Goal: Task Accomplishment & Management: Manage account settings

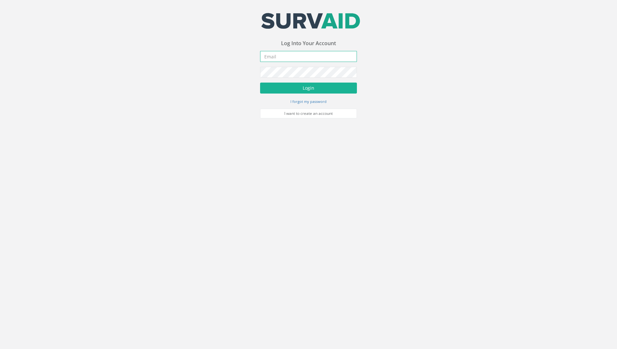
click at [307, 56] on input "email" at bounding box center [308, 56] width 97 height 11
type input "[PERSON_NAME][EMAIL_ADDRESS][DOMAIN_NAME]"
click at [179, 63] on div "Your email address was sucessfully verified - please login below to continue Yo…" at bounding box center [308, 59] width 617 height 118
click at [191, 81] on div "Your email address was sucessfully verified - please login below to continue Yo…" at bounding box center [308, 59] width 617 height 118
click at [260, 83] on button "Login" at bounding box center [308, 88] width 97 height 11
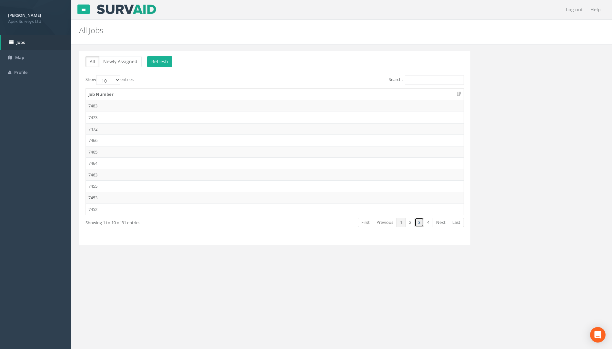
click at [419, 224] on link "3" at bounding box center [419, 222] width 9 height 9
click at [102, 119] on td "7432" at bounding box center [275, 118] width 378 height 12
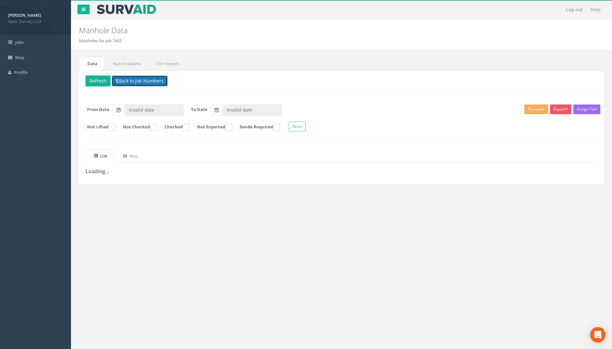
click at [151, 83] on button "Back to Job Numbers" at bounding box center [140, 81] width 56 height 11
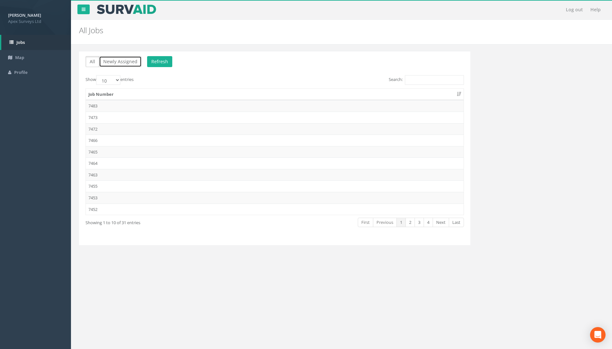
click at [113, 63] on button "Newly Assigned" at bounding box center [120, 61] width 43 height 11
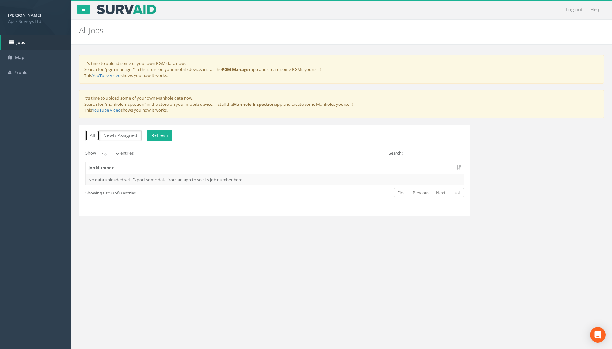
click at [93, 134] on button "All" at bounding box center [93, 135] width 14 height 11
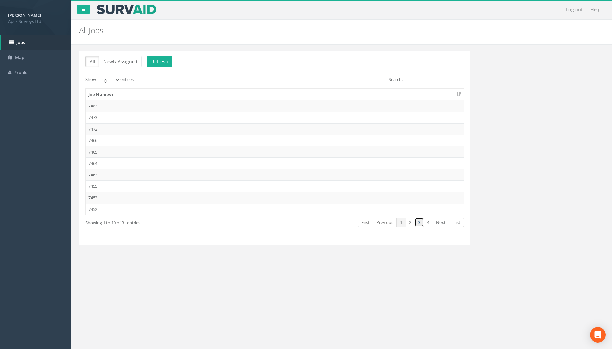
click at [418, 222] on link "3" at bounding box center [419, 222] width 9 height 9
click at [106, 117] on td "7432" at bounding box center [275, 118] width 378 height 12
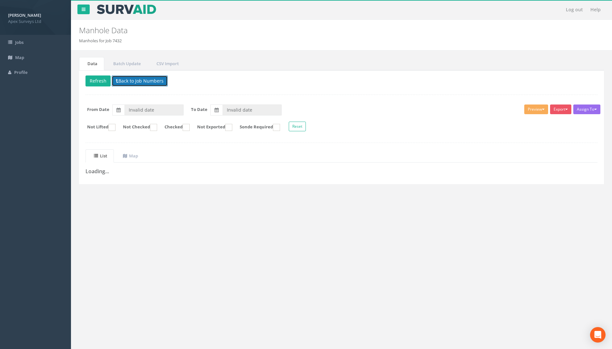
click at [132, 82] on button "Back to Job Numbers" at bounding box center [140, 81] width 56 height 11
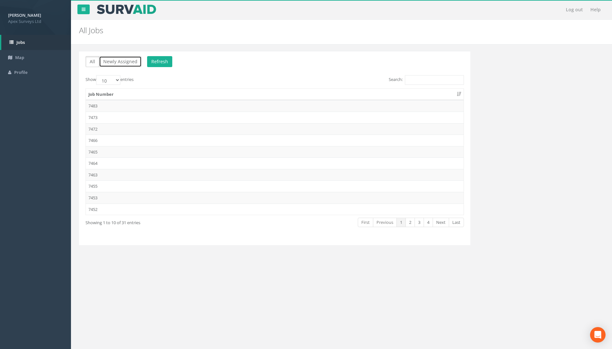
click at [109, 64] on button "Newly Assigned" at bounding box center [120, 61] width 43 height 11
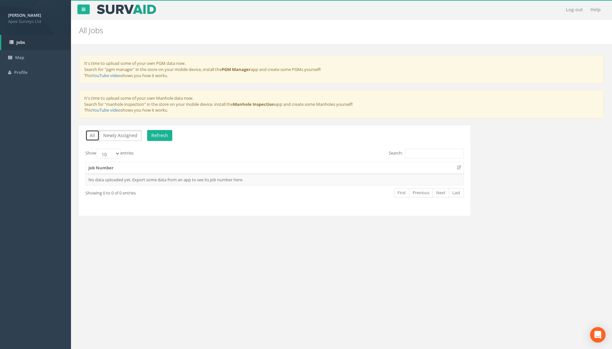
click at [91, 133] on button "All" at bounding box center [93, 135] width 14 height 11
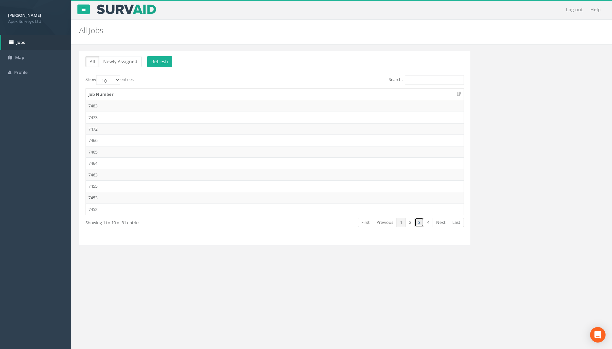
click at [417, 224] on link "3" at bounding box center [419, 222] width 9 height 9
click at [100, 117] on td "7432" at bounding box center [275, 118] width 378 height 12
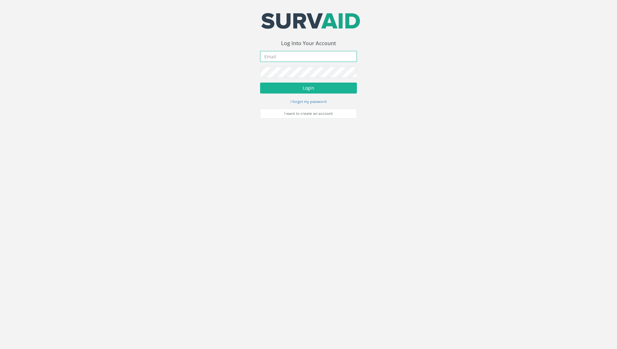
click at [298, 54] on input "email" at bounding box center [308, 56] width 97 height 11
type input "[PERSON_NAME][EMAIL_ADDRESS][DOMAIN_NAME]"
click at [260, 83] on button "Login" at bounding box center [308, 88] width 97 height 11
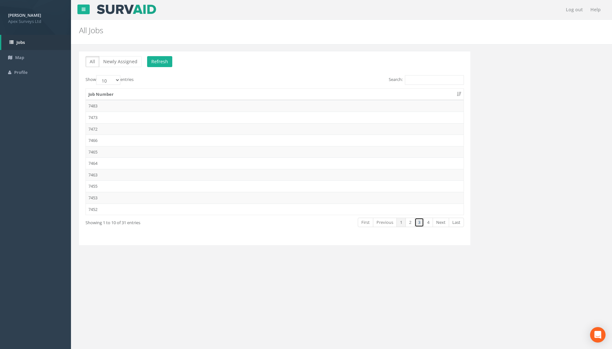
click at [421, 222] on link "3" at bounding box center [419, 222] width 9 height 9
click at [105, 117] on td "7432" at bounding box center [275, 118] width 378 height 12
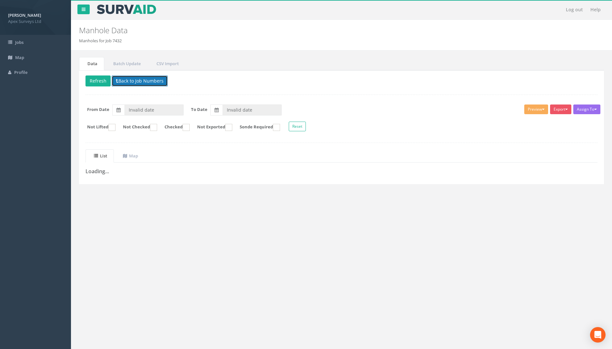
click at [123, 79] on button "Back to Job Numbers" at bounding box center [140, 81] width 56 height 11
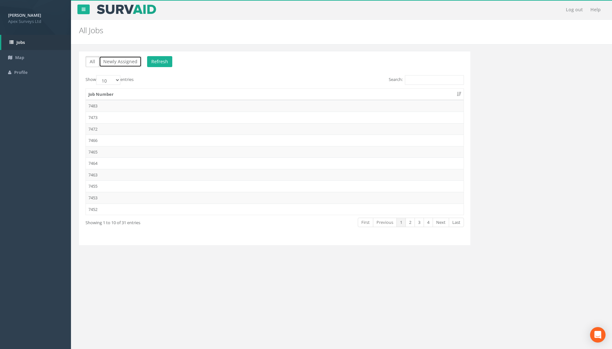
click at [113, 61] on button "Newly Assigned" at bounding box center [120, 61] width 43 height 11
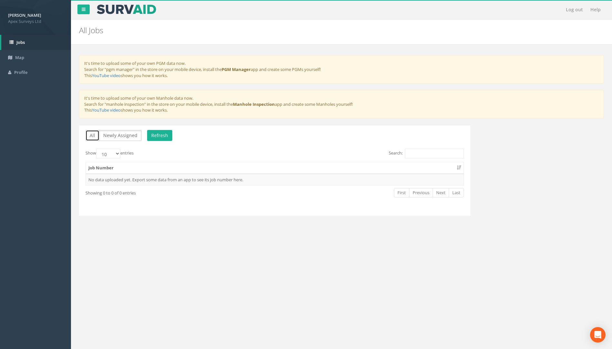
click at [89, 133] on button "All" at bounding box center [93, 135] width 14 height 11
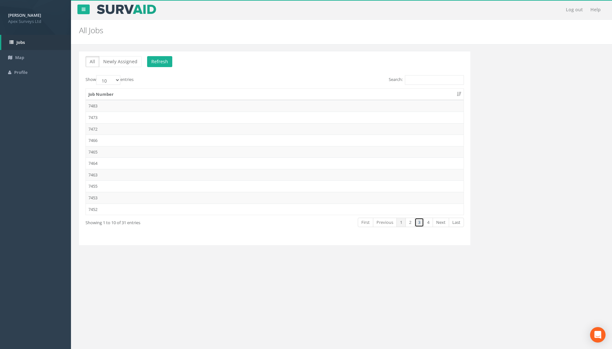
click at [416, 223] on link "3" at bounding box center [419, 222] width 9 height 9
click at [103, 117] on td "7432" at bounding box center [275, 118] width 378 height 12
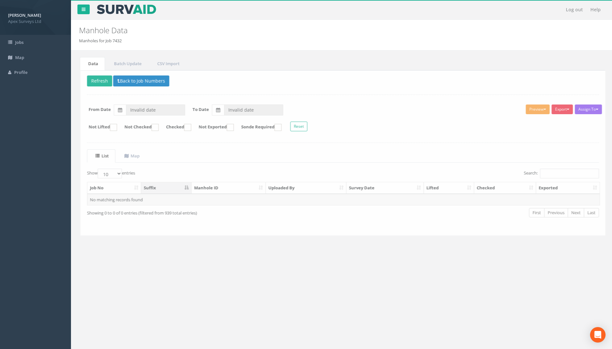
type input "[DATE]"
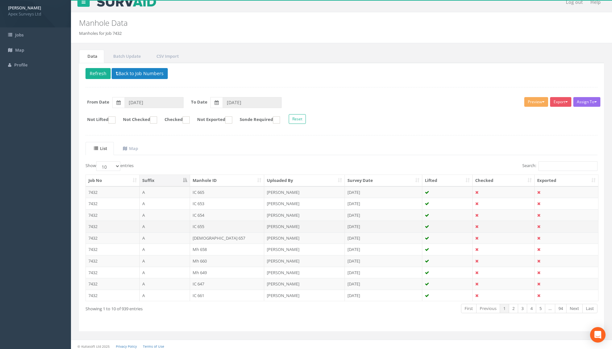
scroll to position [11, 0]
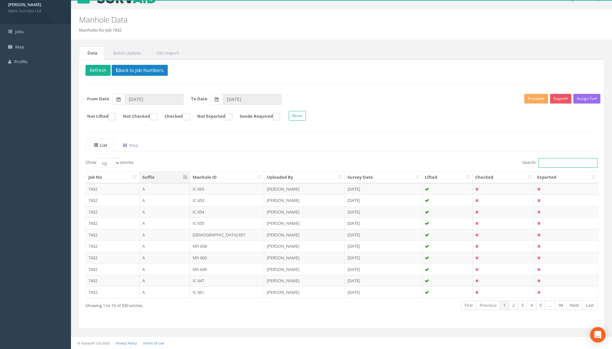
click at [546, 165] on input "Search:" at bounding box center [568, 163] width 59 height 10
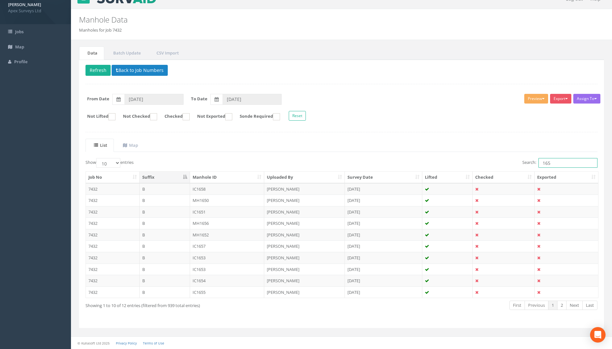
type input "165"
click at [119, 162] on select "10 25 50 100" at bounding box center [108, 163] width 24 height 10
select select "100"
click at [97, 158] on select "10 25 50 100" at bounding box center [108, 163] width 24 height 10
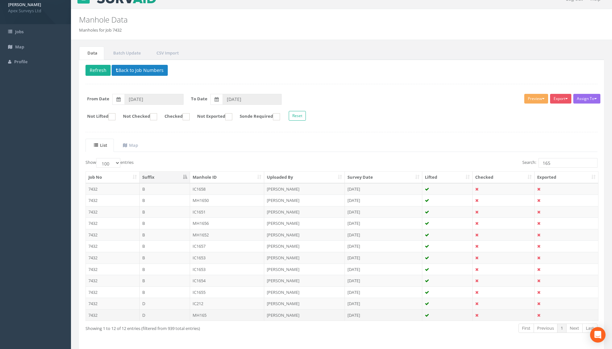
click at [207, 313] on td "MH165" at bounding box center [227, 315] width 75 height 12
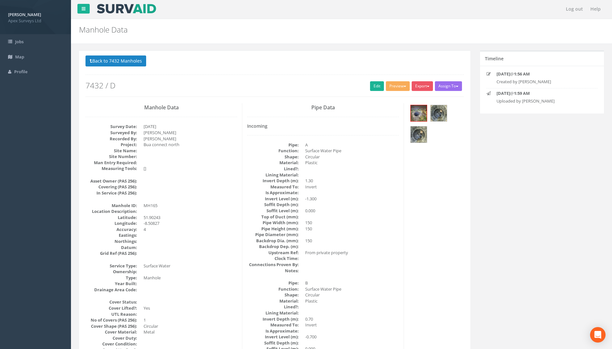
scroll to position [0, 0]
click at [370, 86] on link "Edit" at bounding box center [377, 87] width 14 height 10
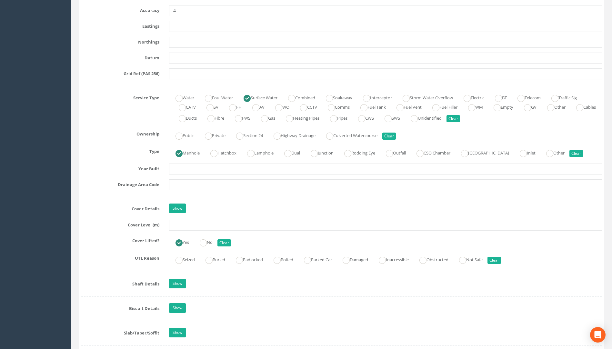
scroll to position [387, 0]
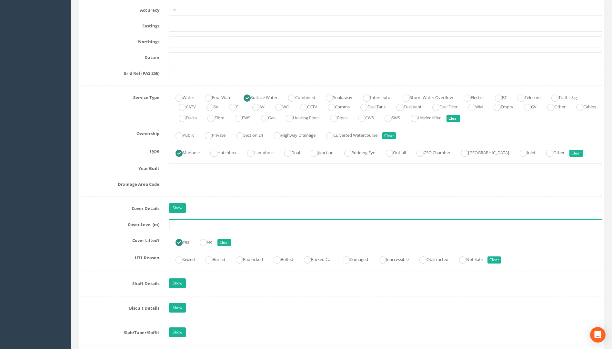
click at [188, 227] on input "text" at bounding box center [385, 224] width 433 height 11
type input "107.94"
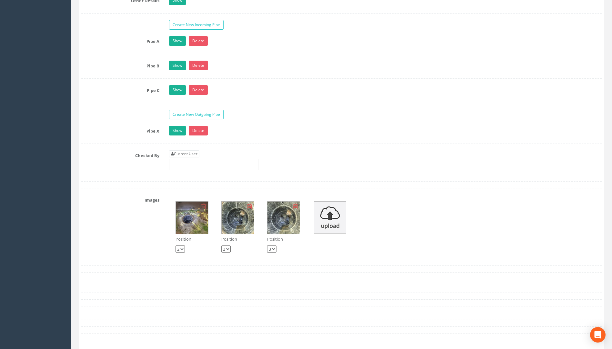
scroll to position [1065, 0]
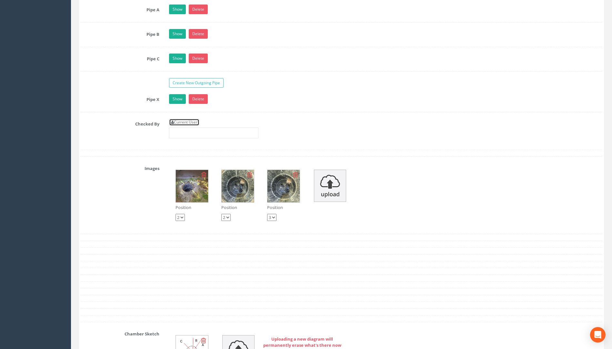
click at [187, 123] on link "Current User" at bounding box center [184, 122] width 30 height 7
type input "[PERSON_NAME]"
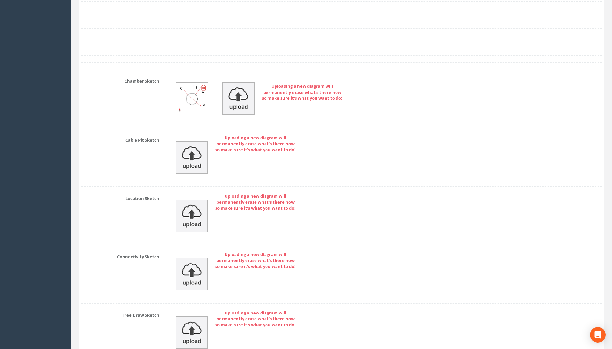
scroll to position [1382, 0]
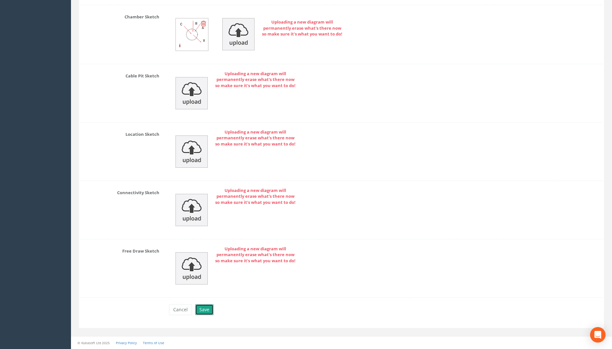
click at [203, 308] on button "Save" at bounding box center [204, 309] width 18 height 11
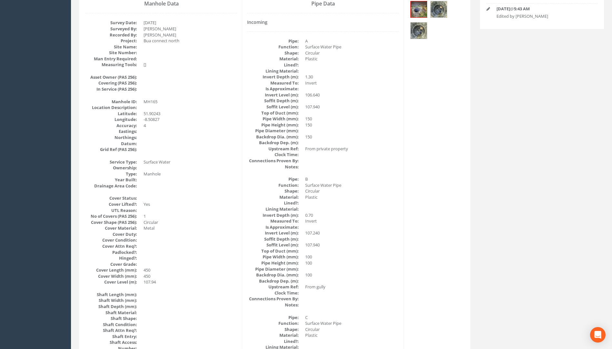
scroll to position [0, 0]
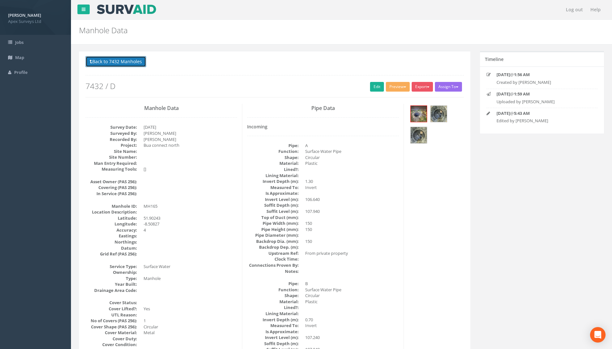
click at [132, 58] on button "Back to 7432 Manholes" at bounding box center [116, 61] width 61 height 11
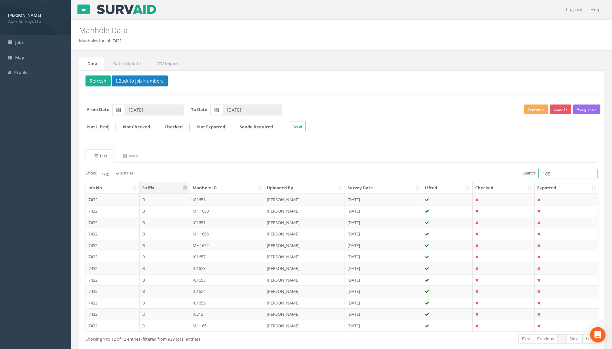
click at [563, 176] on input "165" at bounding box center [568, 174] width 59 height 10
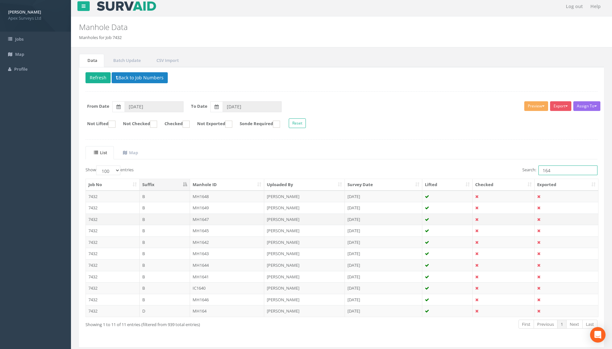
scroll to position [22, 0]
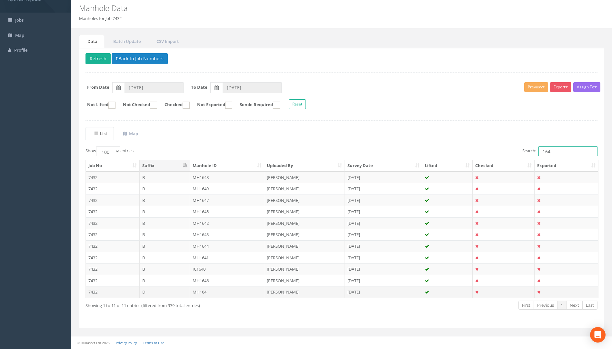
type input "164"
click at [200, 293] on td "MH164" at bounding box center [227, 292] width 75 height 12
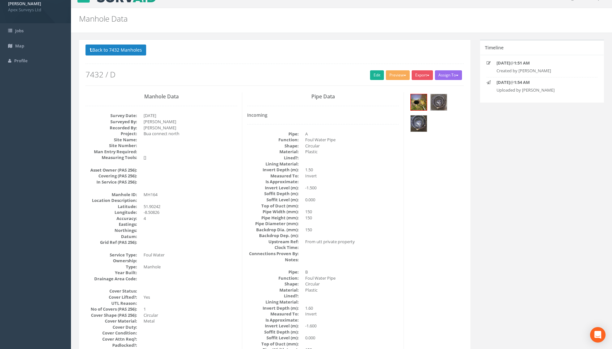
scroll to position [0, 0]
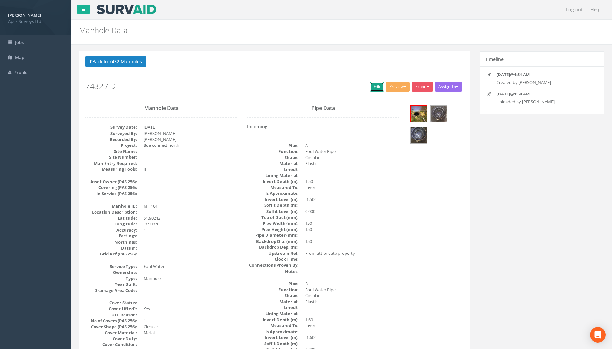
drag, startPoint x: 376, startPoint y: 86, endPoint x: 0, endPoint y: 182, distance: 388.1
click at [376, 86] on link "Edit" at bounding box center [377, 87] width 14 height 10
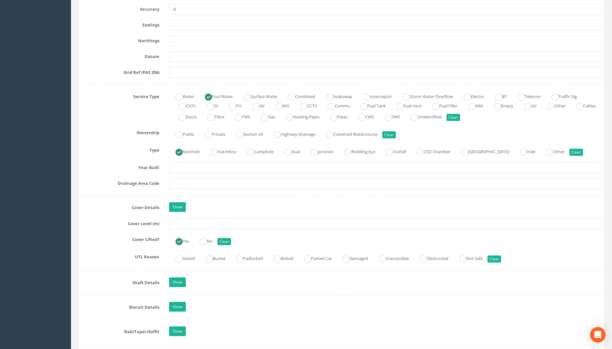
scroll to position [452, 0]
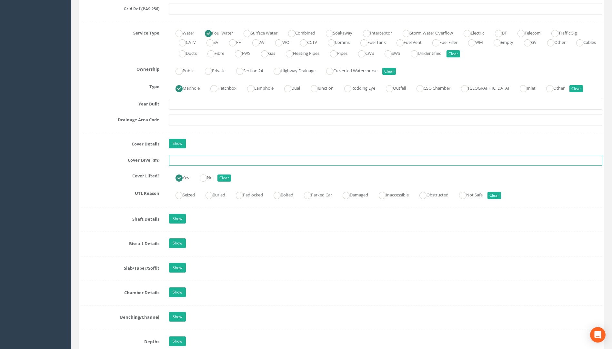
click at [183, 161] on input "text" at bounding box center [385, 160] width 433 height 11
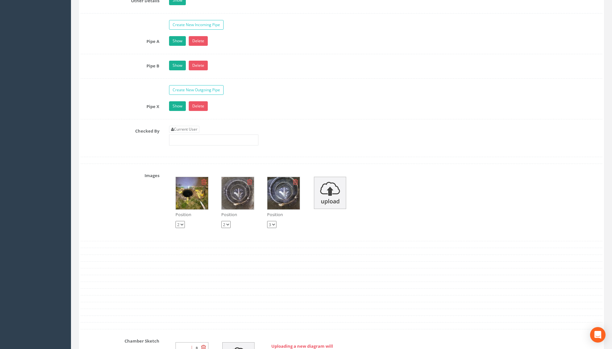
scroll to position [1033, 0]
type input "107.94"
click at [197, 131] on link "Current User" at bounding box center [184, 130] width 30 height 7
type input "[PERSON_NAME]"
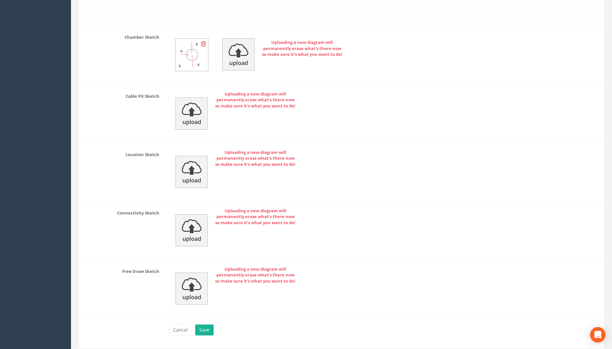
scroll to position [1358, 0]
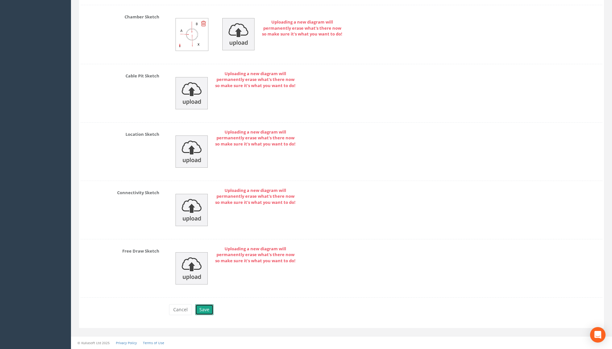
click at [209, 309] on button "Save" at bounding box center [204, 309] width 18 height 11
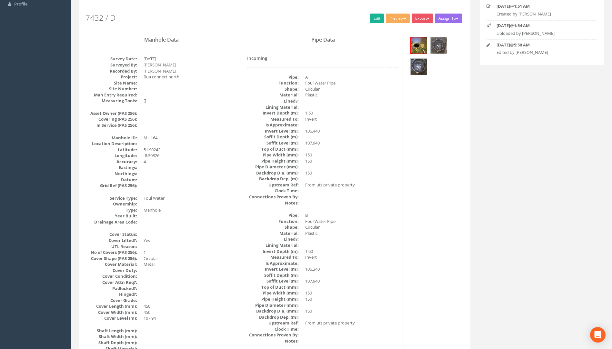
scroll to position [0, 0]
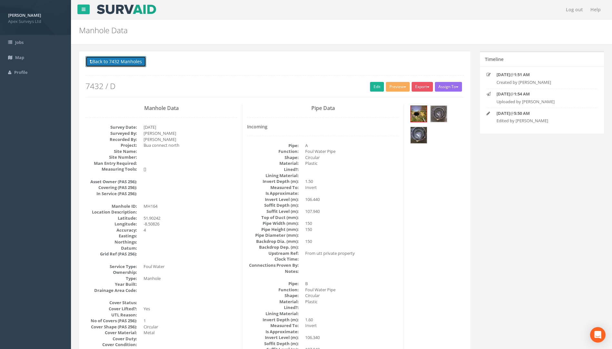
click at [112, 61] on button "Back to 7432 Manholes" at bounding box center [116, 61] width 61 height 11
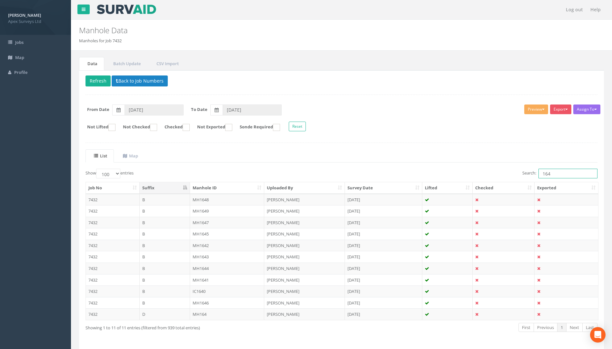
click at [558, 173] on input "164" at bounding box center [568, 174] width 59 height 10
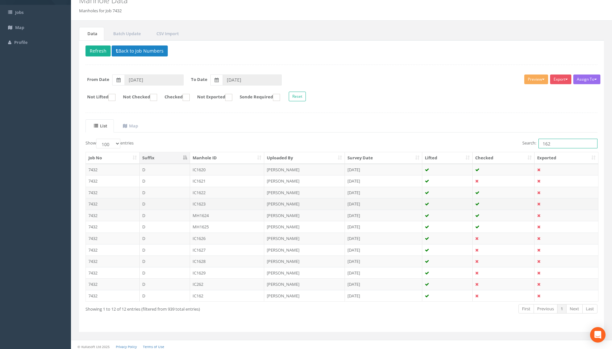
scroll to position [34, 0]
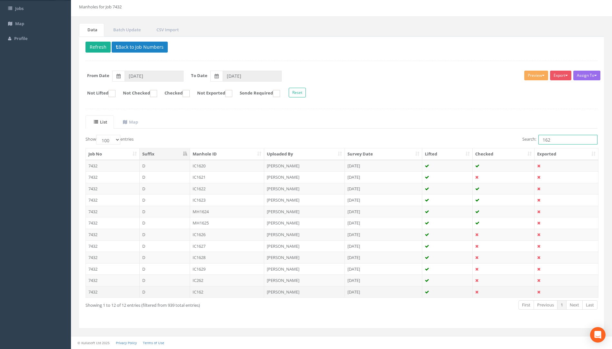
type input "162"
click at [200, 289] on td "IC162" at bounding box center [227, 292] width 75 height 12
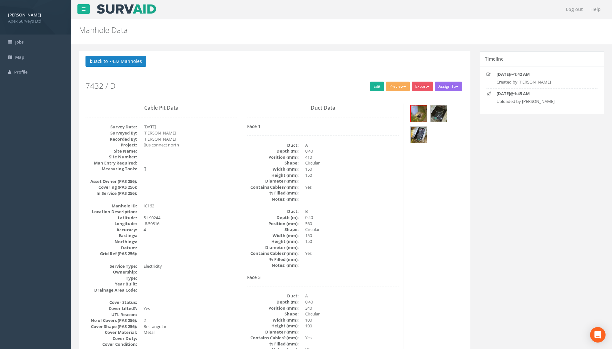
scroll to position [0, 0]
click at [375, 87] on link "Edit" at bounding box center [377, 87] width 14 height 10
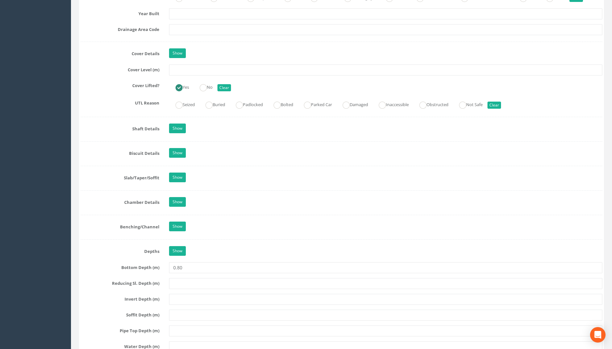
scroll to position [484, 0]
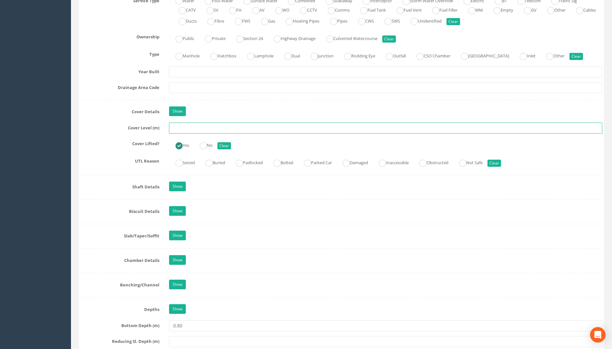
click at [187, 128] on input "text" at bounding box center [385, 128] width 433 height 11
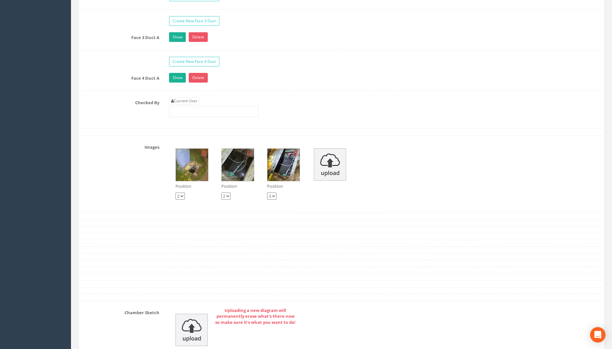
scroll to position [1065, 0]
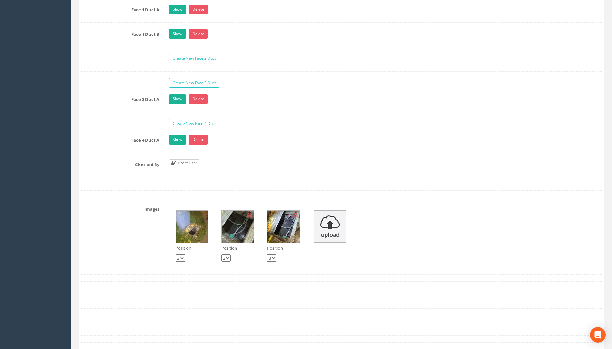
type input "107.40"
click at [191, 164] on link "Current User" at bounding box center [184, 162] width 30 height 7
type input "[PERSON_NAME]"
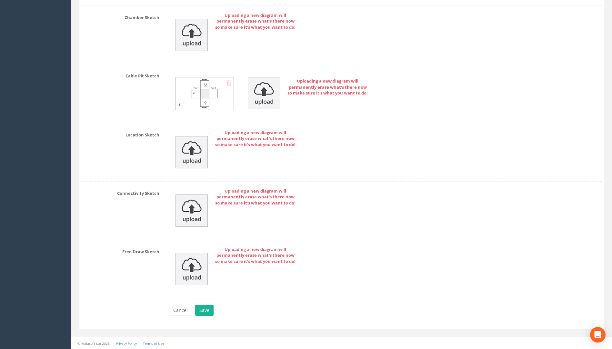
scroll to position [1423, 0]
click at [205, 308] on button "Save" at bounding box center [204, 309] width 18 height 11
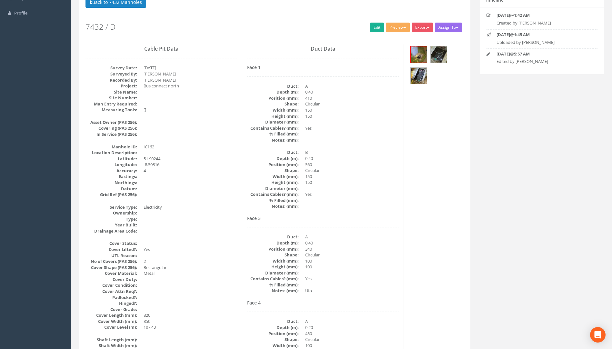
scroll to position [0, 0]
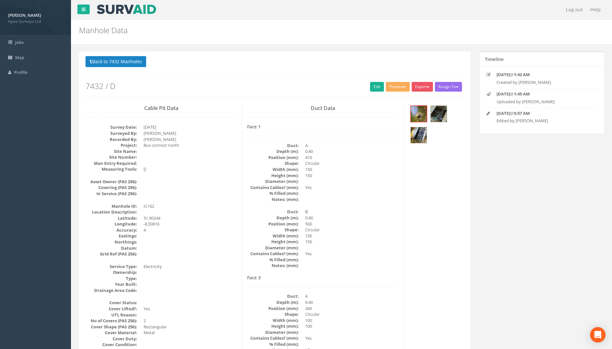
click at [423, 133] on img at bounding box center [419, 135] width 16 height 16
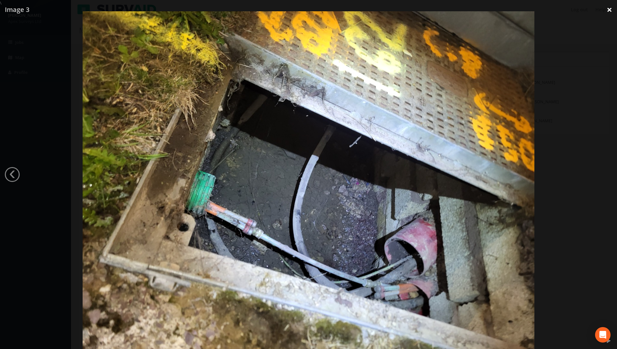
click at [605, 11] on link "×" at bounding box center [609, 9] width 15 height 19
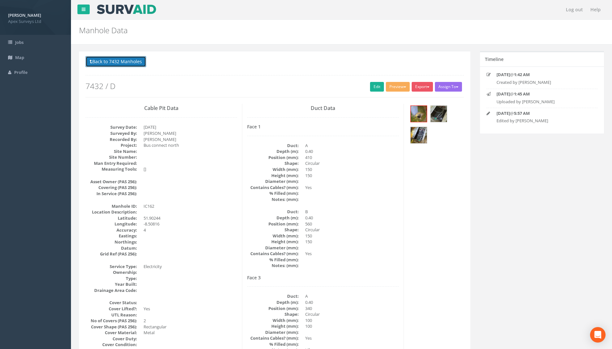
click at [125, 61] on button "Back to 7432 Manholes" at bounding box center [116, 61] width 61 height 11
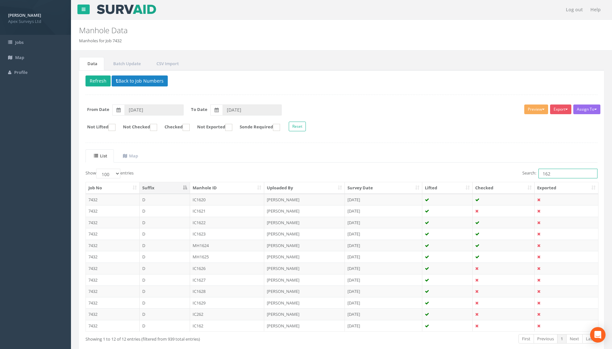
click at [568, 176] on input "162" at bounding box center [568, 174] width 59 height 10
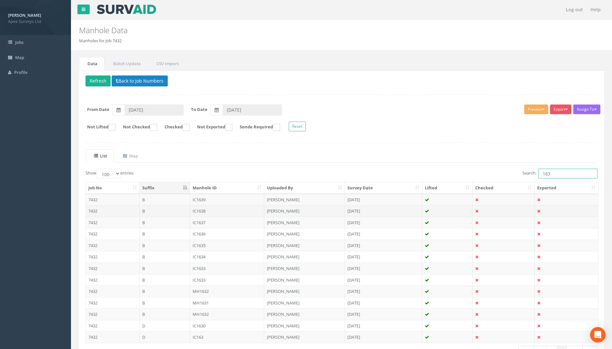
scroll to position [45, 0]
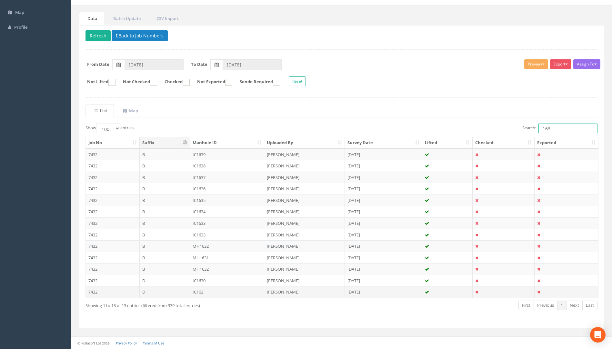
type input "163"
click at [201, 293] on td "IC163" at bounding box center [227, 292] width 75 height 12
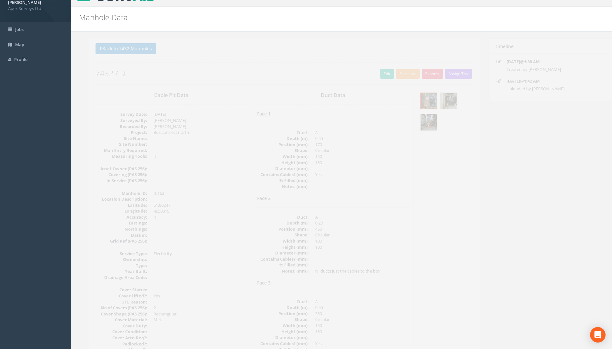
scroll to position [0, 0]
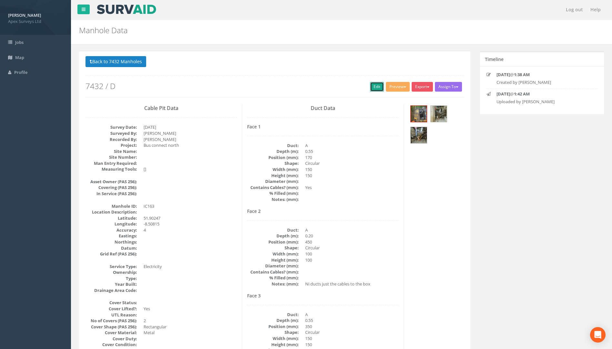
click at [371, 88] on link "Edit" at bounding box center [377, 87] width 14 height 10
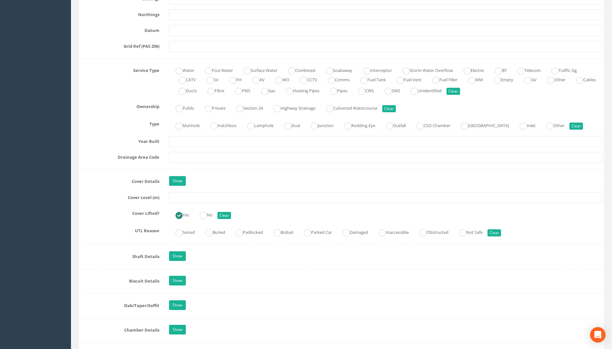
scroll to position [420, 0]
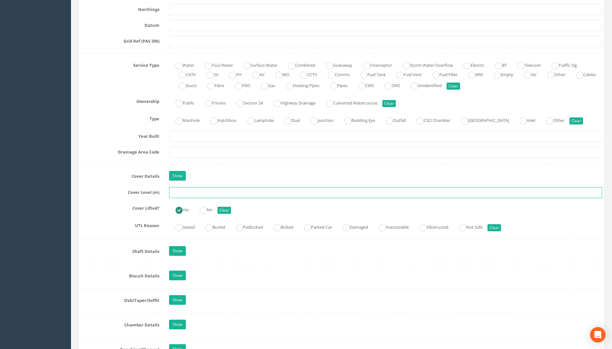
click at [185, 196] on input "text" at bounding box center [385, 192] width 433 height 11
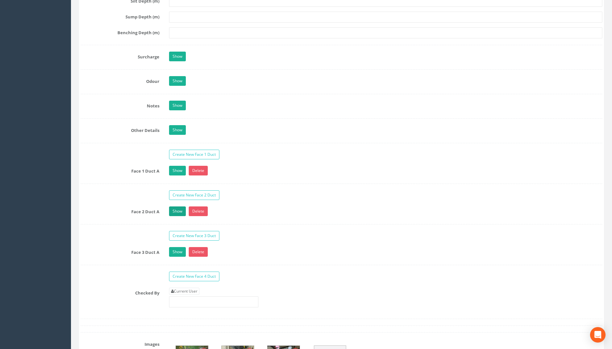
scroll to position [1065, 0]
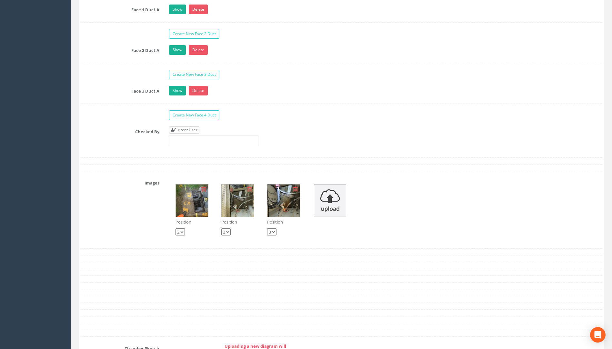
type input "107.77"
click at [186, 131] on link "Current User" at bounding box center [184, 130] width 30 height 7
type input "[PERSON_NAME]"
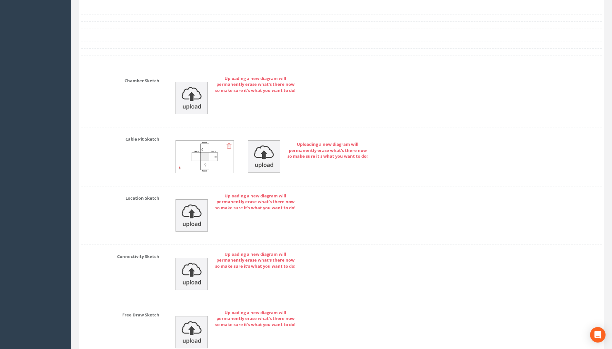
scroll to position [1397, 0]
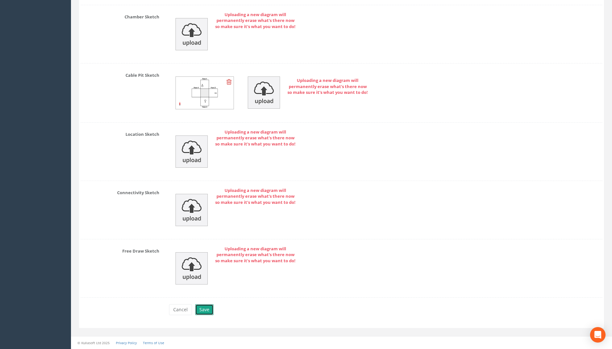
click at [202, 311] on button "Save" at bounding box center [204, 309] width 18 height 11
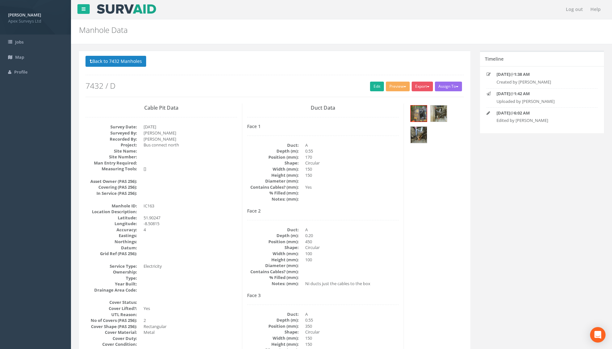
scroll to position [0, 0]
click at [117, 62] on button "Back to 7432 Manholes" at bounding box center [116, 61] width 61 height 11
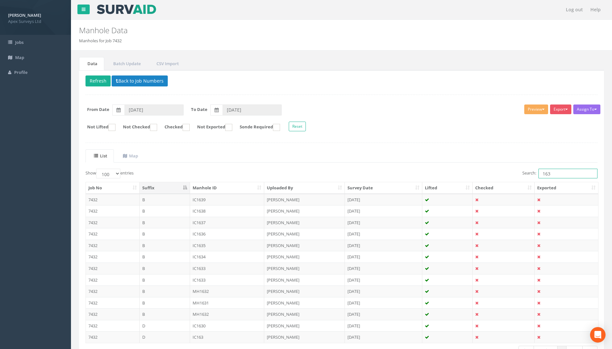
drag, startPoint x: 557, startPoint y: 174, endPoint x: 519, endPoint y: 171, distance: 38.2
click at [519, 171] on div "Search: 163" at bounding box center [472, 174] width 251 height 11
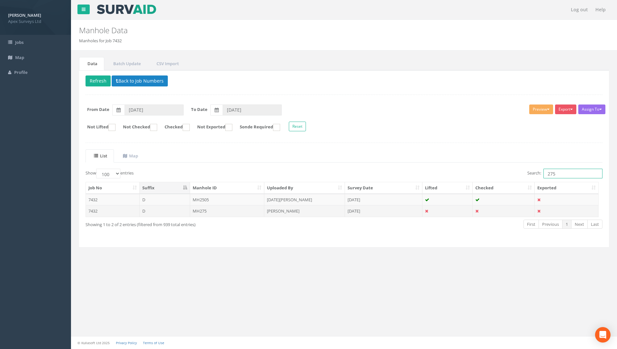
type input "275"
click at [200, 210] on td "MH275" at bounding box center [227, 211] width 75 height 12
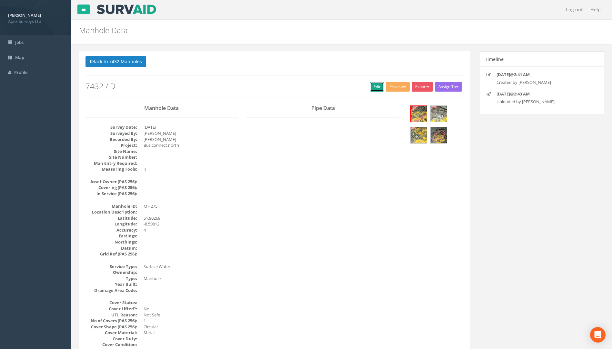
click at [375, 86] on link "Edit" at bounding box center [377, 87] width 14 height 10
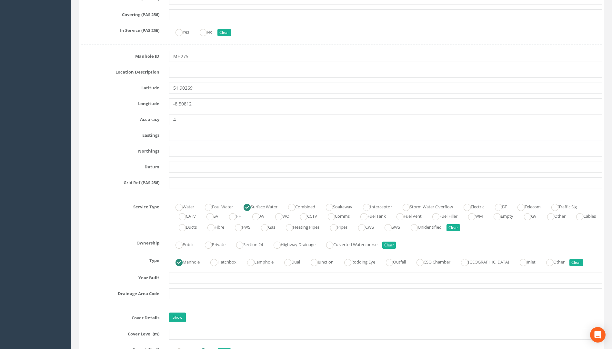
scroll to position [355, 0]
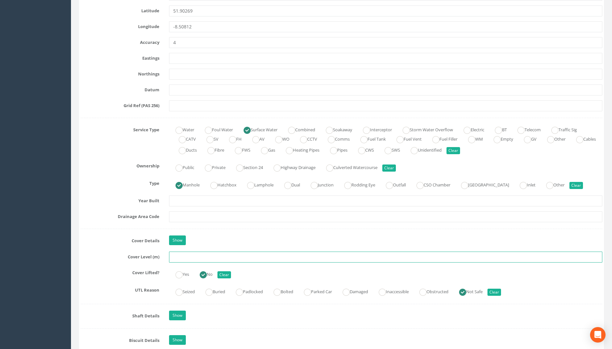
click at [182, 259] on input "text" at bounding box center [385, 257] width 433 height 11
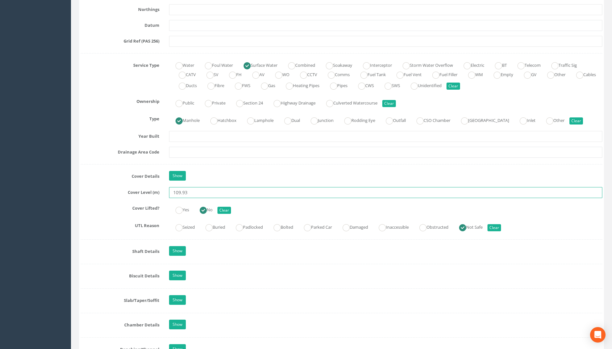
scroll to position [516, 0]
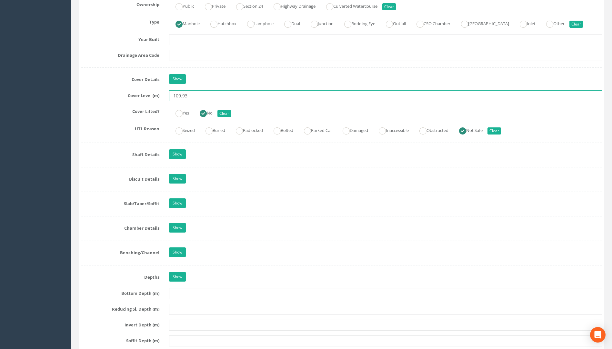
type input "109.93"
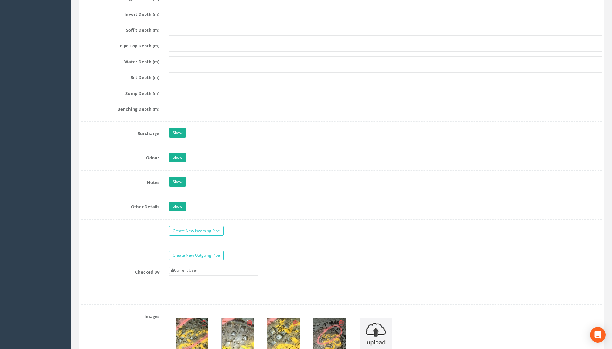
scroll to position [904, 0]
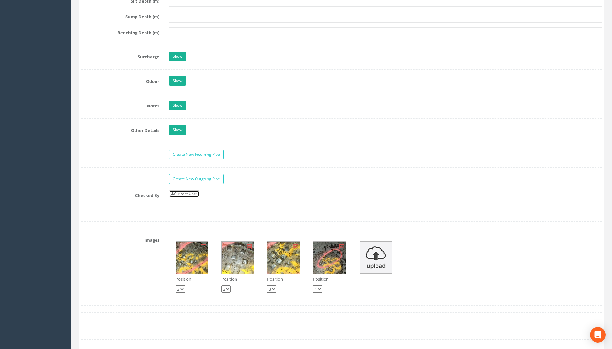
click at [192, 194] on link "Current User" at bounding box center [184, 193] width 30 height 7
type input "[PERSON_NAME]"
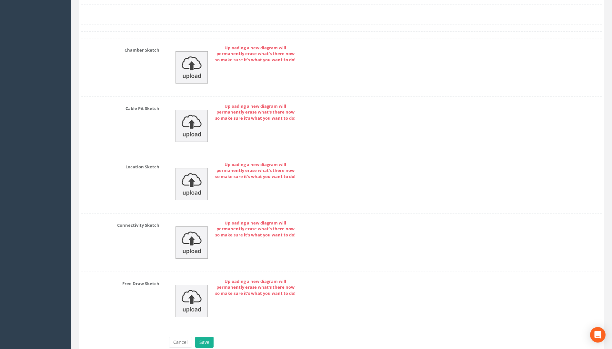
scroll to position [1292, 0]
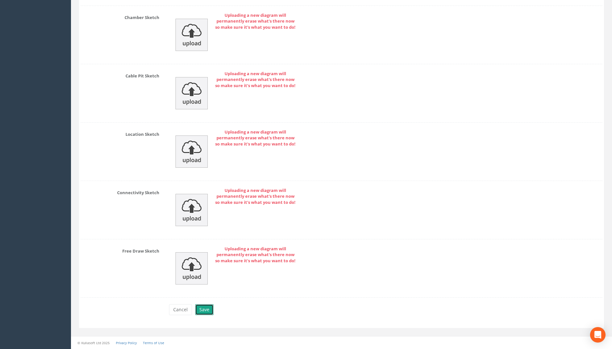
click at [201, 310] on button "Save" at bounding box center [204, 309] width 18 height 11
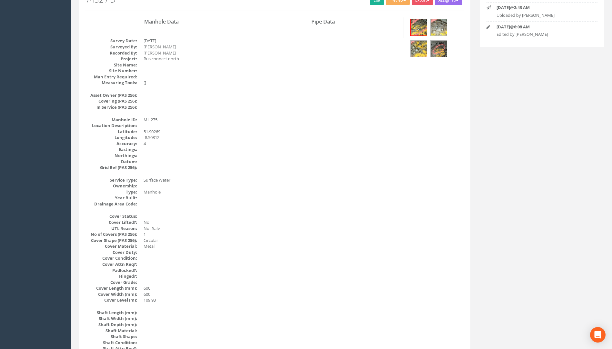
scroll to position [0, 0]
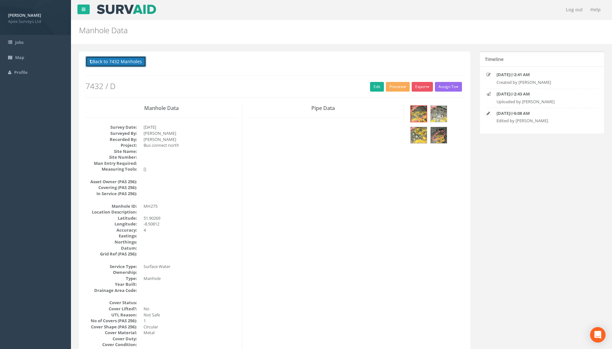
click at [119, 63] on button "Back to 7432 Manholes" at bounding box center [116, 61] width 61 height 11
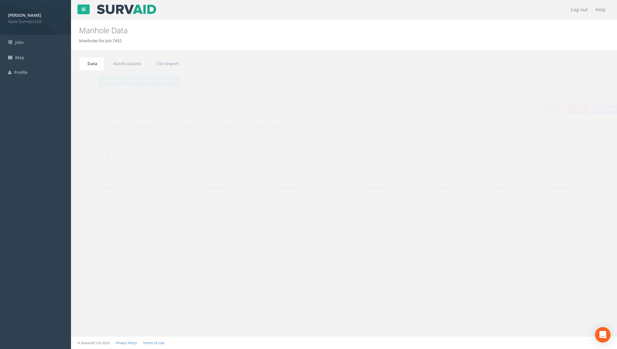
click at [562, 175] on input "275" at bounding box center [572, 174] width 59 height 10
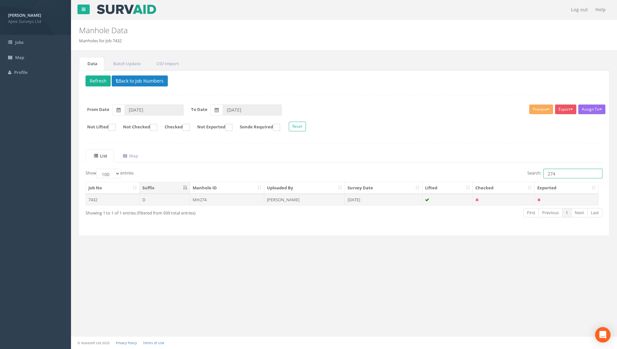
type input "274"
click at [196, 201] on td "MH274" at bounding box center [227, 200] width 75 height 12
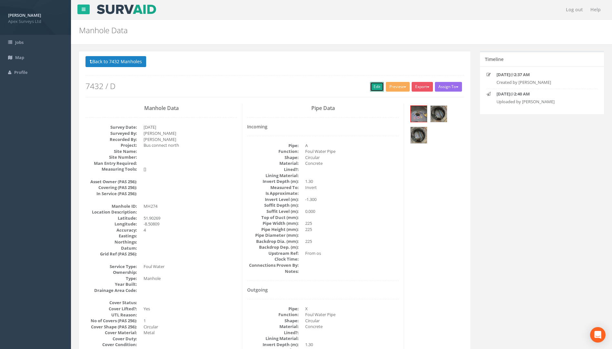
click at [371, 87] on link "Edit" at bounding box center [377, 87] width 14 height 10
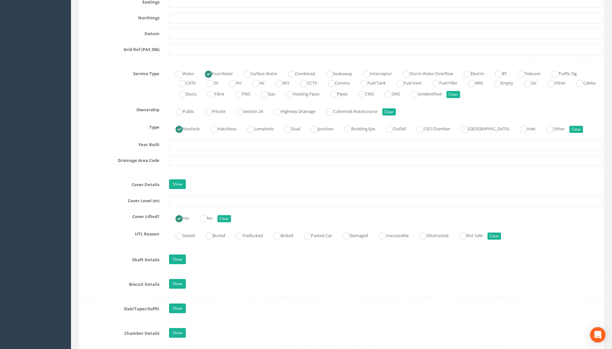
scroll to position [420, 0]
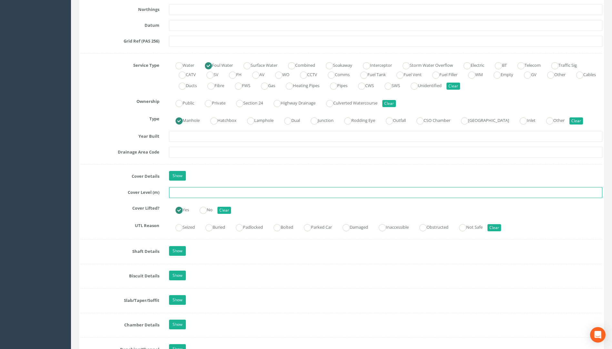
click at [192, 193] on input "text" at bounding box center [385, 192] width 433 height 11
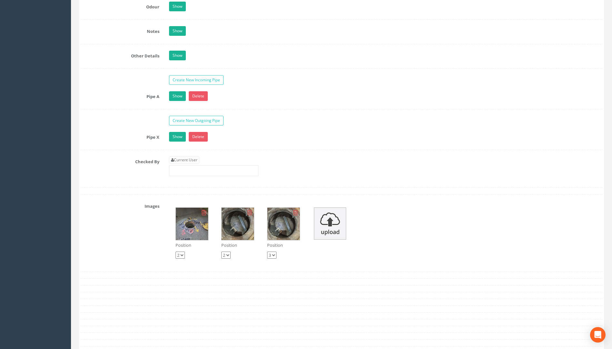
scroll to position [946, 0]
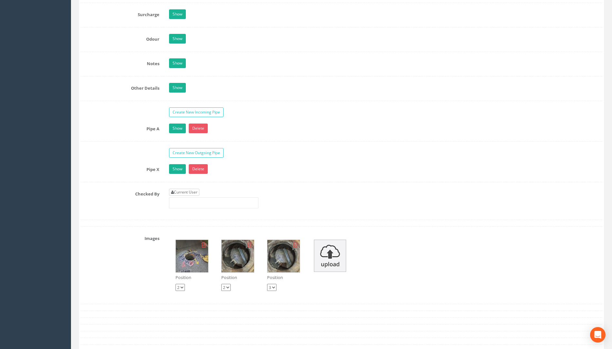
type input "110.02"
click at [196, 193] on link "Current User" at bounding box center [184, 192] width 30 height 7
type input "[PERSON_NAME]"
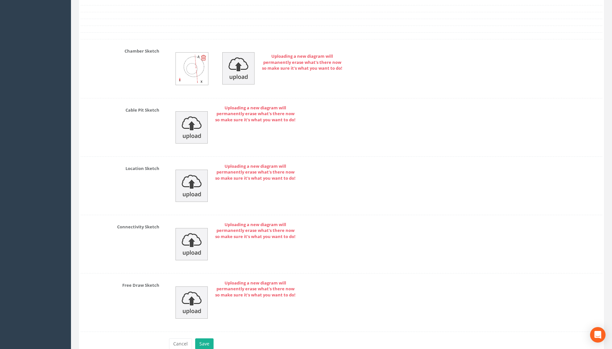
scroll to position [1333, 0]
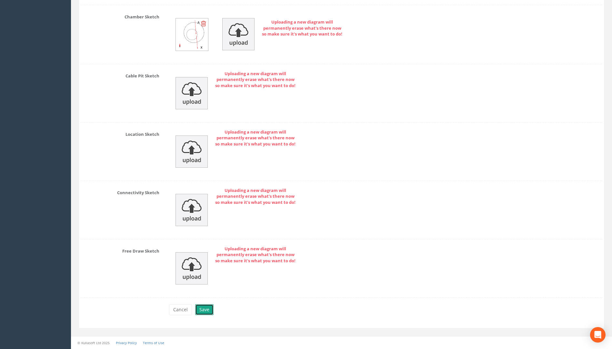
click at [204, 309] on button "Save" at bounding box center [204, 309] width 18 height 11
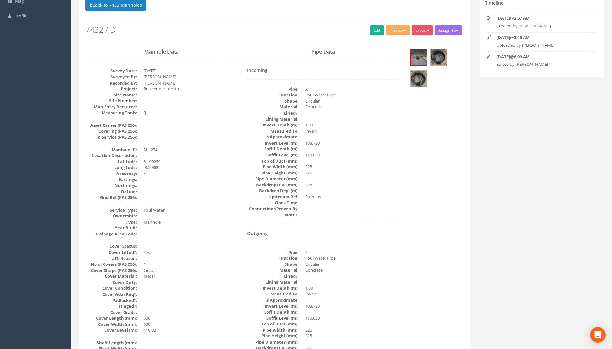
scroll to position [0, 0]
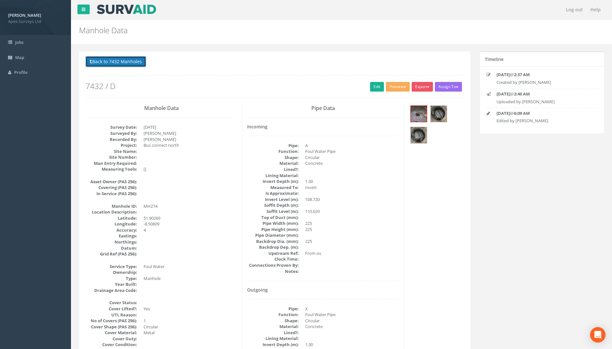
click at [126, 62] on button "Back to 7432 Manholes" at bounding box center [116, 61] width 61 height 11
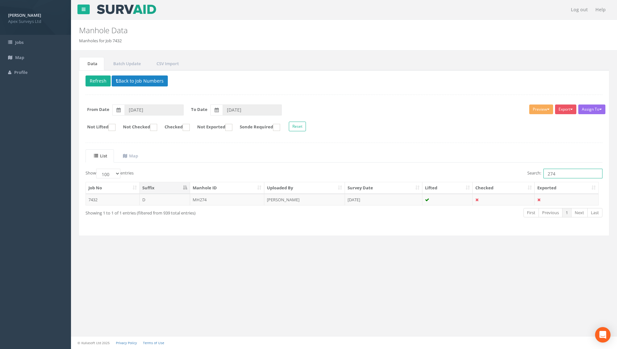
drag, startPoint x: 560, startPoint y: 170, endPoint x: 471, endPoint y: 181, distance: 90.1
click at [471, 181] on div "Show 10 25 50 100 entries Search: 274 Job No Suffix Manhole ID Uploaded By Surv…" at bounding box center [344, 199] width 517 height 60
type input "149"
click at [203, 200] on td "IC149" at bounding box center [227, 200] width 75 height 12
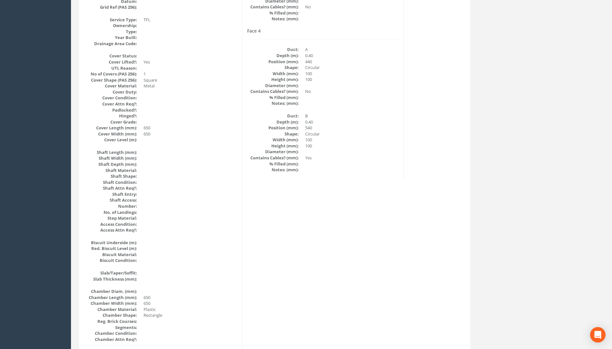
scroll to position [33, 0]
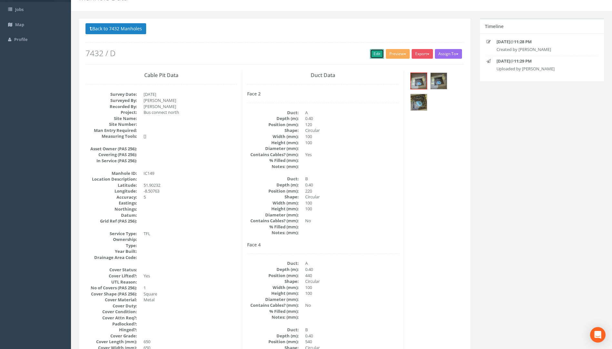
click at [374, 54] on link "Edit" at bounding box center [377, 54] width 14 height 10
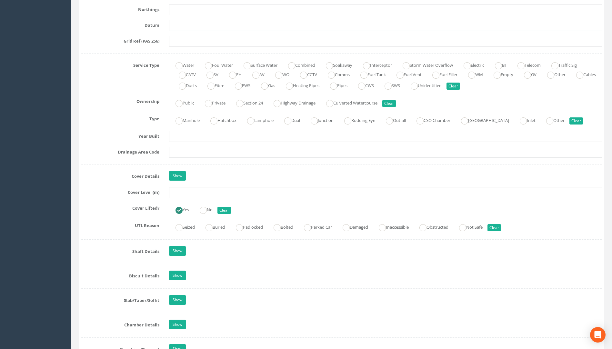
scroll to position [420, 0]
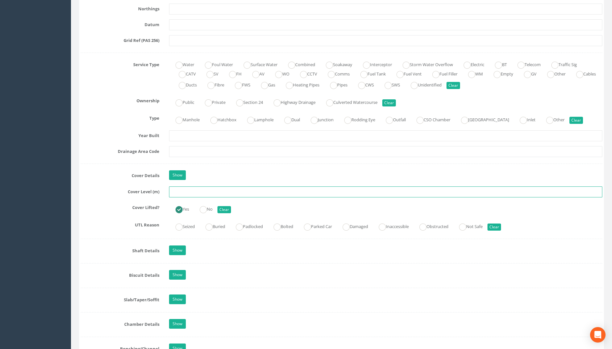
click at [184, 195] on input "text" at bounding box center [385, 192] width 433 height 11
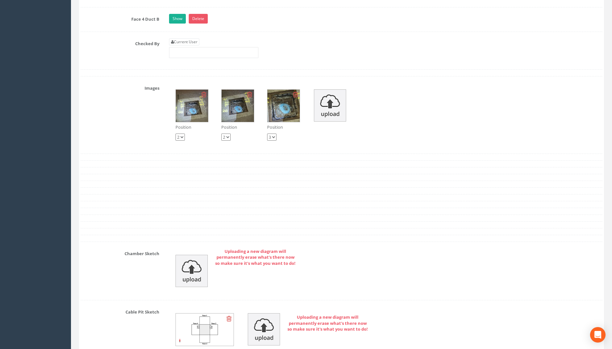
scroll to position [1098, 0]
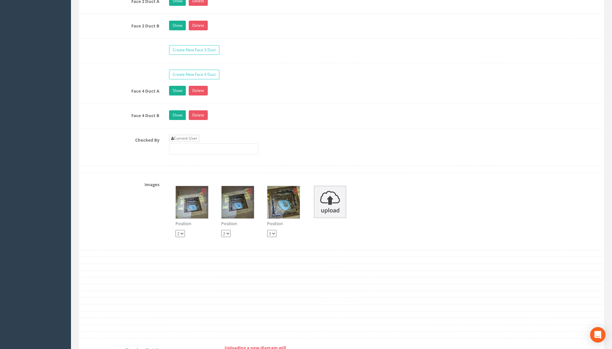
type input "107.76"
click at [196, 138] on link "Current User" at bounding box center [184, 138] width 30 height 7
type input "[PERSON_NAME]"
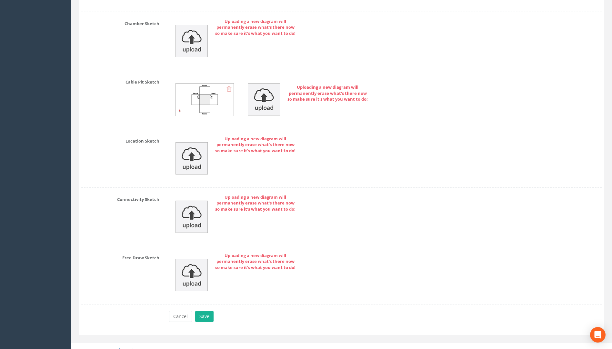
scroll to position [1431, 0]
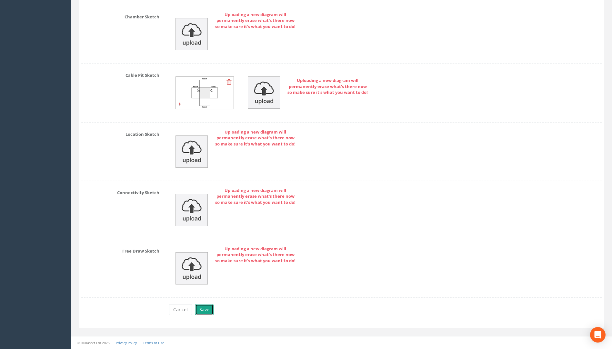
click at [197, 310] on button "Save" at bounding box center [204, 309] width 18 height 11
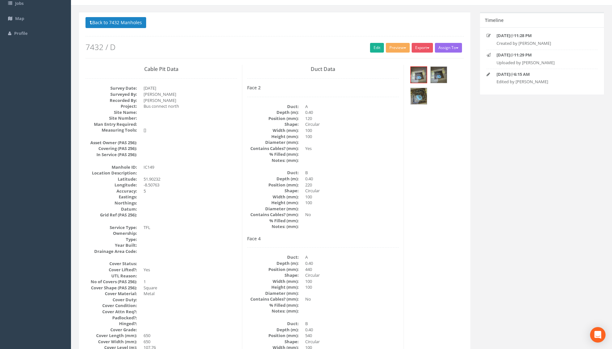
scroll to position [0, 0]
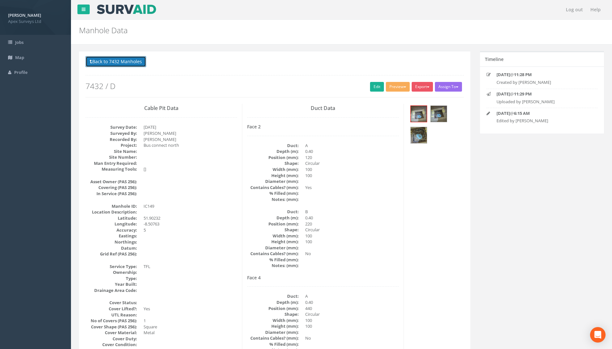
click at [122, 64] on button "Back to 7432 Manholes" at bounding box center [116, 61] width 61 height 11
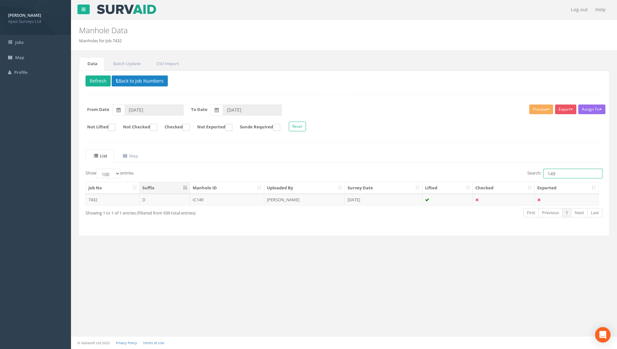
drag, startPoint x: 563, startPoint y: 176, endPoint x: 500, endPoint y: 177, distance: 63.3
click at [501, 177] on div "Search: 149" at bounding box center [476, 174] width 254 height 11
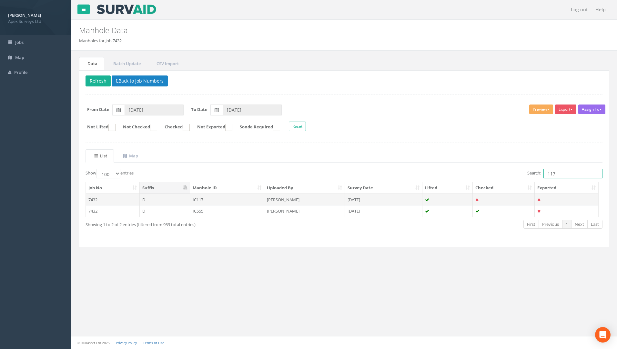
type input "117"
click at [210, 200] on td "IC117" at bounding box center [227, 200] width 75 height 12
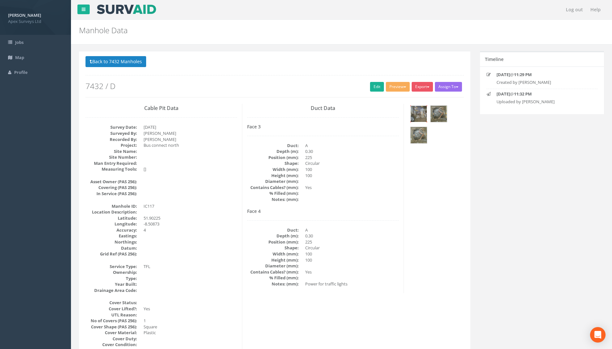
click at [425, 112] on img at bounding box center [419, 114] width 16 height 16
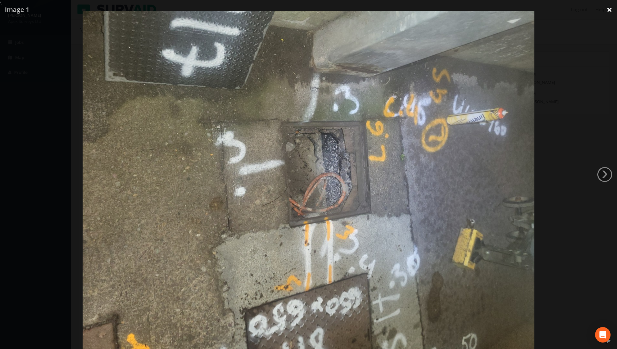
click at [612, 12] on link "×" at bounding box center [609, 9] width 15 height 19
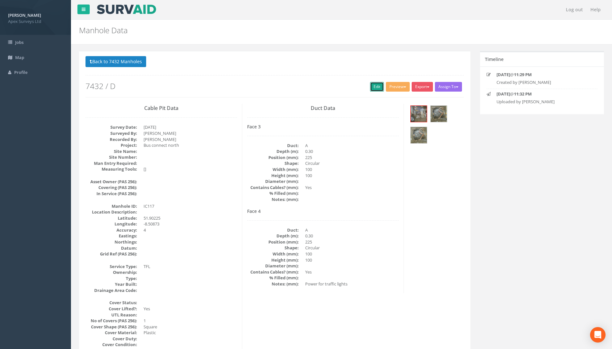
click at [375, 87] on link "Edit" at bounding box center [377, 87] width 14 height 10
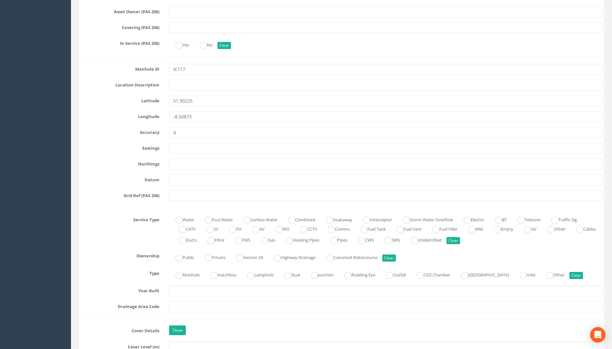
scroll to position [355, 0]
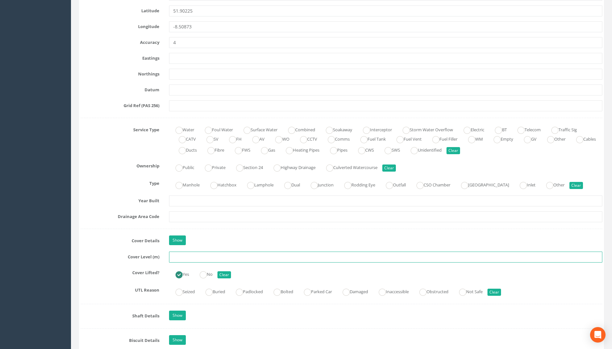
click at [180, 260] on input "text" at bounding box center [385, 257] width 433 height 11
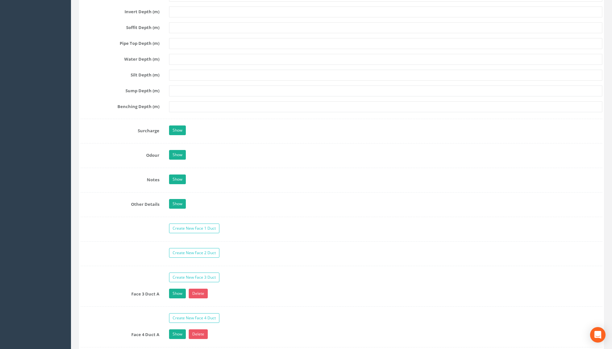
scroll to position [968, 0]
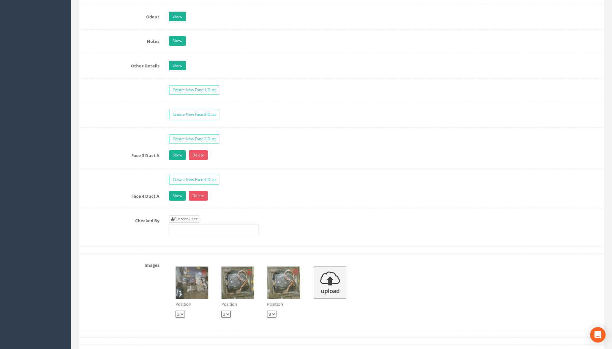
type input "108.61"
click at [192, 220] on link "Current User" at bounding box center [184, 219] width 30 height 7
type input "[PERSON_NAME]"
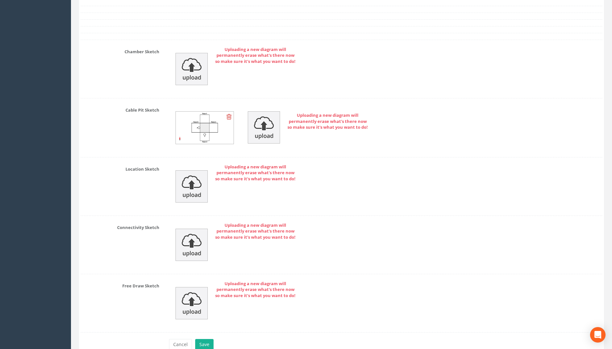
scroll to position [1382, 0]
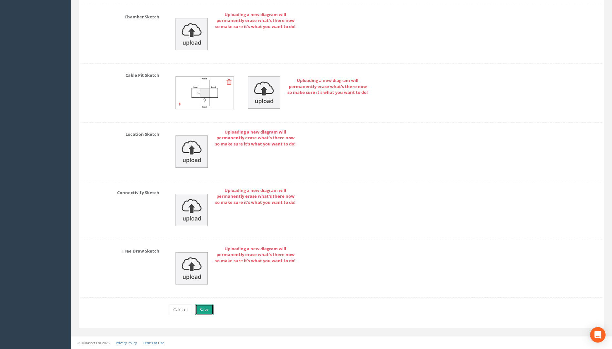
click at [203, 307] on button "Save" at bounding box center [204, 309] width 18 height 11
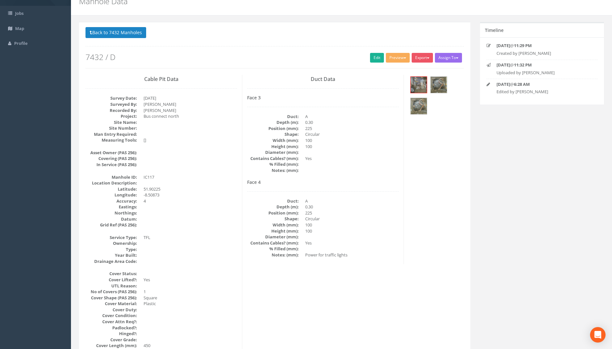
scroll to position [0, 0]
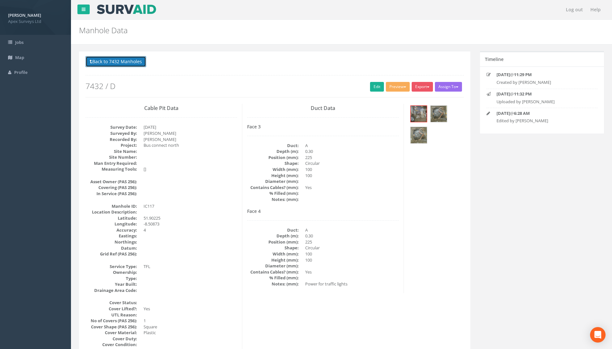
click at [100, 64] on button "Back to 7432 Manholes" at bounding box center [116, 61] width 61 height 11
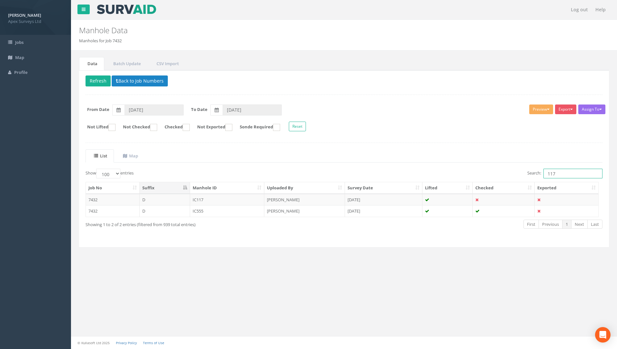
drag, startPoint x: 561, startPoint y: 172, endPoint x: 511, endPoint y: 177, distance: 49.6
click at [511, 177] on div "Search: 117" at bounding box center [476, 174] width 254 height 11
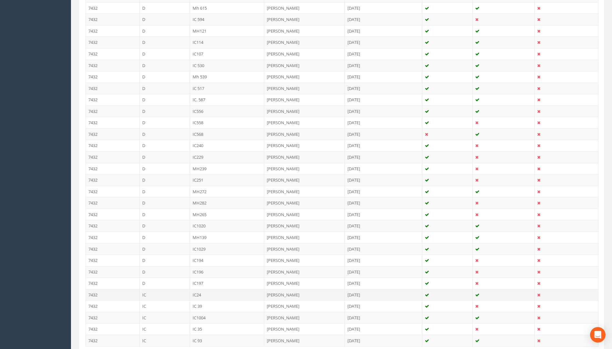
scroll to position [711, 0]
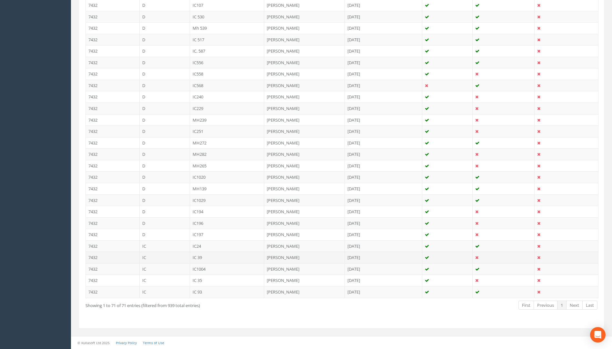
type input "39"
click at [200, 257] on td "IC 39" at bounding box center [227, 258] width 75 height 12
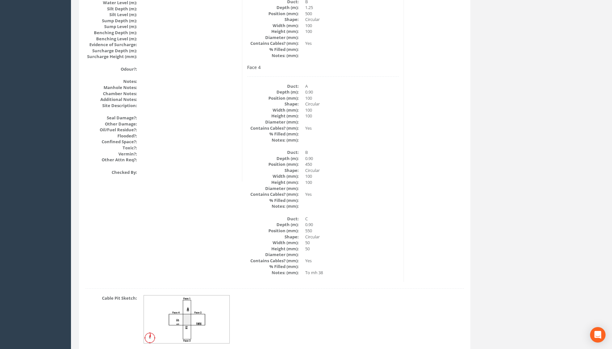
scroll to position [746, 0]
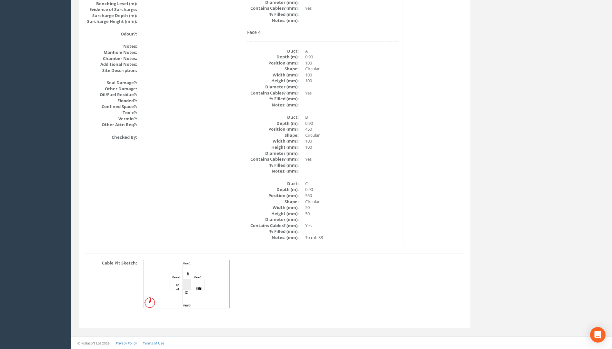
click at [198, 294] on img at bounding box center [187, 284] width 86 height 48
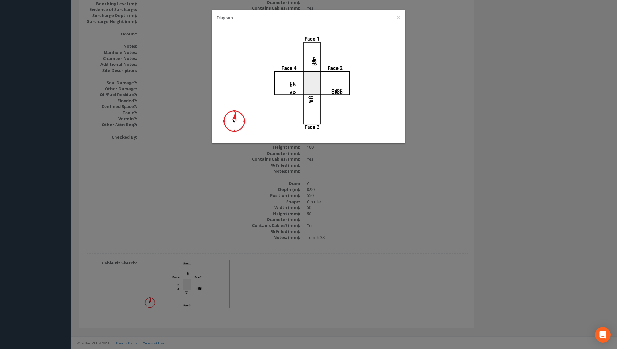
click at [412, 151] on div "Diagram ×" at bounding box center [308, 174] width 617 height 349
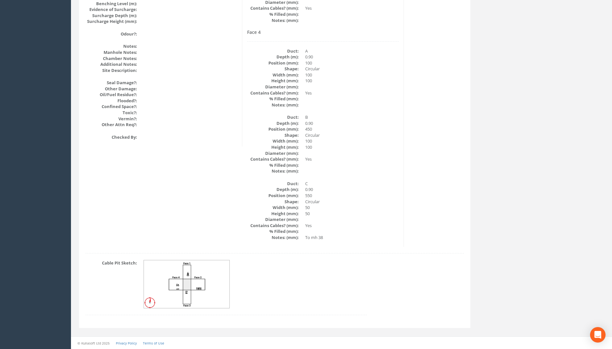
click at [183, 287] on img at bounding box center [187, 284] width 86 height 48
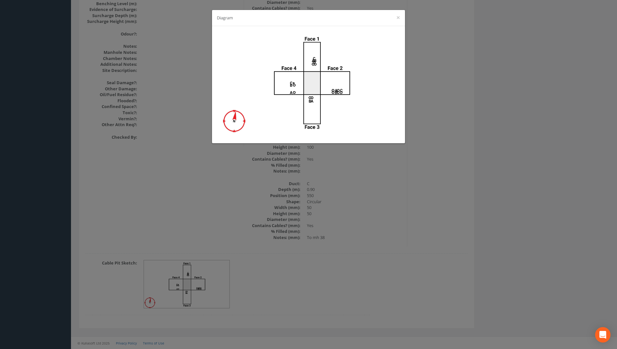
click at [348, 274] on div "Diagram ×" at bounding box center [308, 174] width 617 height 349
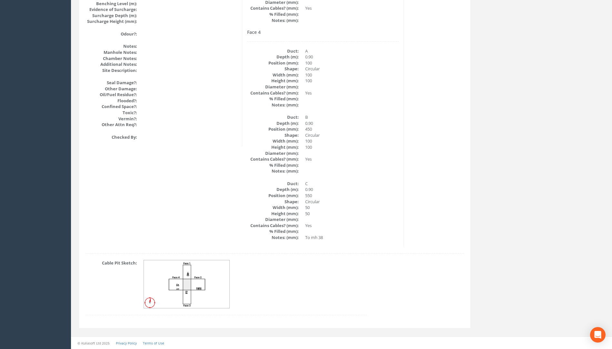
click at [192, 268] on img at bounding box center [187, 284] width 86 height 48
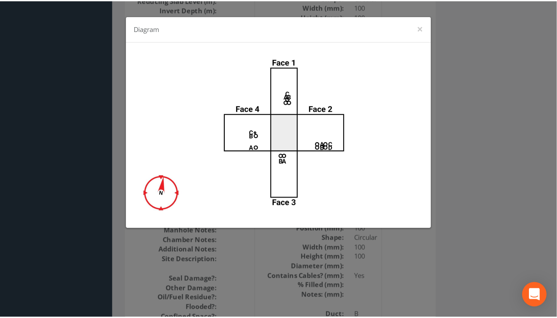
scroll to position [666, 0]
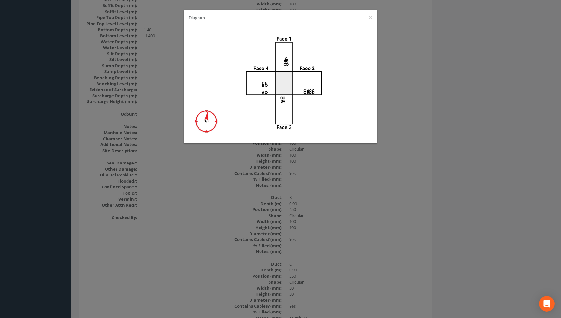
click at [414, 148] on div "Diagram ×" at bounding box center [280, 159] width 561 height 318
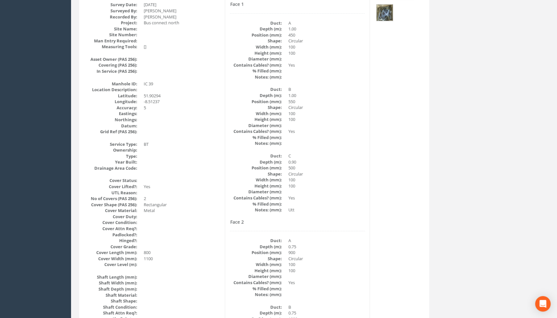
scroll to position [0, 0]
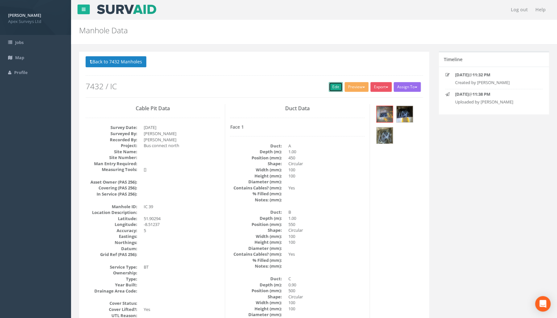
click at [331, 87] on link "Edit" at bounding box center [336, 87] width 14 height 10
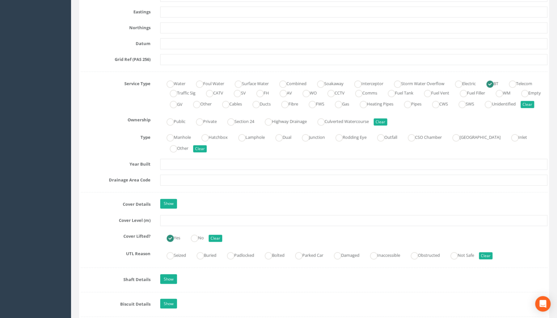
scroll to position [440, 0]
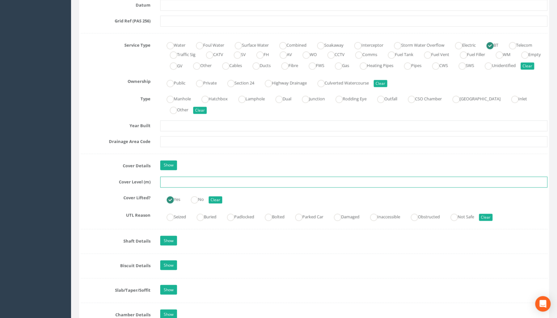
click at [178, 187] on input "text" at bounding box center [353, 181] width 387 height 11
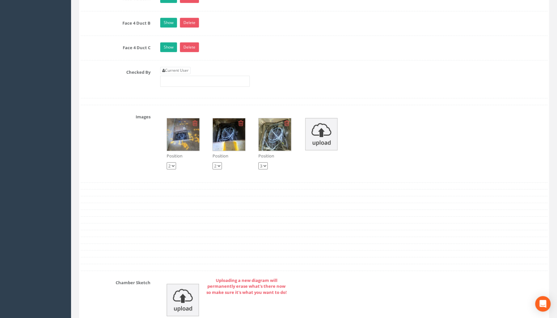
scroll to position [1408, 0]
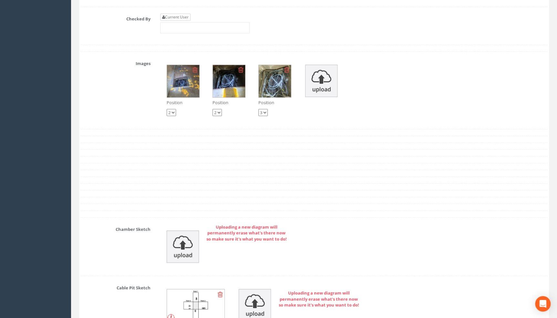
type input "112.84"
click at [173, 21] on link "Current User" at bounding box center [175, 17] width 30 height 7
type input "[PERSON_NAME]"
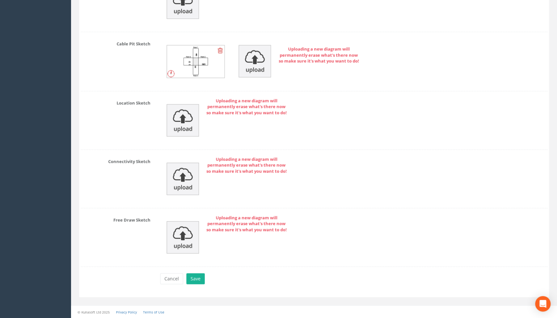
scroll to position [1658, 0]
click at [194, 277] on button "Save" at bounding box center [195, 278] width 18 height 11
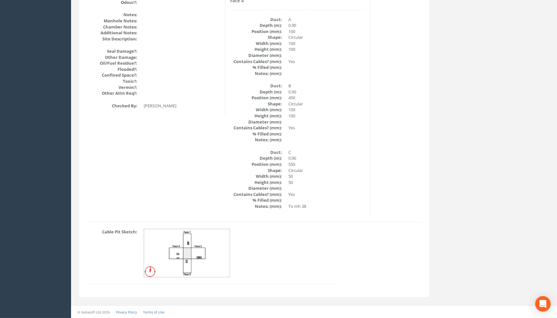
scroll to position [778, 0]
click at [200, 251] on img at bounding box center [187, 253] width 86 height 48
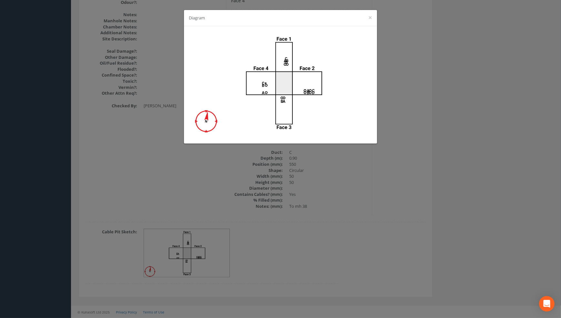
click at [340, 217] on div "Diagram ×" at bounding box center [280, 159] width 561 height 318
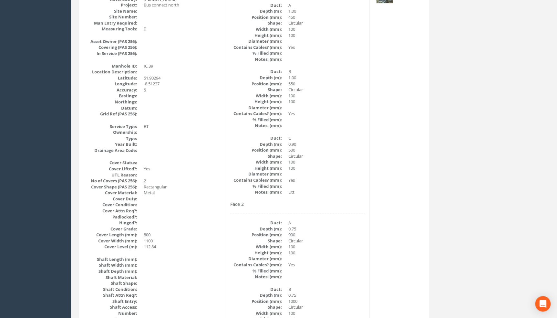
scroll to position [74, 0]
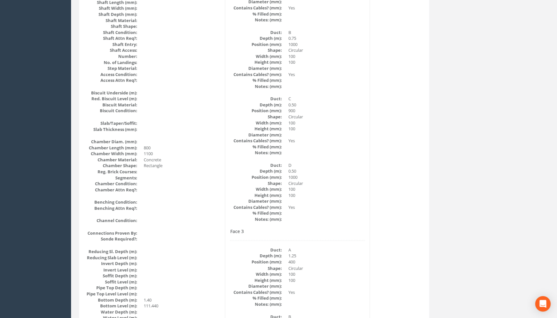
drag, startPoint x: 166, startPoint y: 176, endPoint x: 158, endPoint y: 185, distance: 12.4
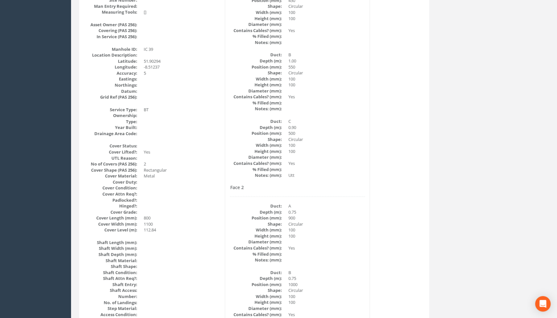
scroll to position [0, 0]
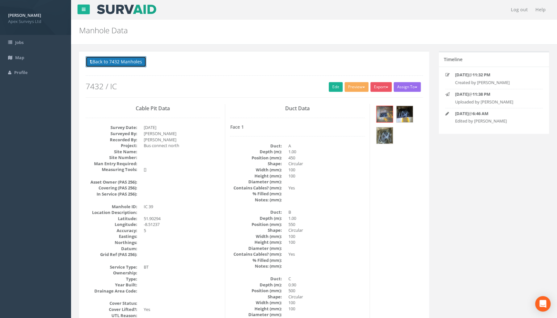
click at [113, 61] on button "Back to 7432 Manholes" at bounding box center [116, 61] width 61 height 11
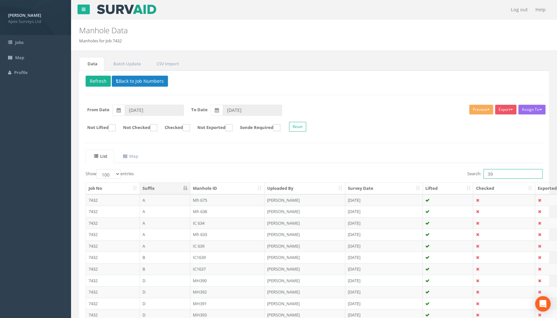
drag, startPoint x: 494, startPoint y: 174, endPoint x: 473, endPoint y: 175, distance: 21.0
click at [473, 175] on label "Search: 39" at bounding box center [504, 174] width 75 height 10
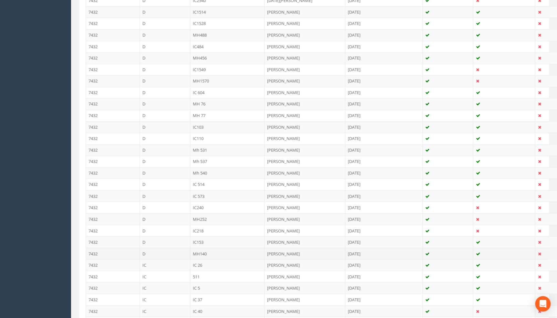
scroll to position [660, 0]
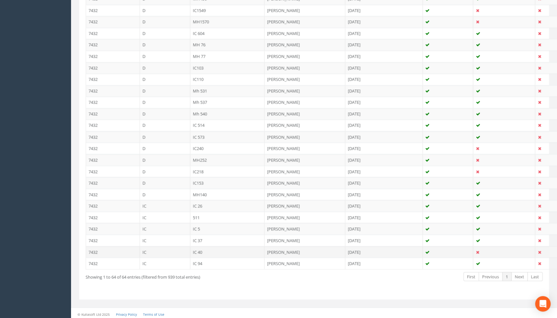
type input "40"
click at [200, 248] on td "IC 40" at bounding box center [227, 252] width 75 height 12
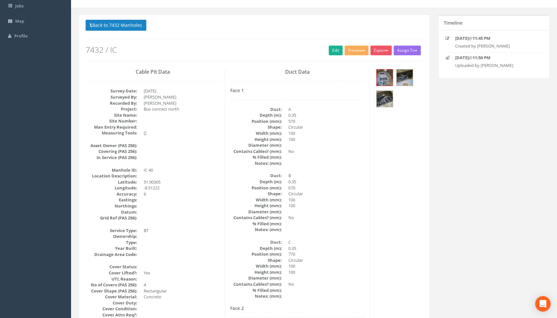
scroll to position [0, 0]
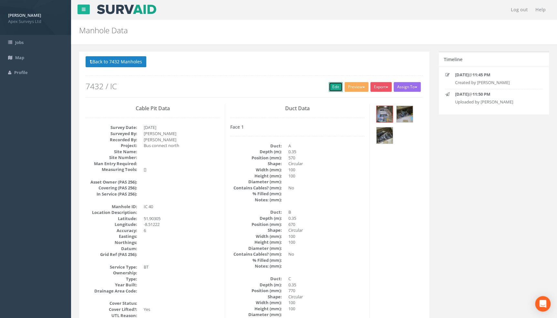
click at [334, 86] on link "Edit" at bounding box center [336, 87] width 14 height 10
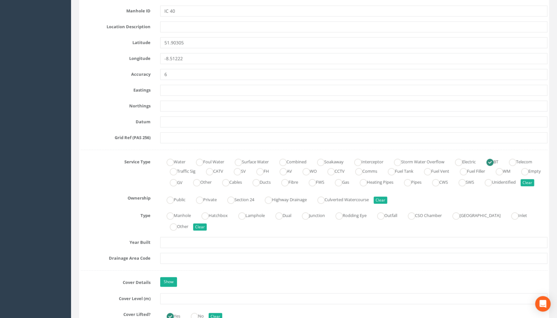
scroll to position [441, 0]
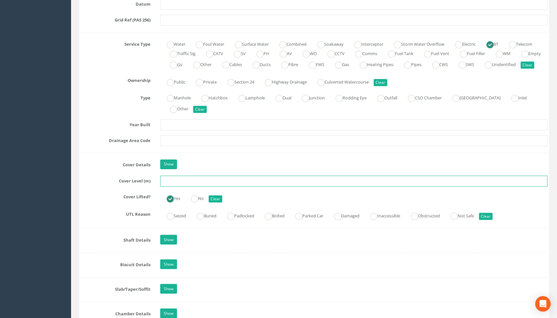
click at [177, 186] on input "text" at bounding box center [353, 180] width 387 height 11
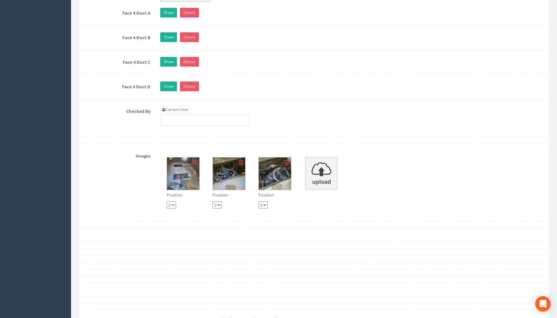
scroll to position [1291, 0]
type input "112.89"
click at [180, 113] on link "Current User" at bounding box center [175, 109] width 30 height 7
type input "[PERSON_NAME]"
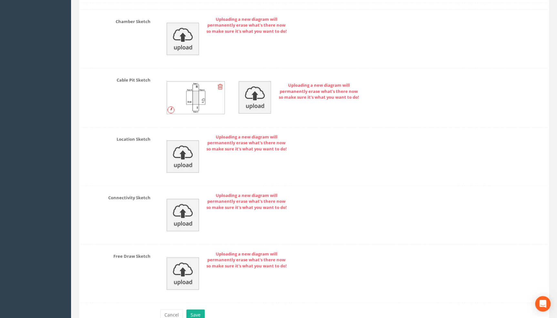
scroll to position [1633, 0]
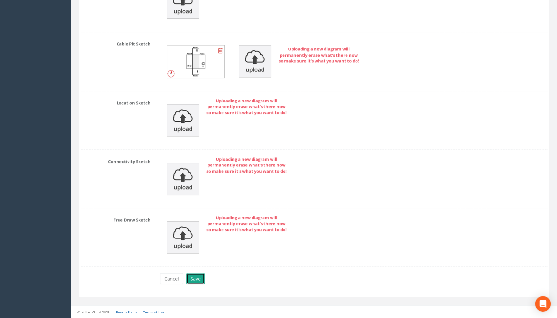
click at [195, 281] on button "Save" at bounding box center [195, 278] width 18 height 11
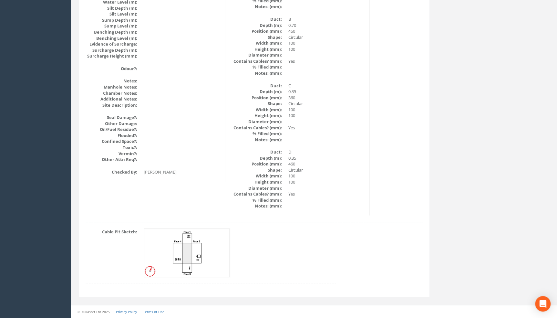
scroll to position [712, 0]
click at [215, 248] on img at bounding box center [187, 253] width 86 height 48
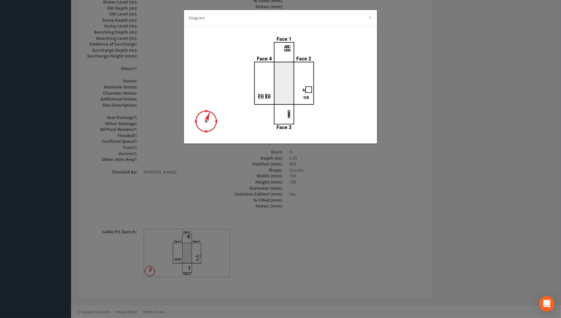
click at [319, 204] on div "Diagram ×" at bounding box center [280, 159] width 561 height 318
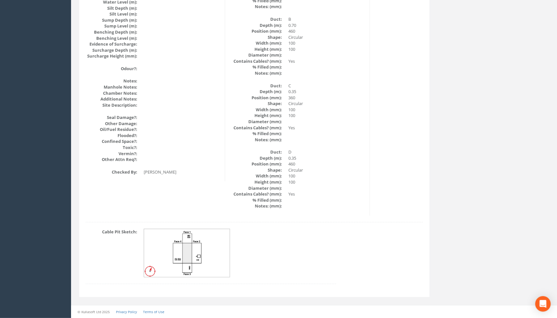
click at [203, 261] on img at bounding box center [187, 253] width 86 height 48
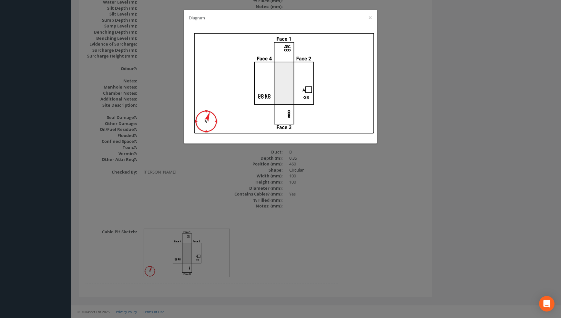
click at [305, 125] on img at bounding box center [284, 83] width 181 height 101
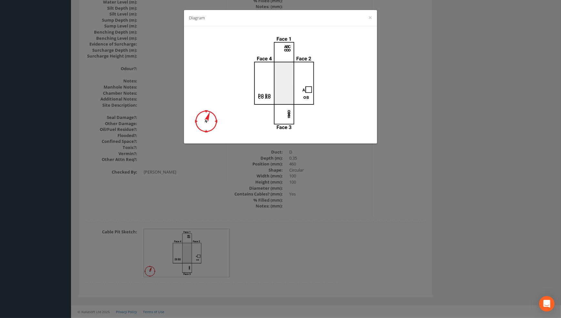
click at [401, 206] on div "Diagram ×" at bounding box center [280, 159] width 561 height 318
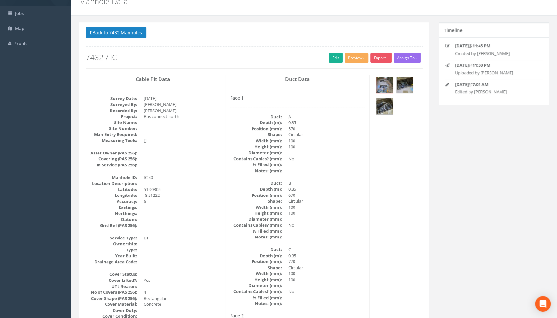
scroll to position [0, 0]
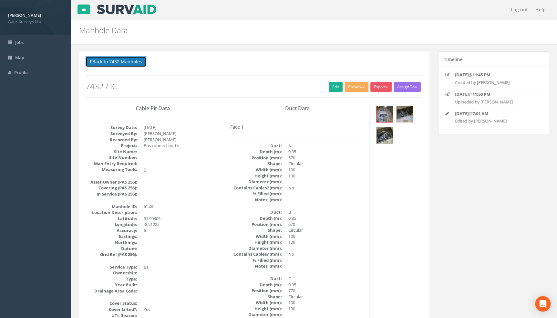
click at [128, 59] on button "Back to 7432 Manholes" at bounding box center [116, 61] width 61 height 11
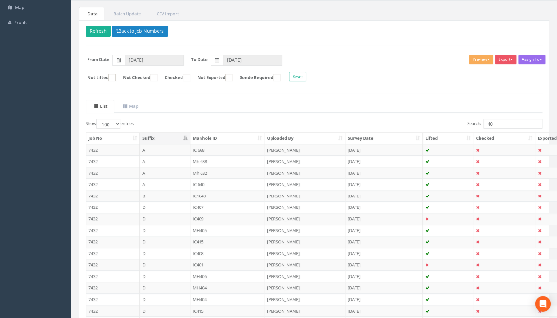
scroll to position [44, 0]
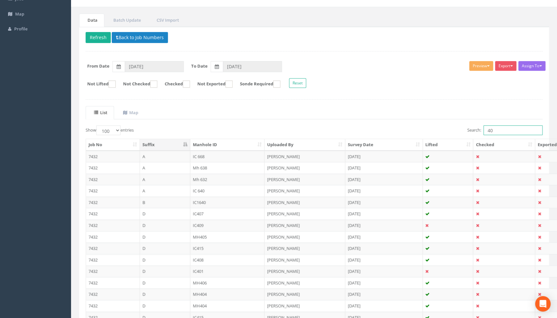
drag, startPoint x: 491, startPoint y: 131, endPoint x: 465, endPoint y: 130, distance: 25.8
click at [465, 130] on div "Search: 40" at bounding box center [431, 130] width 224 height 11
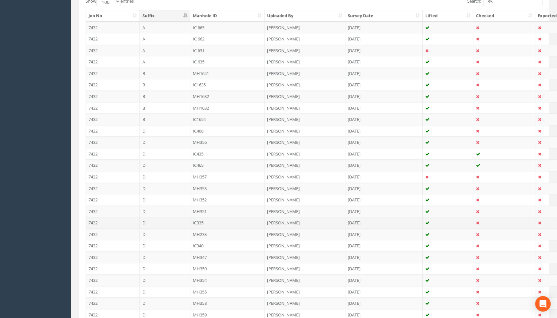
scroll to position [26, 0]
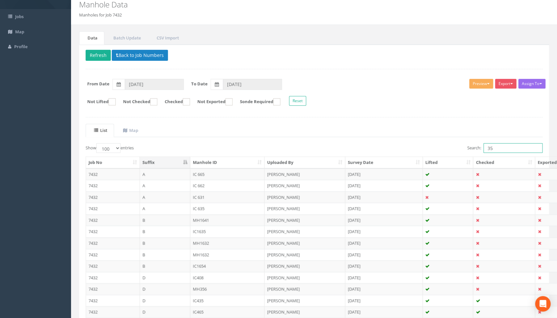
drag, startPoint x: 495, startPoint y: 147, endPoint x: 446, endPoint y: 151, distance: 49.5
click at [446, 151] on div "Search: 35" at bounding box center [431, 148] width 224 height 11
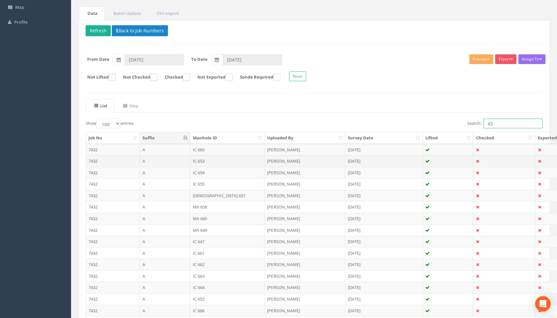
scroll to position [0, 0]
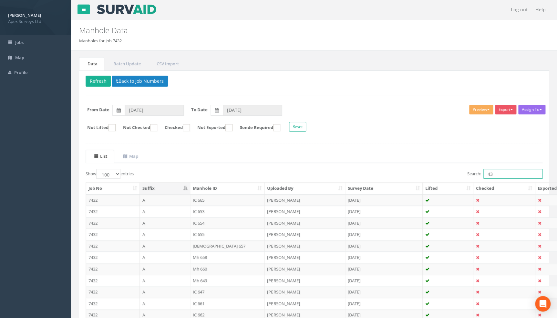
click at [487, 172] on input "43" at bounding box center [512, 174] width 59 height 10
drag, startPoint x: 500, startPoint y: 174, endPoint x: 457, endPoint y: 173, distance: 42.6
click at [457, 173] on div "Search: IC43" at bounding box center [431, 174] width 224 height 11
click at [485, 175] on input "32" at bounding box center [512, 174] width 59 height 10
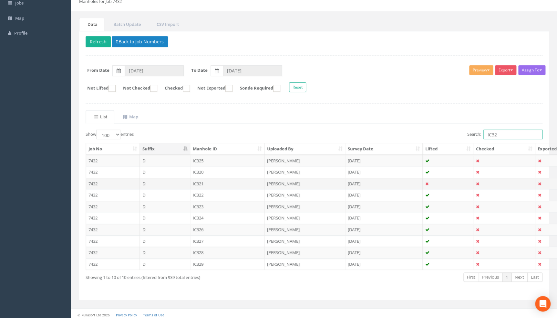
scroll to position [42, 0]
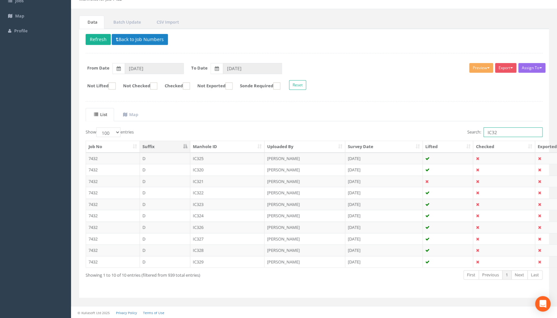
drag, startPoint x: 508, startPoint y: 132, endPoint x: 454, endPoint y: 126, distance: 54.2
click at [454, 126] on div "List Map Show 10 25 50 100 entries Search: IC32 Job No Suffix Manhole ID Upload…" at bounding box center [314, 199] width 457 height 183
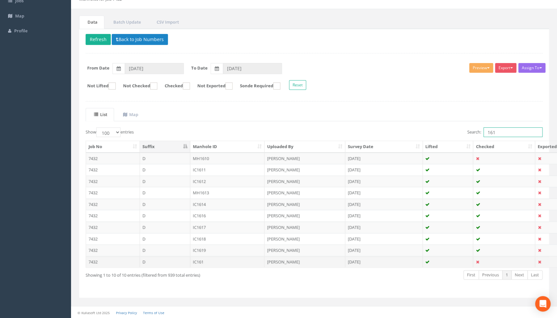
type input "161"
click at [199, 260] on td "IC161" at bounding box center [227, 262] width 75 height 12
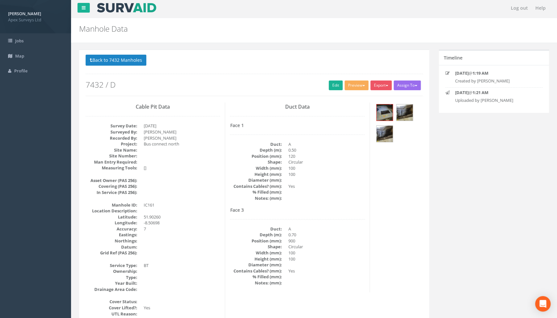
scroll to position [0, 0]
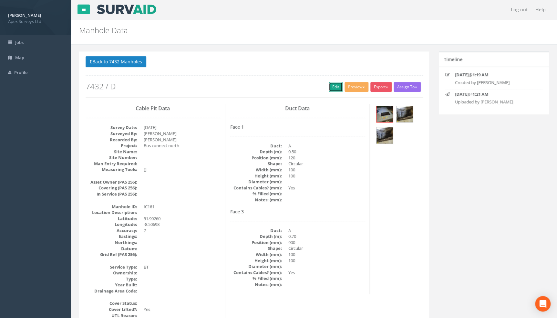
click at [331, 85] on link "Edit" at bounding box center [336, 87] width 14 height 10
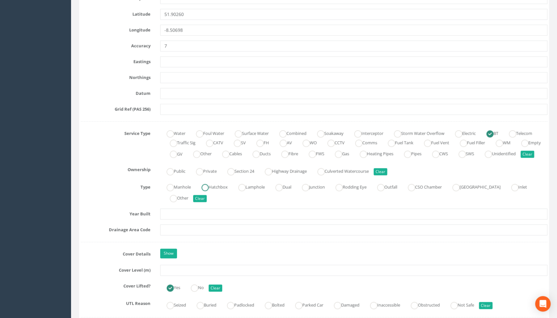
scroll to position [410, 0]
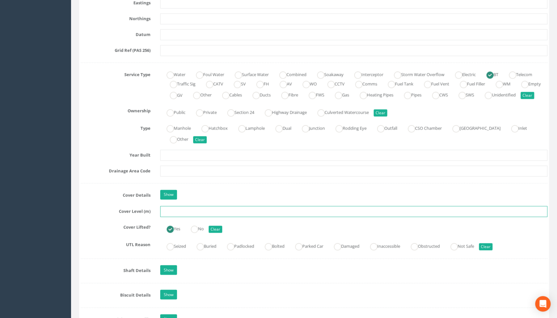
click at [180, 217] on input "text" at bounding box center [353, 211] width 387 height 11
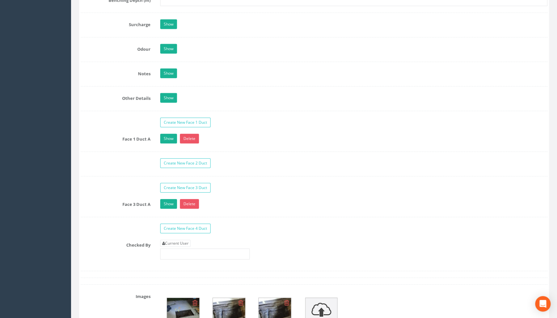
scroll to position [1027, 0]
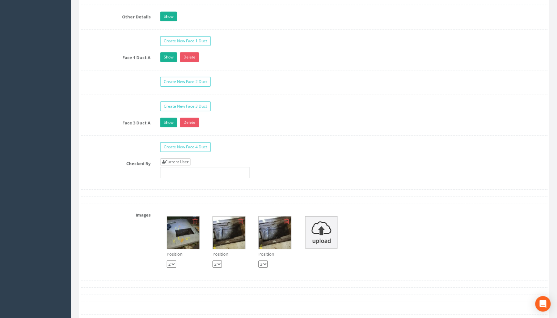
type input "108.05"
click at [179, 165] on link "Current User" at bounding box center [175, 161] width 30 height 7
type input "[PERSON_NAME]"
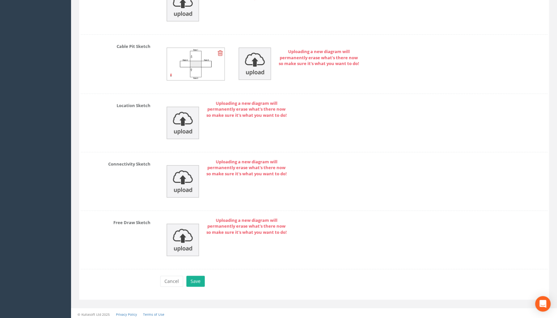
scroll to position [1428, 0]
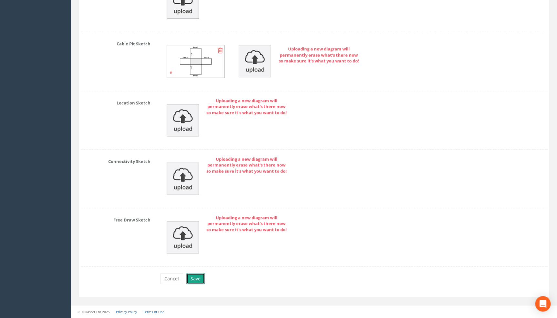
click at [197, 277] on button "Save" at bounding box center [195, 278] width 18 height 11
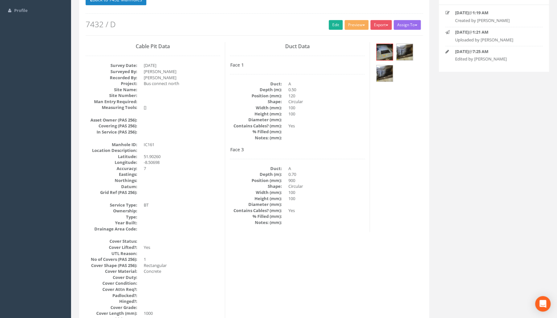
scroll to position [0, 0]
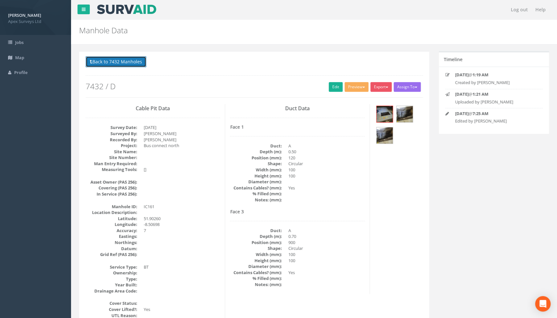
click at [129, 64] on button "Back to 7432 Manholes" at bounding box center [116, 61] width 61 height 11
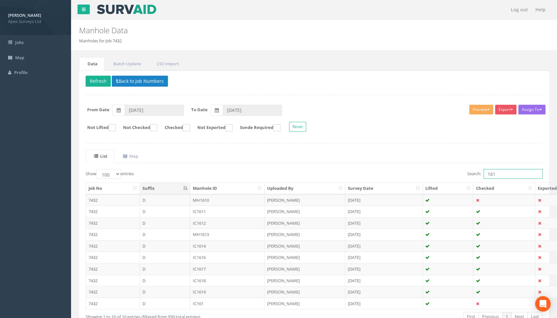
drag, startPoint x: 502, startPoint y: 174, endPoint x: 458, endPoint y: 176, distance: 43.6
click at [458, 176] on div "Search: 161" at bounding box center [431, 174] width 224 height 11
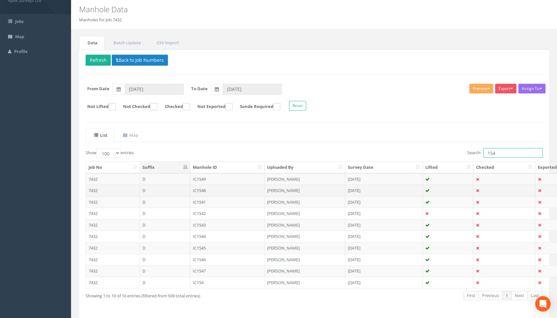
scroll to position [42, 0]
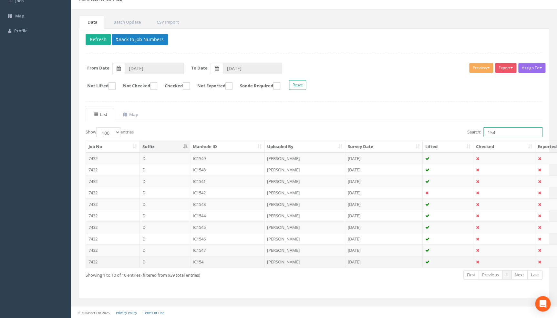
type input "154"
click at [201, 261] on td "IC154" at bounding box center [227, 262] width 75 height 12
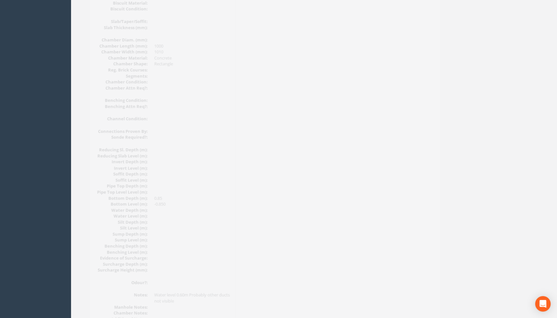
scroll to position [674, 0]
click at [208, 263] on img at bounding box center [187, 262] width 86 height 48
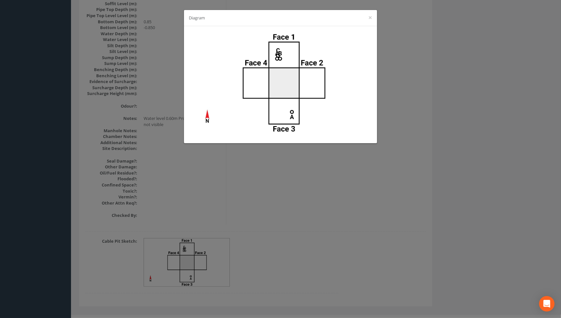
click at [290, 221] on div "Diagram ×" at bounding box center [280, 159] width 561 height 318
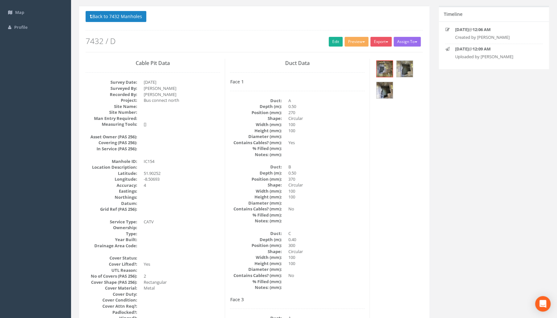
scroll to position [0, 0]
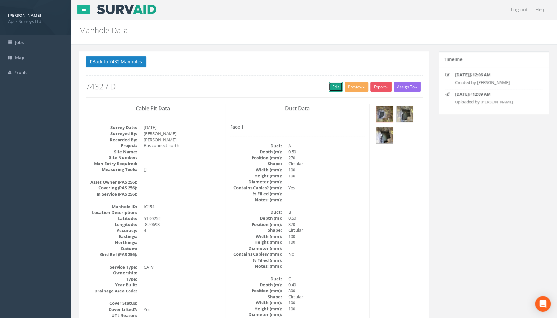
click at [329, 84] on link "Edit" at bounding box center [336, 87] width 14 height 10
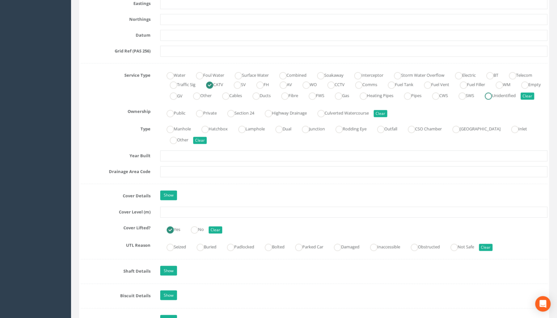
scroll to position [410, 0]
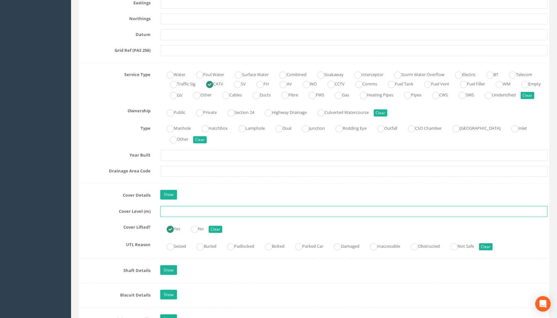
click at [175, 217] on input "text" at bounding box center [353, 211] width 387 height 11
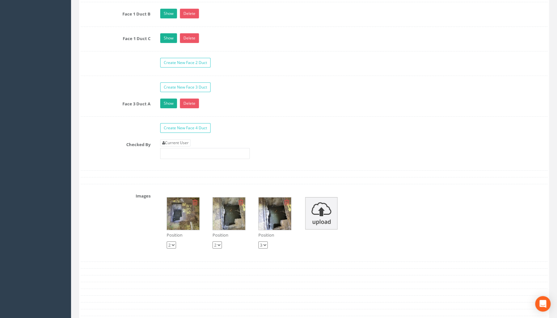
scroll to position [1144, 0]
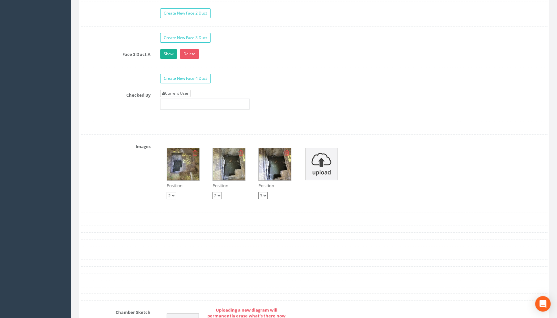
type input "108.38"
click at [171, 97] on link "Current User" at bounding box center [175, 93] width 30 height 7
type input "[PERSON_NAME]"
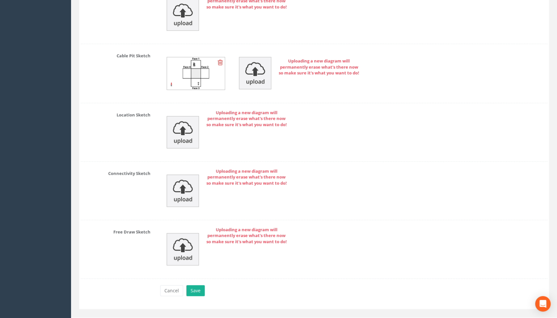
scroll to position [1477, 0]
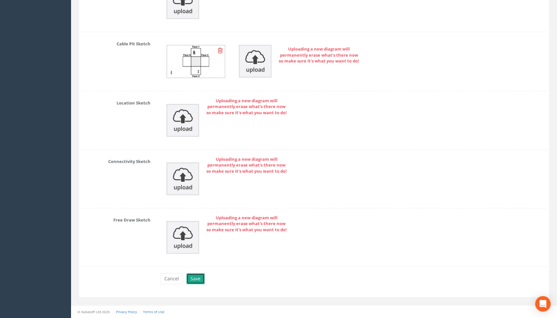
click at [197, 278] on button "Save" at bounding box center [195, 278] width 18 height 11
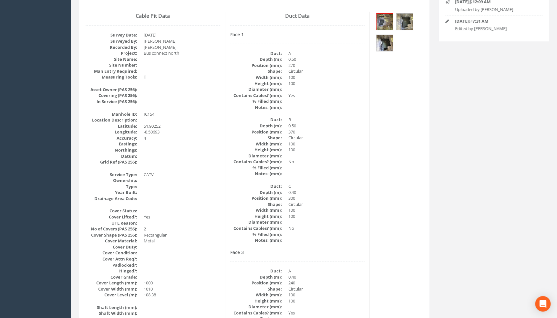
scroll to position [0, 0]
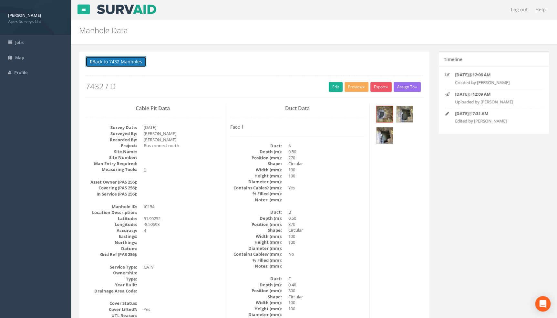
click at [115, 63] on button "Back to 7432 Manholes" at bounding box center [116, 61] width 61 height 11
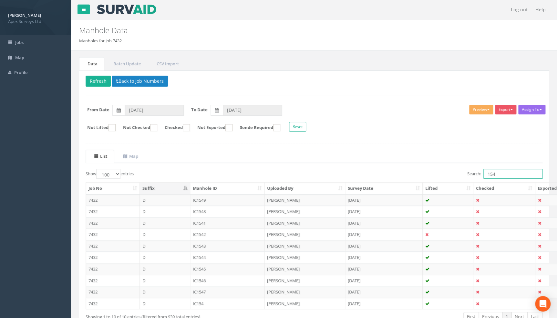
click at [498, 174] on input "154" at bounding box center [512, 174] width 59 height 10
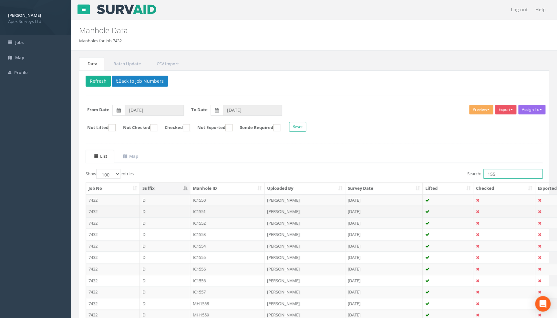
scroll to position [65, 0]
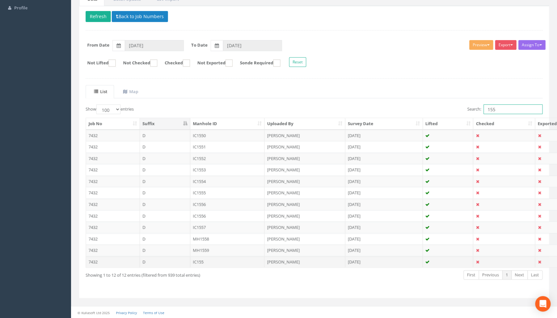
type input "155"
click at [204, 260] on td "IC155" at bounding box center [227, 262] width 75 height 12
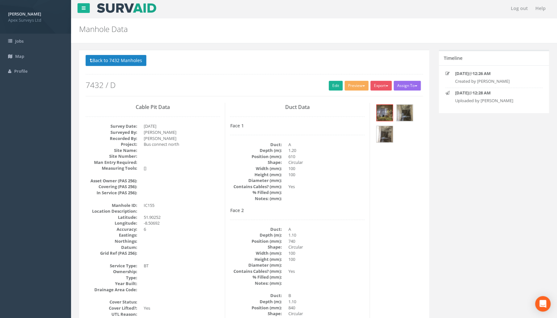
scroll to position [0, 0]
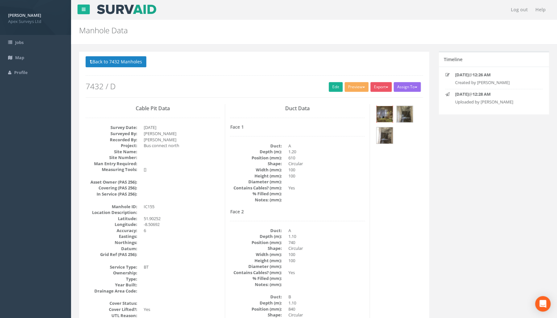
click at [387, 110] on img at bounding box center [384, 114] width 16 height 16
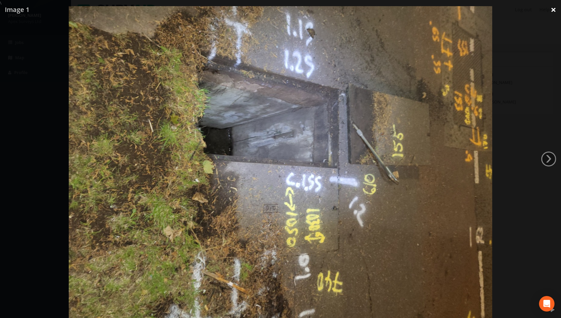
click at [553, 10] on link "×" at bounding box center [553, 9] width 15 height 19
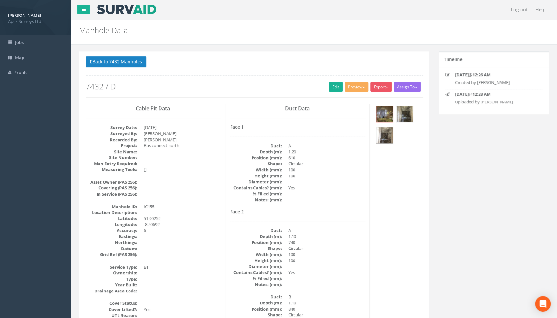
click at [403, 110] on img at bounding box center [404, 114] width 16 height 16
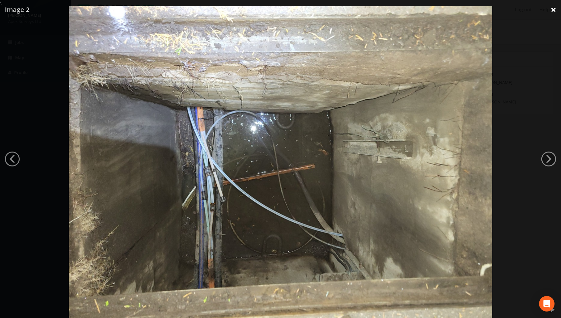
click at [555, 7] on link "×" at bounding box center [553, 9] width 15 height 19
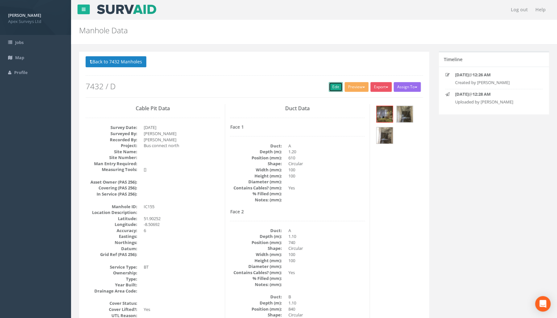
click at [335, 84] on link "Edit" at bounding box center [336, 87] width 14 height 10
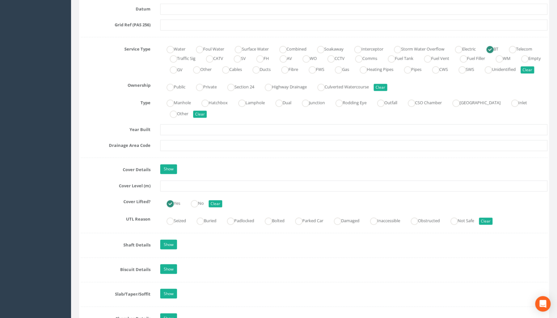
scroll to position [440, 0]
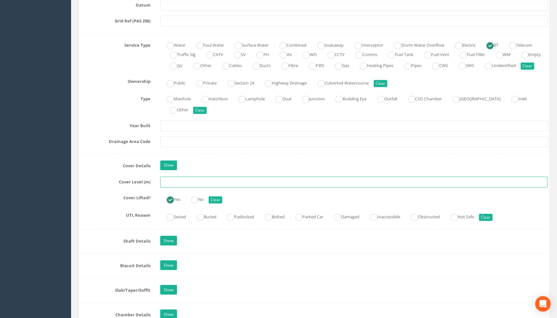
click at [174, 187] on input "text" at bounding box center [353, 181] width 387 height 11
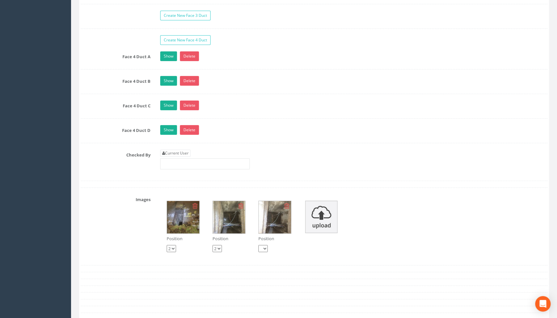
scroll to position [1261, 0]
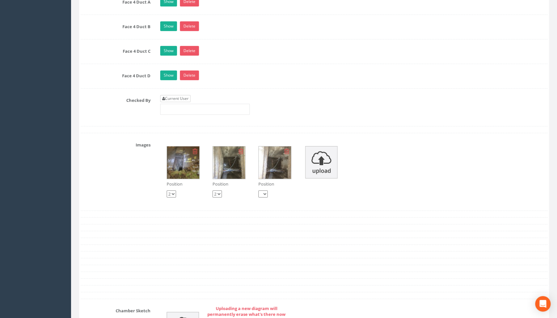
type input "108.39"
click at [175, 102] on link "Current User" at bounding box center [175, 98] width 30 height 7
type input "[PERSON_NAME]"
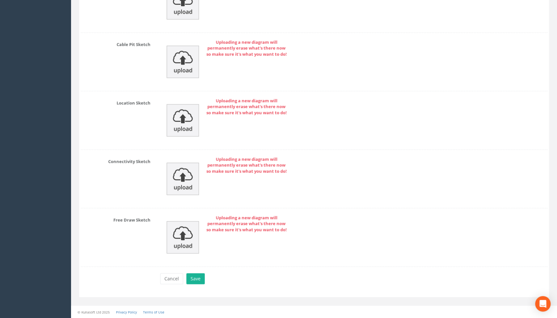
scroll to position [1592, 0]
click at [187, 278] on button "Save" at bounding box center [195, 278] width 18 height 11
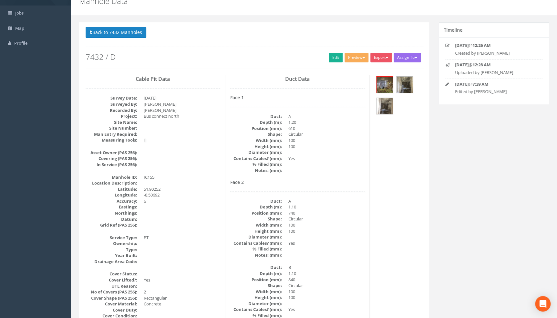
scroll to position [29, 0]
click at [130, 33] on button "Back to 7432 Manholes" at bounding box center [116, 32] width 61 height 11
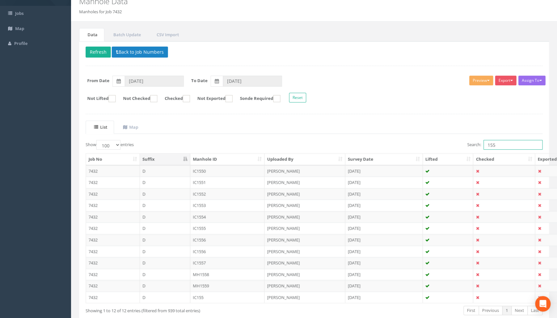
click at [508, 142] on input "155" at bounding box center [512, 145] width 59 height 10
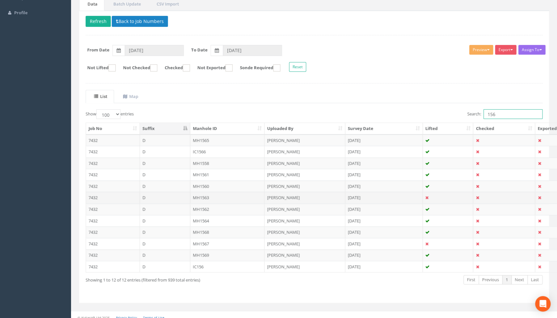
scroll to position [65, 0]
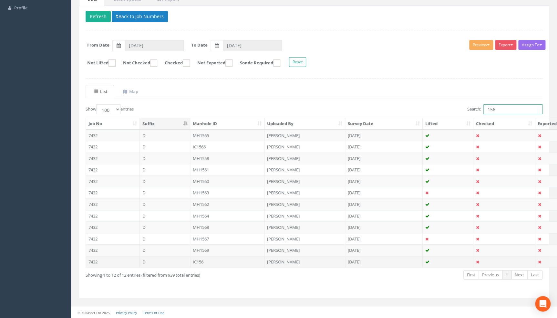
type input "156"
click at [197, 261] on td "IC156" at bounding box center [227, 262] width 75 height 12
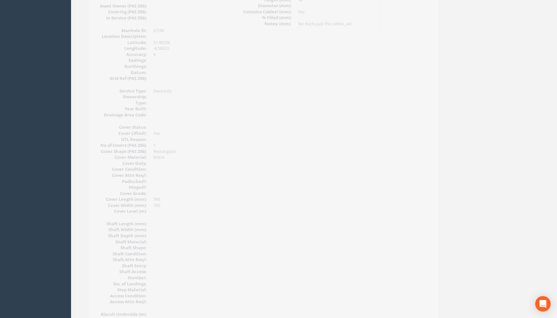
scroll to position [29, 0]
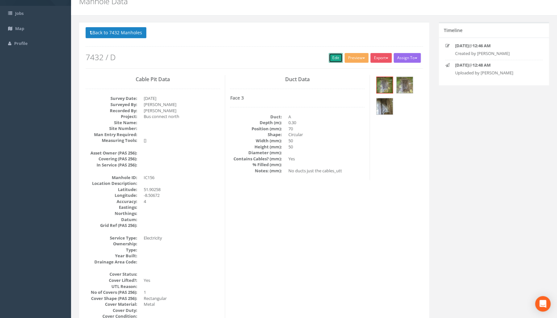
click at [329, 57] on link "Edit" at bounding box center [336, 58] width 14 height 10
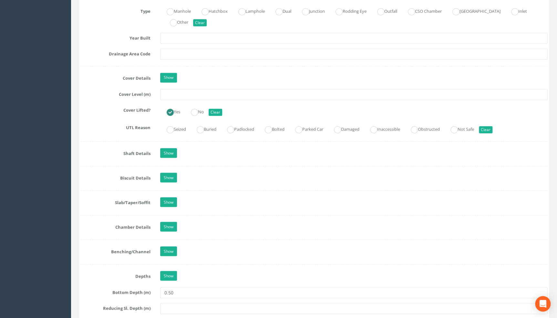
scroll to position [528, 0]
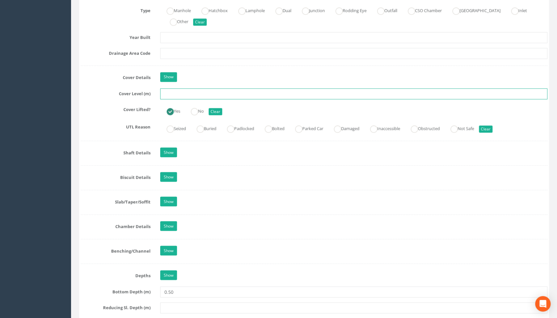
click at [192, 99] on input "text" at bounding box center [353, 93] width 387 height 11
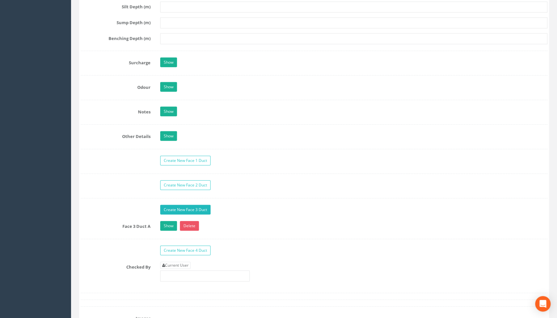
scroll to position [968, 0]
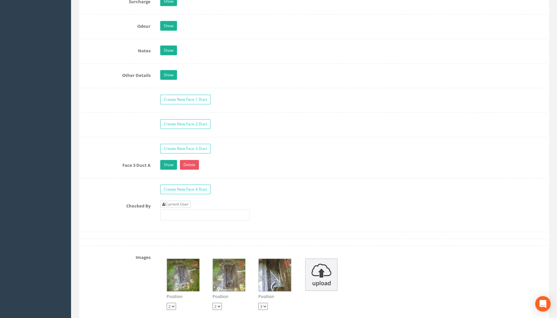
type input "108.57"
click at [162, 206] on icon at bounding box center [163, 204] width 3 height 4
type input "[PERSON_NAME]"
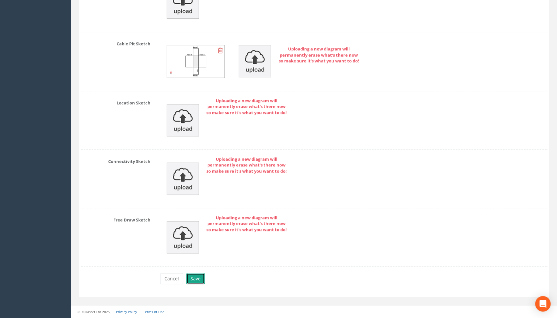
click at [197, 277] on button "Save" at bounding box center [195, 278] width 18 height 11
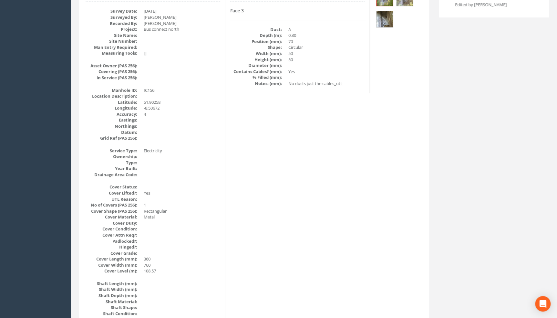
scroll to position [91, 0]
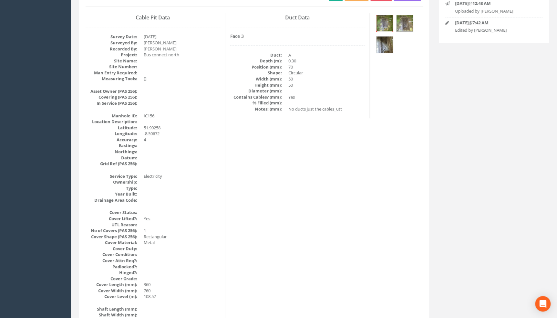
click at [385, 21] on img at bounding box center [384, 23] width 16 height 16
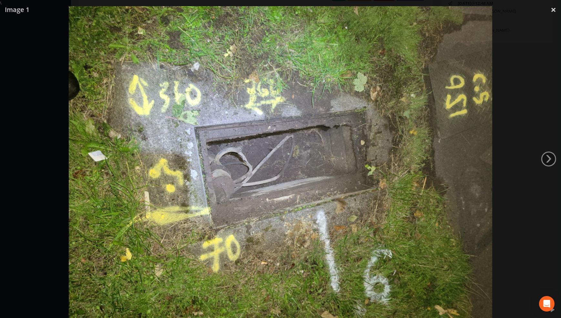
click at [540, 157] on div at bounding box center [280, 165] width 561 height 318
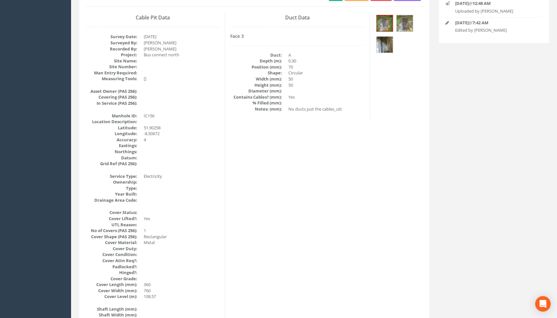
click at [387, 45] on img at bounding box center [384, 44] width 16 height 16
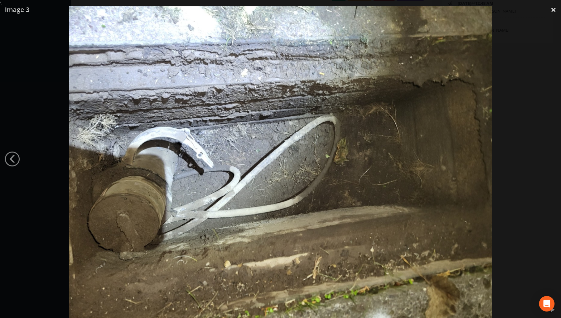
click at [323, 127] on img at bounding box center [280, 165] width 423 height 318
click at [48, 141] on div at bounding box center [280, 165] width 561 height 318
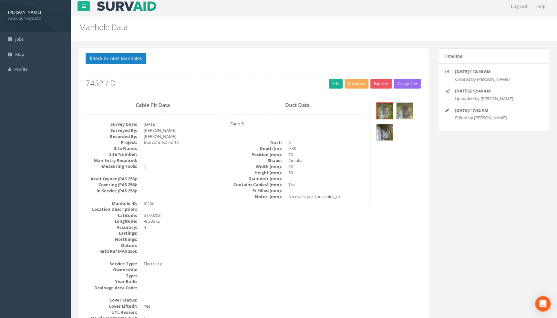
scroll to position [0, 0]
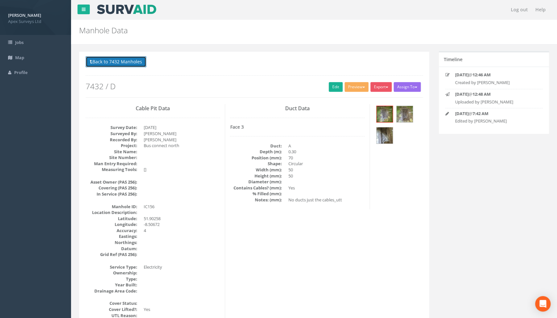
click at [134, 61] on button "Back to 7432 Manholes" at bounding box center [116, 61] width 61 height 11
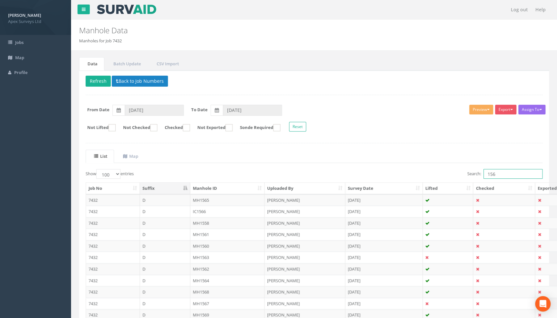
click at [506, 172] on input "156" at bounding box center [512, 174] width 59 height 10
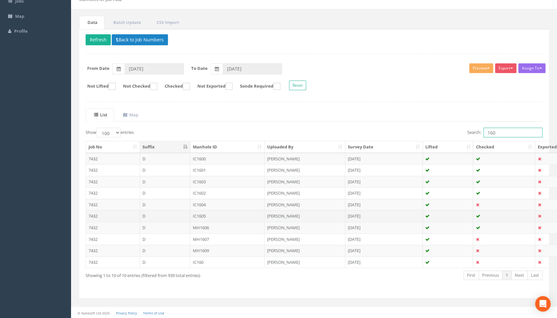
scroll to position [42, 0]
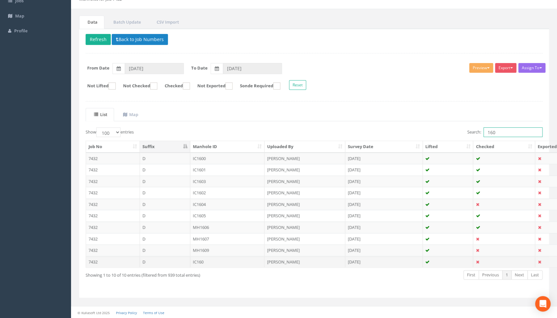
type input "160"
click at [195, 263] on td "IC160" at bounding box center [227, 262] width 75 height 12
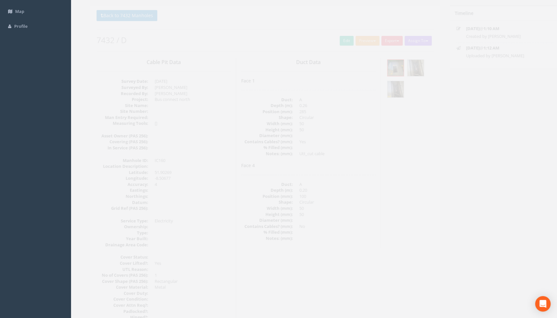
scroll to position [0, 0]
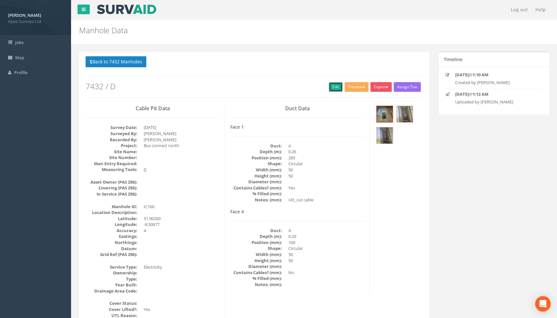
click at [332, 88] on link "Edit" at bounding box center [336, 87] width 14 height 10
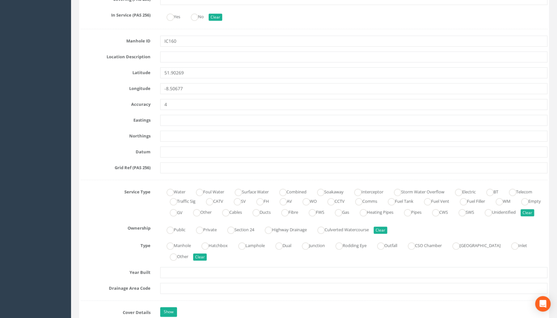
scroll to position [381, 0]
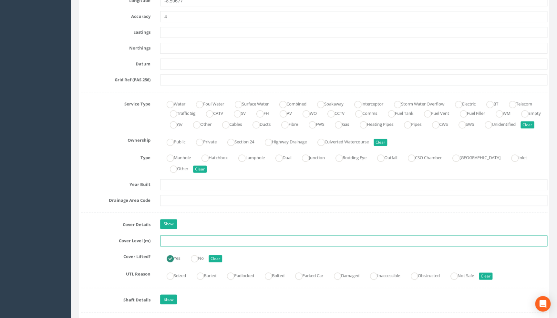
click at [170, 246] on input "text" at bounding box center [353, 240] width 387 height 11
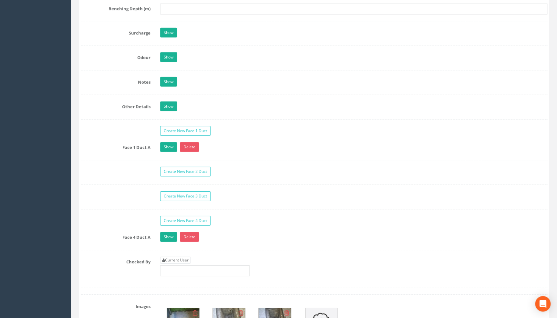
scroll to position [1027, 0]
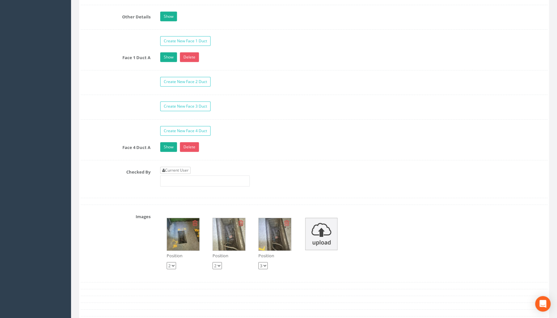
type input "108.30"
click at [177, 174] on link "Current User" at bounding box center [175, 170] width 30 height 7
type input "[PERSON_NAME]"
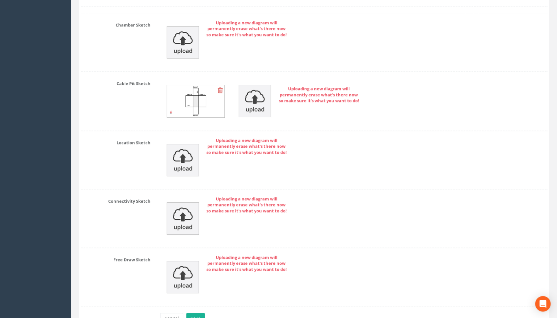
scroll to position [1430, 0]
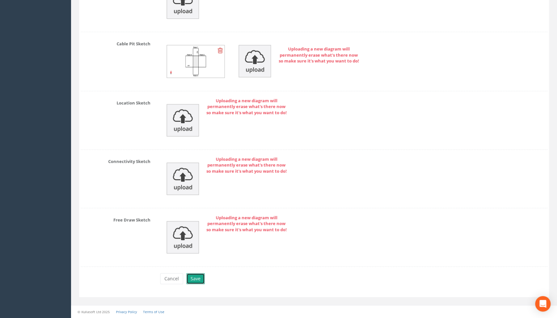
click at [193, 275] on button "Save" at bounding box center [195, 278] width 18 height 11
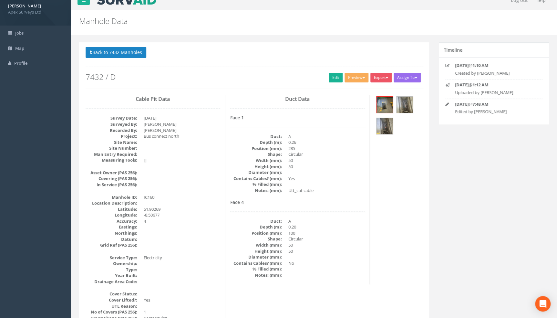
scroll to position [0, 0]
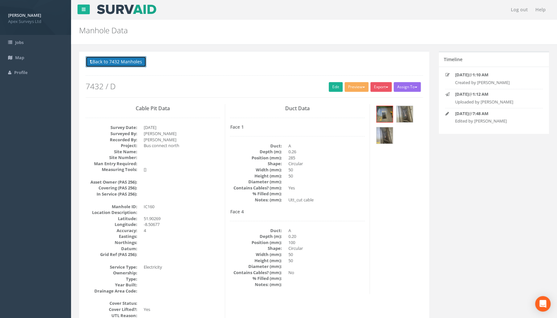
click at [130, 63] on button "Back to 7432 Manholes" at bounding box center [116, 61] width 61 height 11
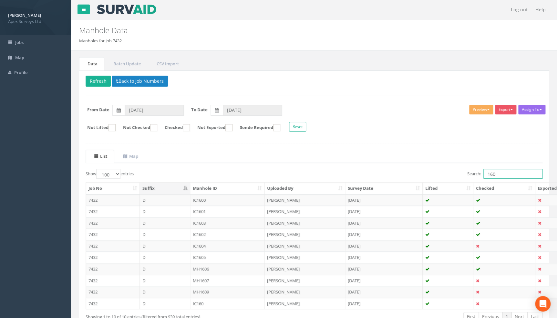
click at [506, 175] on input "160" at bounding box center [512, 174] width 59 height 10
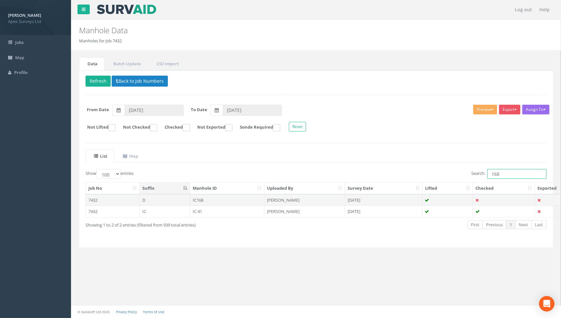
type input "168"
click at [200, 197] on td "IC168" at bounding box center [227, 200] width 75 height 12
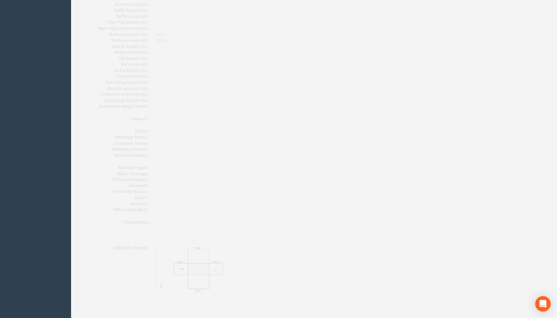
scroll to position [678, 0]
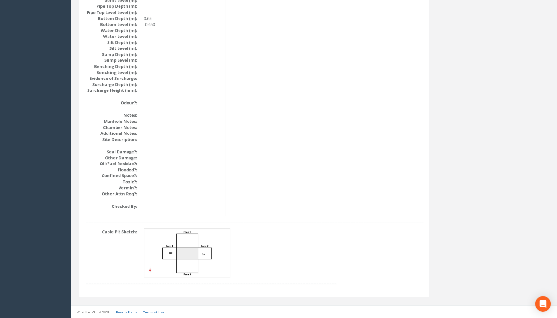
click at [174, 252] on img at bounding box center [187, 253] width 86 height 48
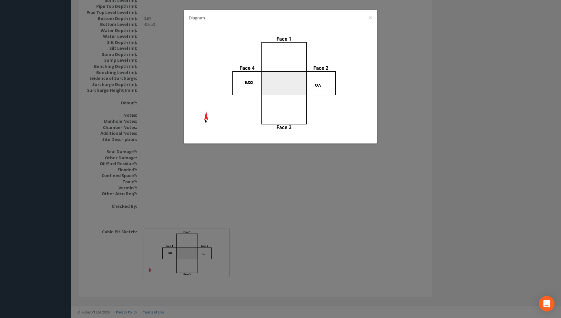
click at [371, 218] on div "Diagram ×" at bounding box center [280, 159] width 561 height 318
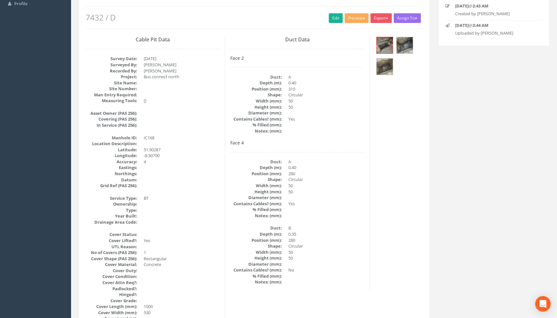
scroll to position [0, 0]
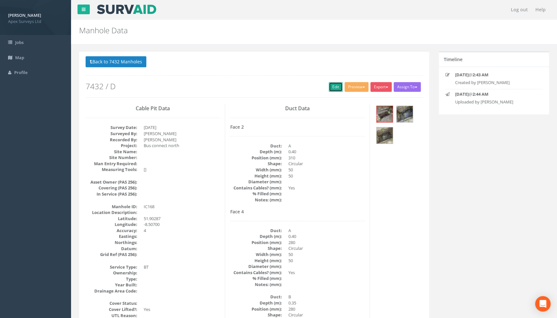
click at [335, 84] on link "Edit" at bounding box center [336, 87] width 14 height 10
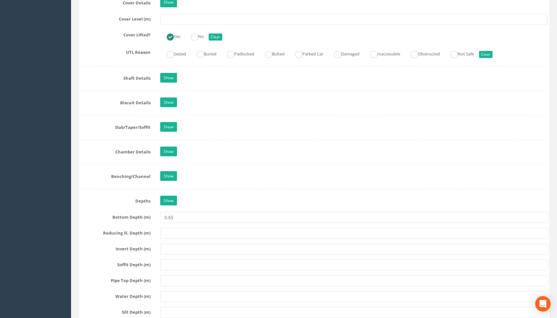
scroll to position [528, 0]
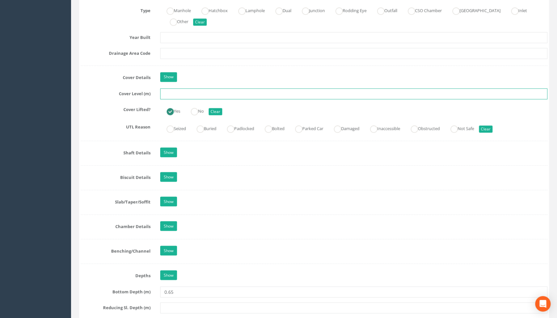
click at [167, 99] on input "text" at bounding box center [353, 93] width 387 height 11
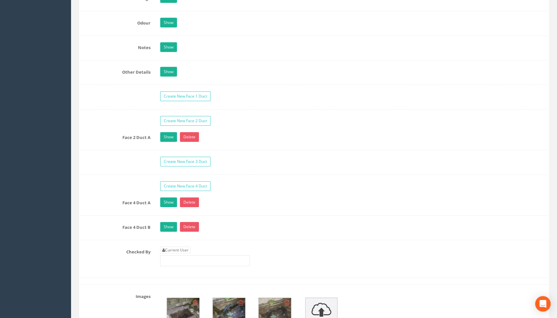
scroll to position [1056, 0]
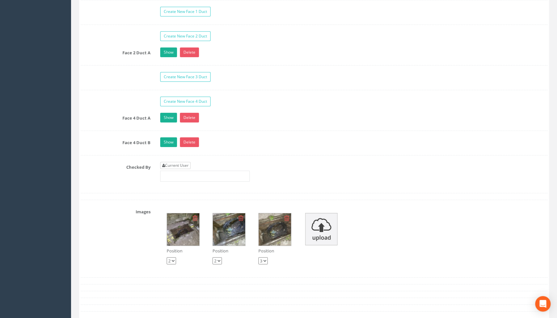
type input "110.37"
click at [173, 169] on link "Current User" at bounding box center [175, 165] width 30 height 7
type input "[PERSON_NAME]"
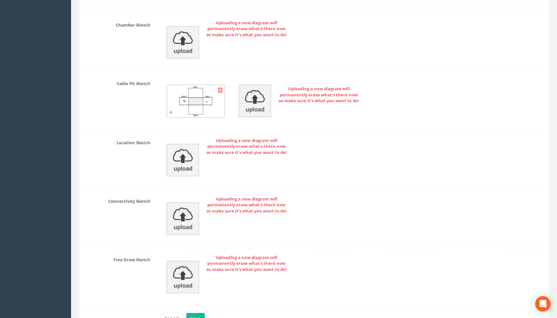
scroll to position [1454, 0]
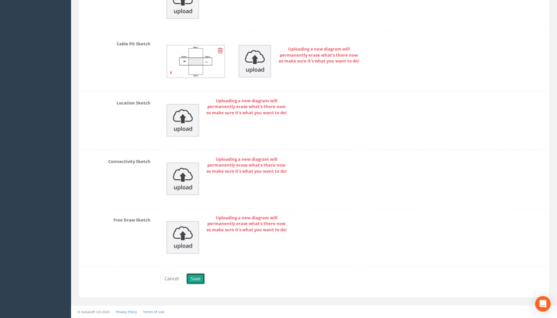
click at [196, 276] on button "Save" at bounding box center [195, 278] width 18 height 11
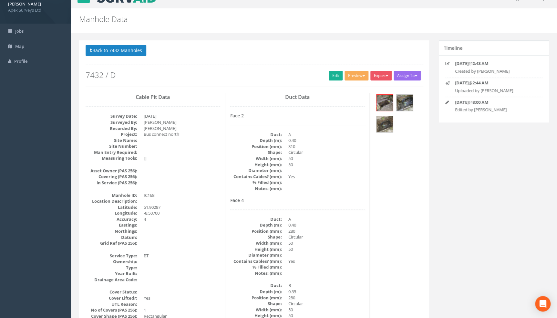
scroll to position [0, 0]
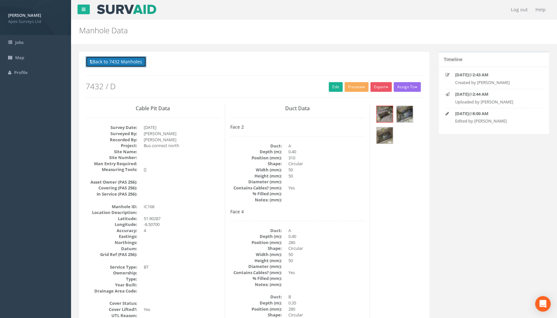
click at [122, 59] on button "Back to 7432 Manholes" at bounding box center [116, 61] width 61 height 11
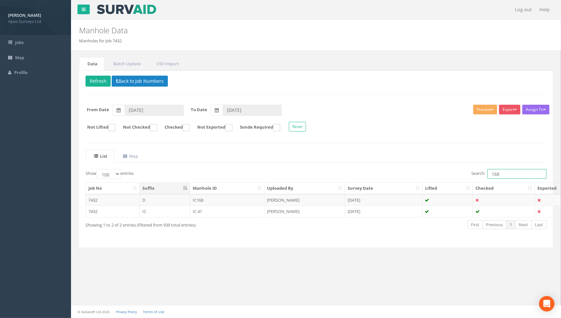
drag, startPoint x: 511, startPoint y: 172, endPoint x: 445, endPoint y: 174, distance: 65.5
click at [445, 174] on div "Search: 168" at bounding box center [434, 174] width 226 height 11
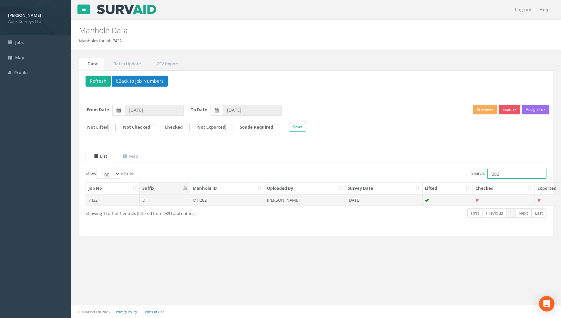
type input "282"
click at [202, 198] on td "MH282" at bounding box center [227, 200] width 75 height 12
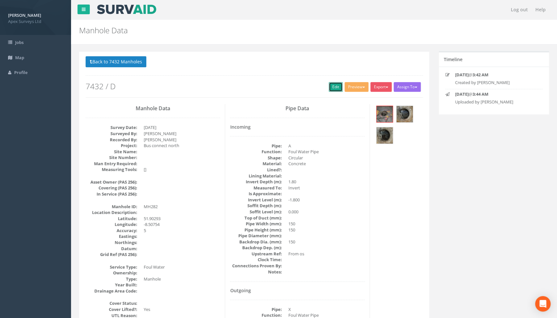
drag, startPoint x: 332, startPoint y: 89, endPoint x: 3, endPoint y: 101, distance: 329.1
click at [332, 89] on link "Edit" at bounding box center [336, 87] width 14 height 10
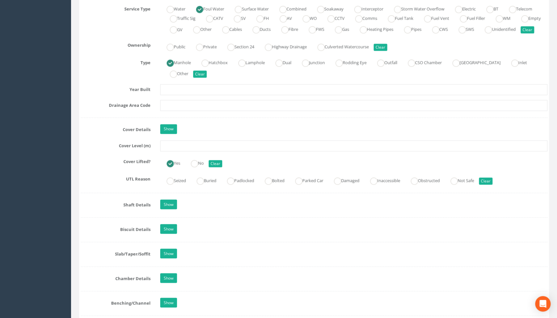
scroll to position [499, 0]
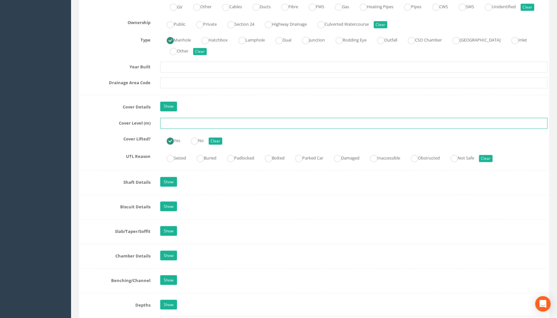
click at [171, 127] on input "text" at bounding box center [353, 122] width 387 height 11
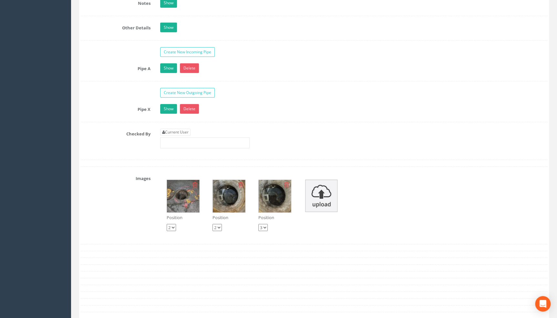
scroll to position [1056, 0]
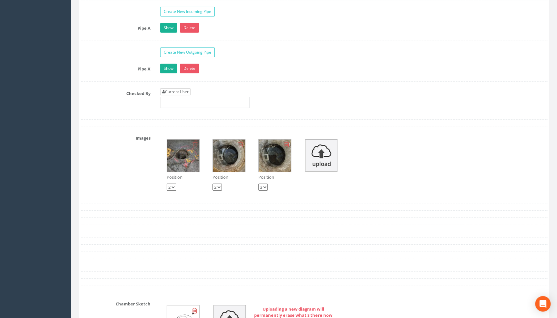
type input "111.58"
click at [183, 95] on link "Current User" at bounding box center [175, 91] width 30 height 7
type input "[PERSON_NAME]"
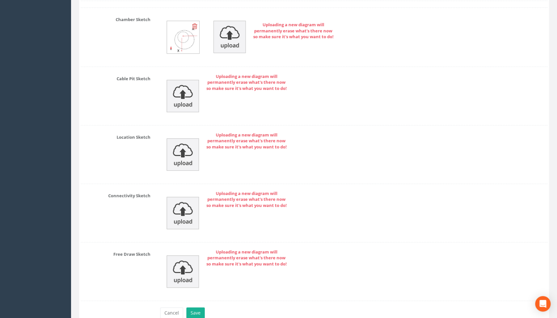
scroll to position [1381, 0]
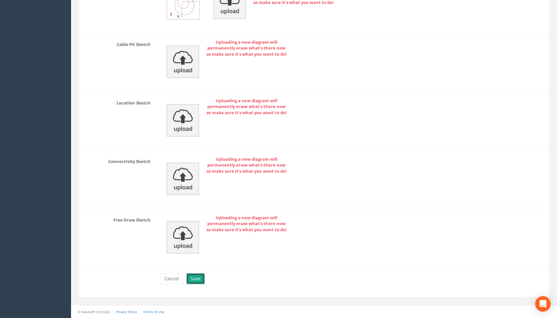
click at [192, 277] on button "Save" at bounding box center [195, 278] width 18 height 11
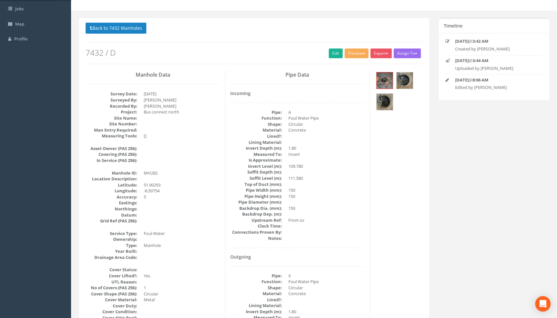
scroll to position [0, 0]
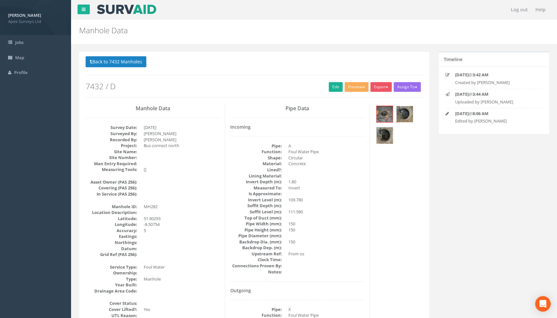
click at [403, 112] on img at bounding box center [404, 114] width 16 height 16
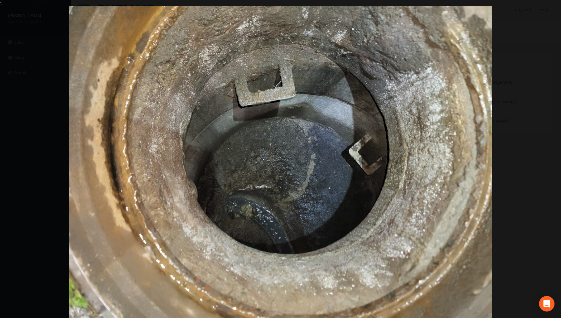
click at [46, 197] on div at bounding box center [280, 165] width 561 height 318
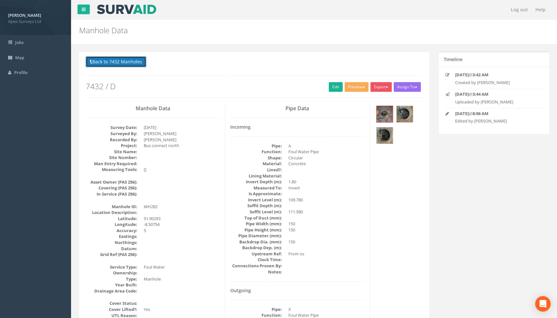
click at [113, 60] on button "Back to 7432 Manholes" at bounding box center [116, 61] width 61 height 11
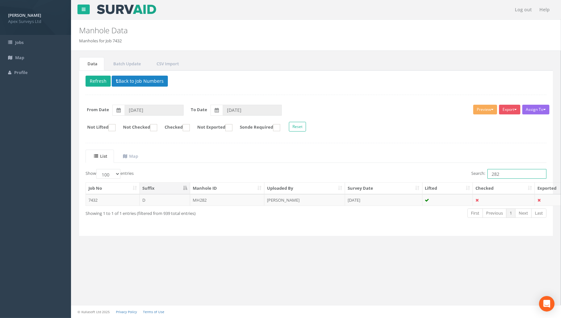
click at [516, 176] on input "282" at bounding box center [516, 174] width 59 height 10
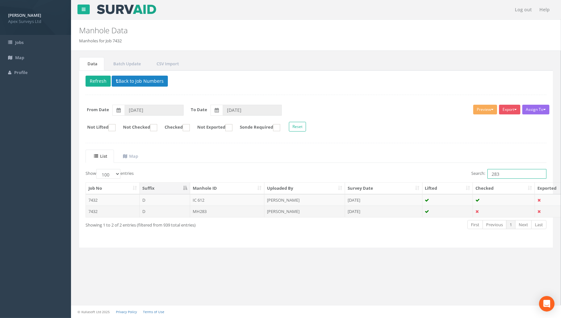
type input "283"
click at [203, 211] on td "MH283" at bounding box center [227, 211] width 75 height 12
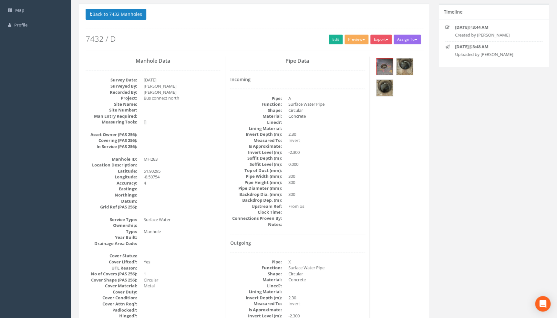
scroll to position [32, 0]
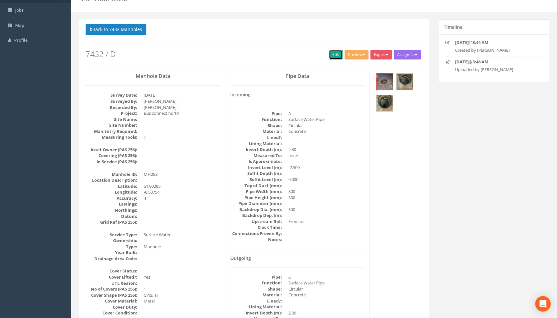
drag, startPoint x: 332, startPoint y: 53, endPoint x: 55, endPoint y: 116, distance: 284.3
click at [332, 53] on link "Edit" at bounding box center [336, 55] width 14 height 10
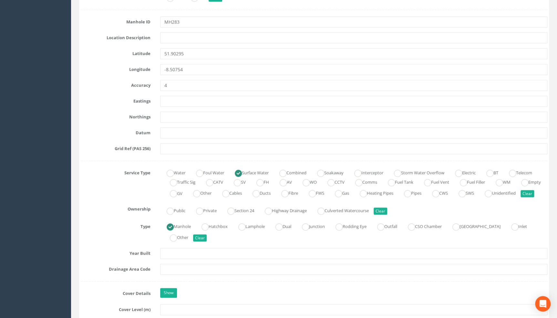
scroll to position [384, 0]
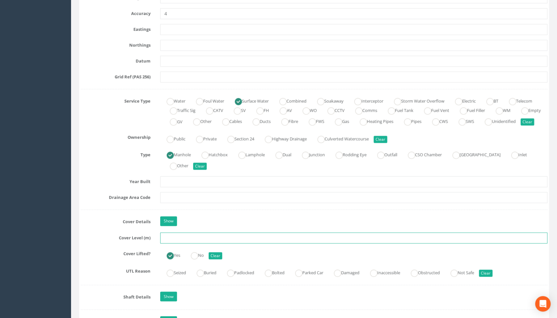
click at [178, 243] on input "text" at bounding box center [353, 237] width 387 height 11
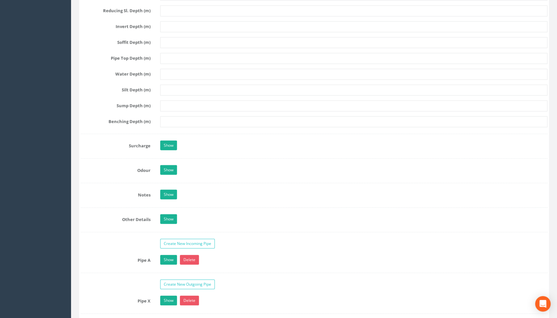
scroll to position [971, 0]
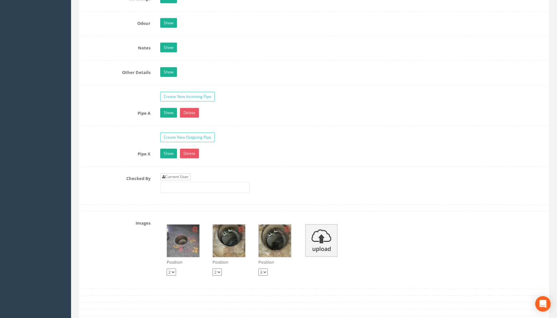
type input "111.70"
click at [177, 180] on link "Current User" at bounding box center [175, 176] width 30 height 7
type input "[PERSON_NAME]"
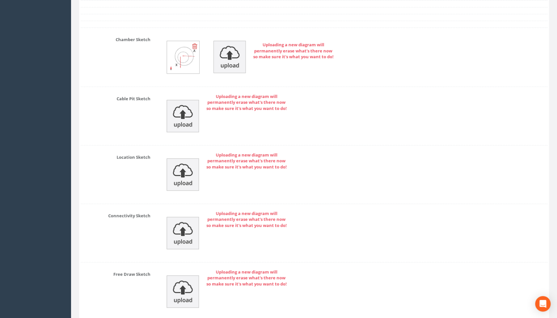
scroll to position [1381, 0]
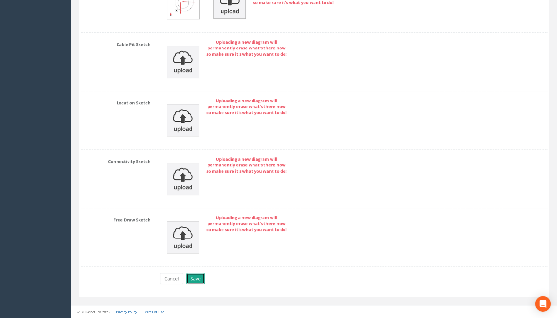
click at [193, 279] on button "Save" at bounding box center [195, 278] width 18 height 11
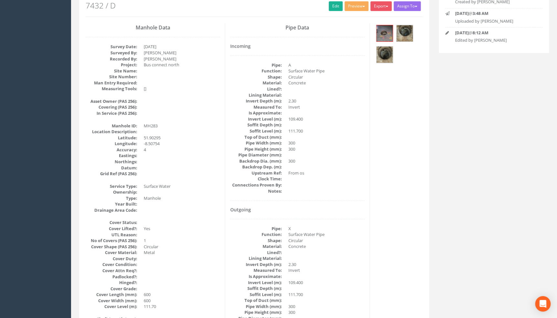
scroll to position [0, 0]
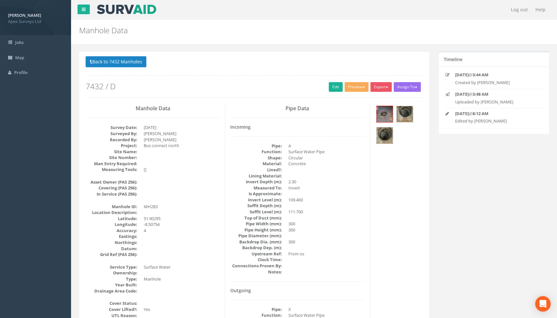
click at [404, 112] on img at bounding box center [404, 114] width 16 height 16
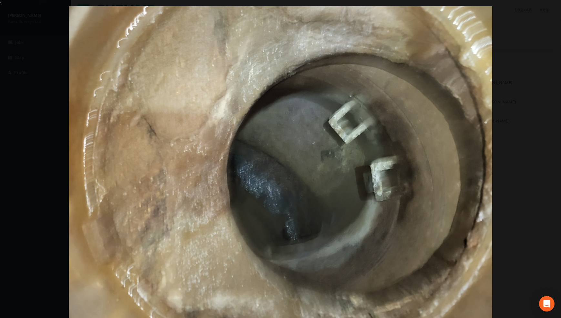
click at [34, 78] on div at bounding box center [280, 165] width 561 height 318
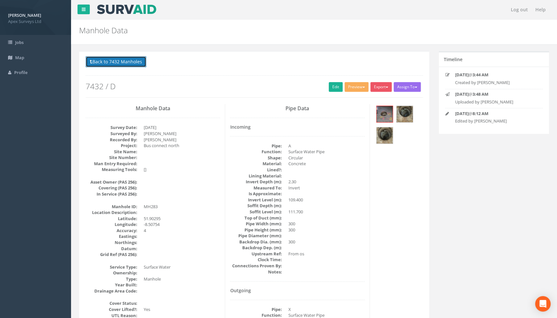
click at [124, 63] on button "Back to 7432 Manholes" at bounding box center [116, 61] width 61 height 11
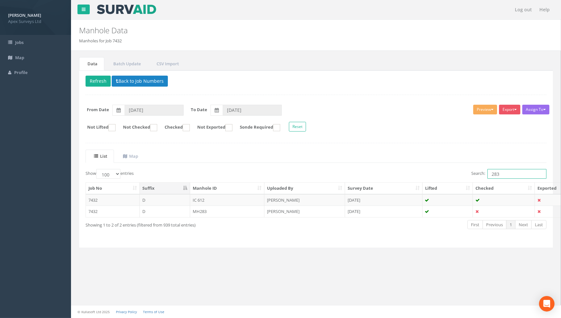
drag, startPoint x: 497, startPoint y: 174, endPoint x: 466, endPoint y: 171, distance: 31.8
click at [466, 171] on div "Search: 283" at bounding box center [434, 174] width 226 height 11
type input "279"
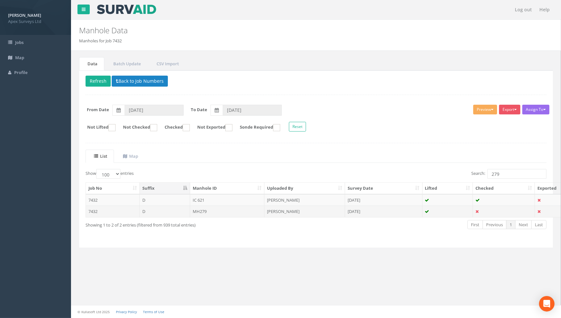
click at [202, 210] on td "MH279" at bounding box center [227, 211] width 75 height 12
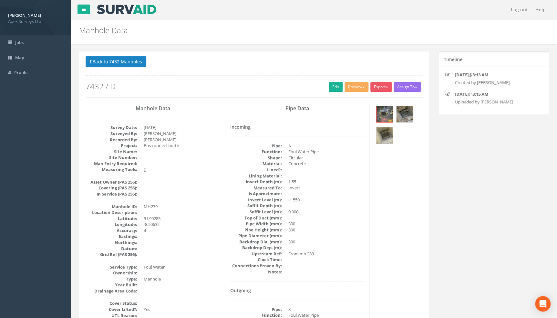
click at [333, 80] on div "Back to 7432 Manholes Back to Map Assign To No Companies Added Export Heathrow …" at bounding box center [254, 76] width 337 height 41
click at [334, 86] on link "Edit" at bounding box center [336, 87] width 14 height 10
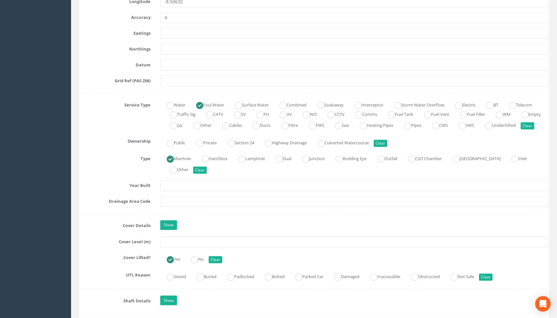
scroll to position [381, 0]
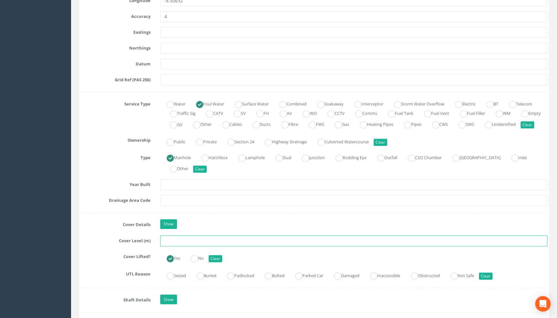
click at [174, 246] on input "text" at bounding box center [353, 240] width 387 height 11
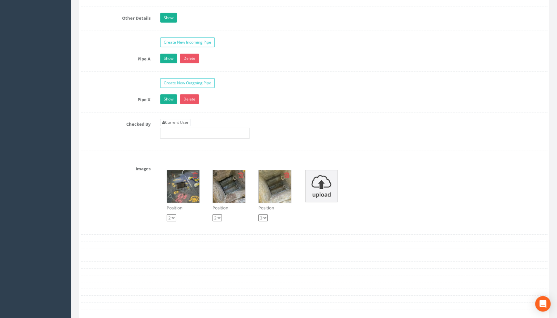
scroll to position [1085, 0]
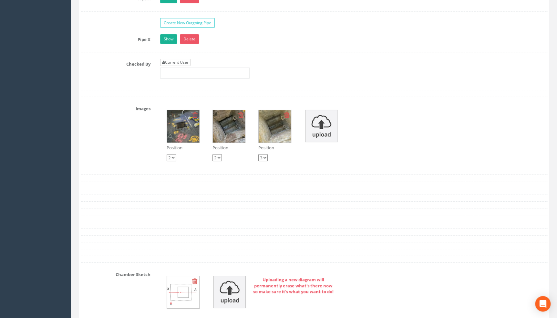
type input "108.69"
click at [187, 66] on link "Current User" at bounding box center [175, 62] width 30 height 7
type input "[PERSON_NAME]"
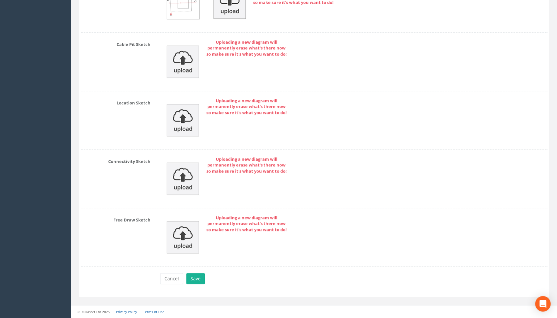
scroll to position [1381, 0]
click at [191, 276] on button "Save" at bounding box center [195, 278] width 18 height 11
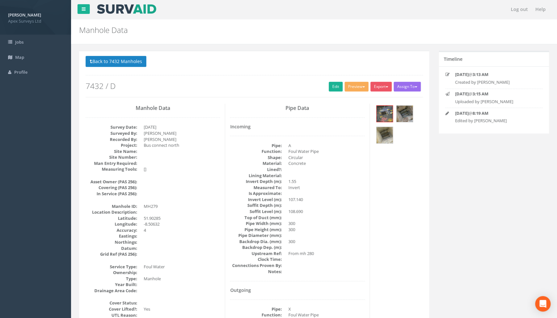
scroll to position [0, 0]
click at [137, 64] on button "Back to 7432 Manholes" at bounding box center [116, 61] width 61 height 11
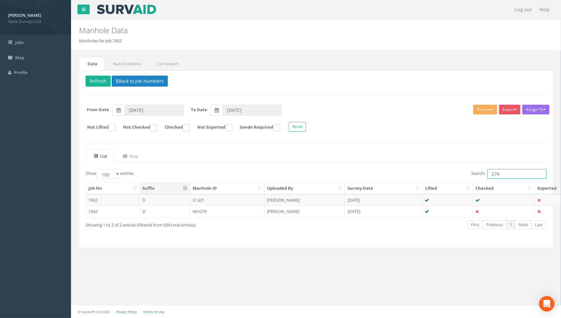
click at [503, 173] on input "279" at bounding box center [516, 174] width 59 height 10
type input "277"
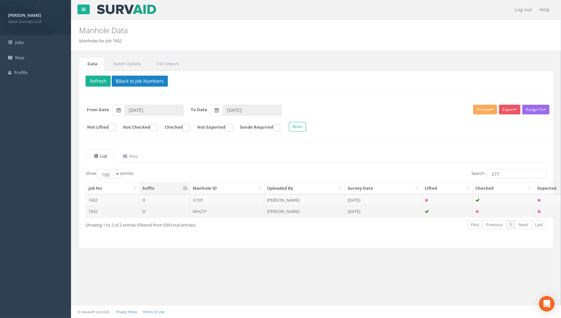
click at [199, 209] on td "MH277" at bounding box center [227, 211] width 75 height 12
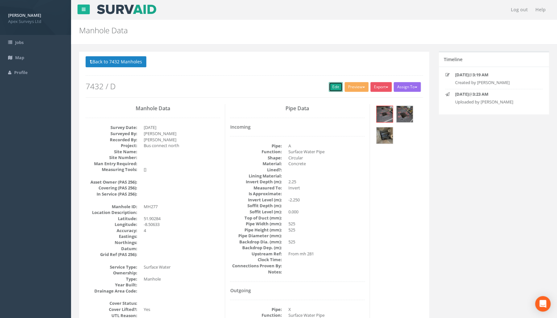
click at [333, 86] on link "Edit" at bounding box center [336, 87] width 14 height 10
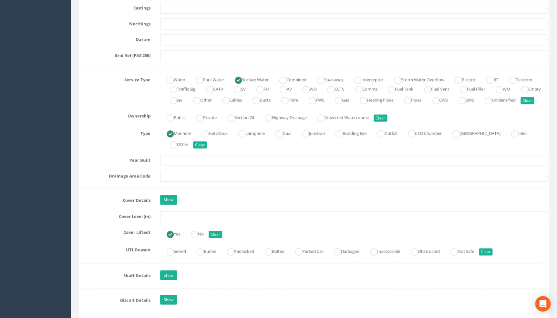
scroll to position [410, 0]
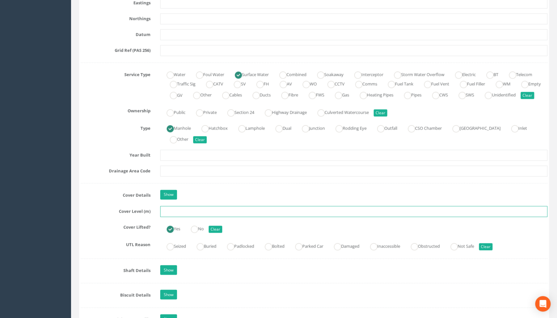
click at [171, 217] on input "text" at bounding box center [353, 211] width 387 height 11
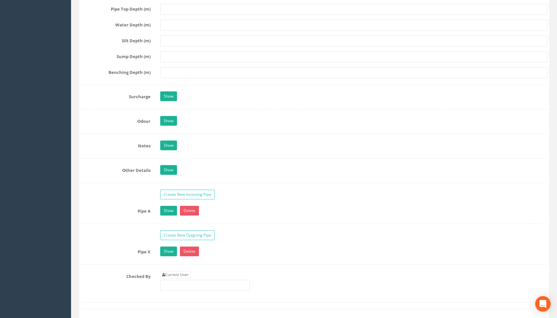
scroll to position [939, 0]
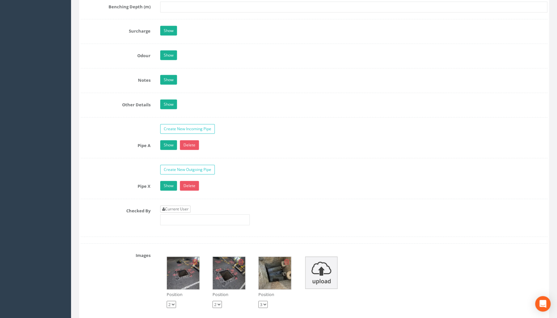
type input "108.71"
click at [174, 212] on link "Current User" at bounding box center [175, 208] width 30 height 7
type input "[PERSON_NAME]"
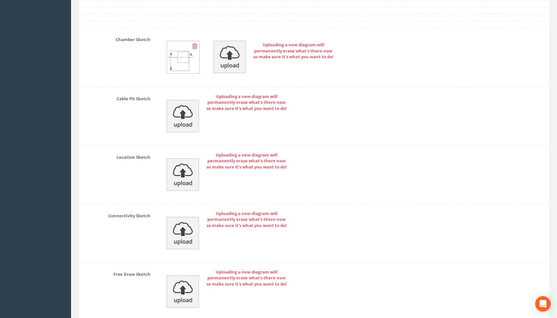
scroll to position [1381, 0]
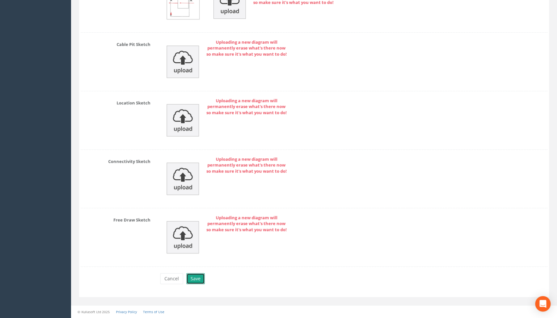
click at [190, 277] on button "Save" at bounding box center [195, 278] width 18 height 11
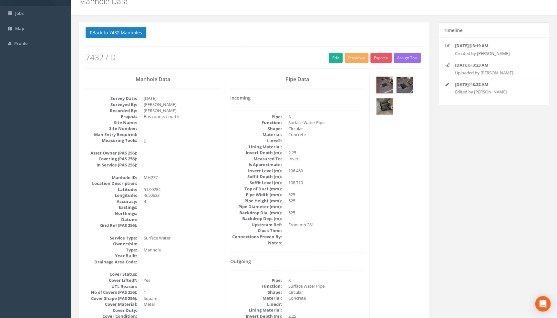
scroll to position [0, 0]
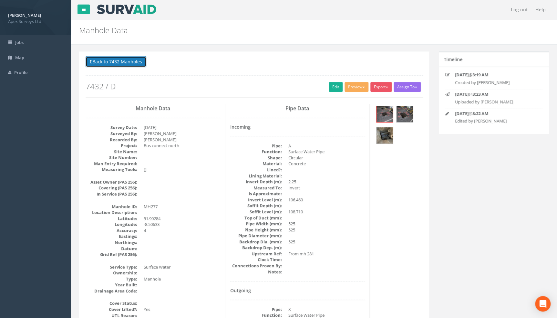
click at [136, 61] on button "Back to 7432 Manholes" at bounding box center [116, 61] width 61 height 11
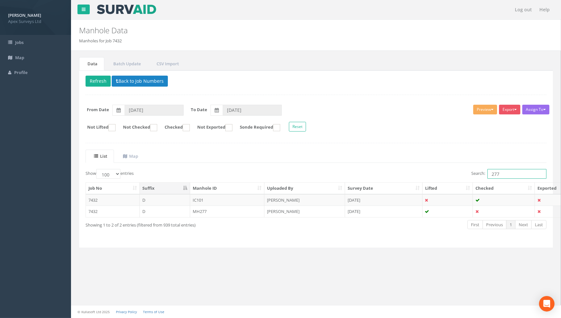
drag, startPoint x: 507, startPoint y: 172, endPoint x: 454, endPoint y: 174, distance: 53.0
click at [457, 173] on div "Search: 277" at bounding box center [434, 174] width 226 height 11
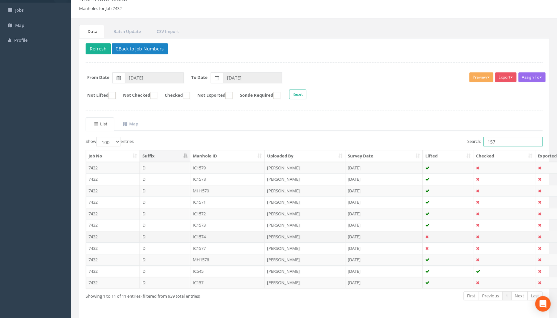
scroll to position [53, 0]
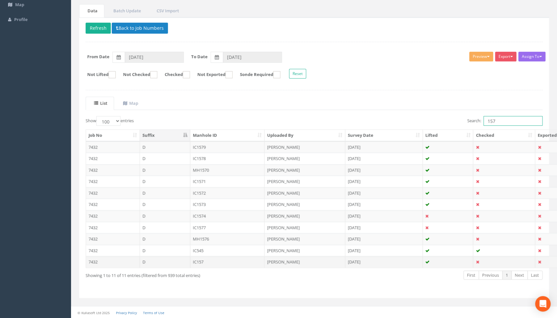
type input "157"
click at [197, 260] on td "IC157" at bounding box center [227, 262] width 75 height 12
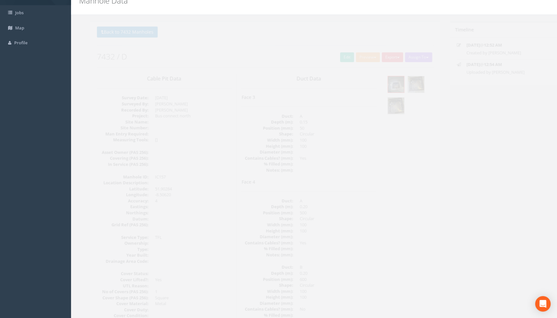
scroll to position [0, 0]
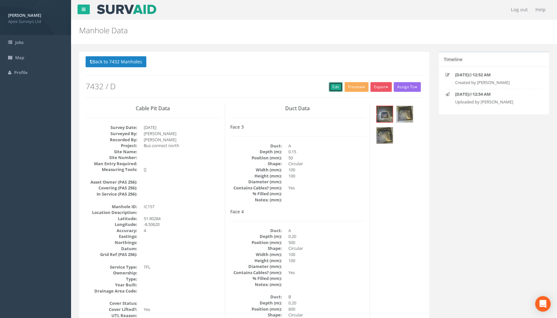
click at [330, 86] on link "Edit" at bounding box center [336, 87] width 14 height 10
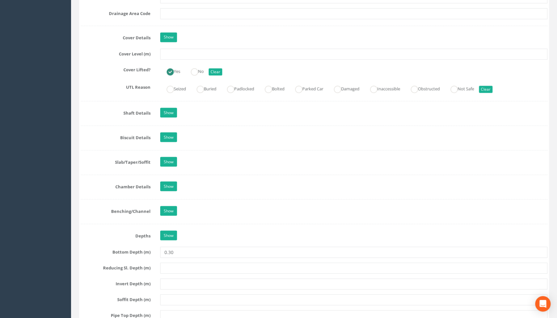
scroll to position [587, 0]
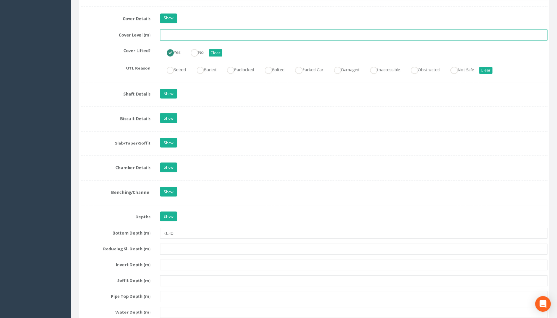
click at [175, 40] on input "text" at bounding box center [353, 34] width 387 height 11
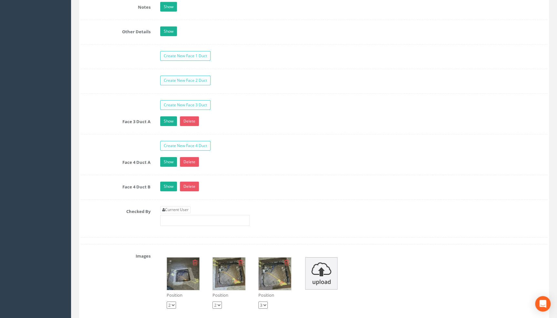
scroll to position [1085, 0]
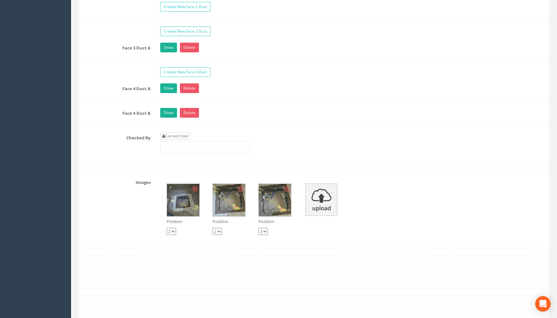
type input "109.08"
click at [174, 139] on link "Current User" at bounding box center [175, 135] width 30 height 7
type input "[PERSON_NAME]"
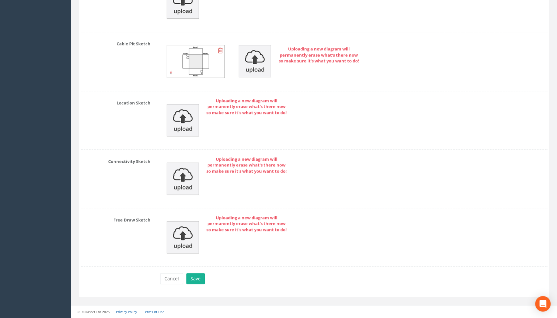
scroll to position [1454, 0]
click at [190, 278] on button "Save" at bounding box center [195, 278] width 18 height 11
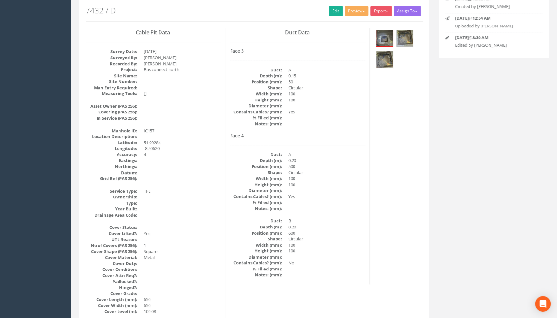
scroll to position [0, 0]
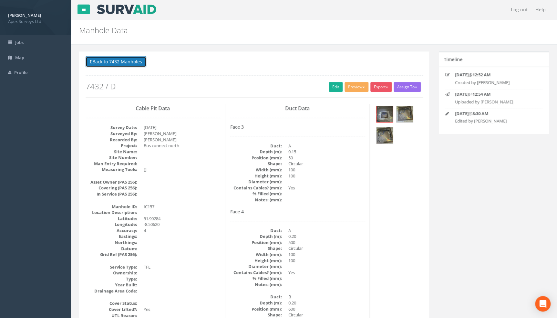
click at [124, 62] on button "Back to 7432 Manholes" at bounding box center [116, 61] width 61 height 11
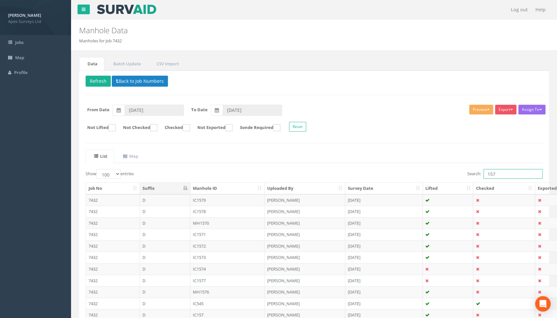
click at [506, 176] on input "157" at bounding box center [512, 174] width 59 height 10
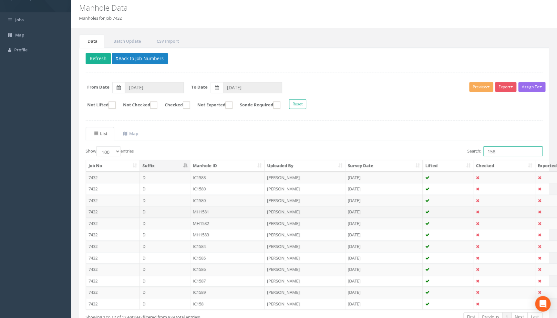
scroll to position [65, 0]
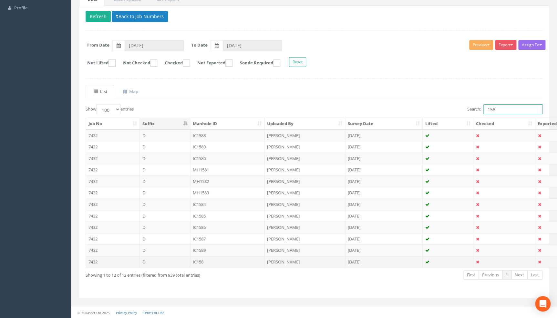
type input "158"
click at [200, 262] on td "IC158" at bounding box center [227, 262] width 75 height 12
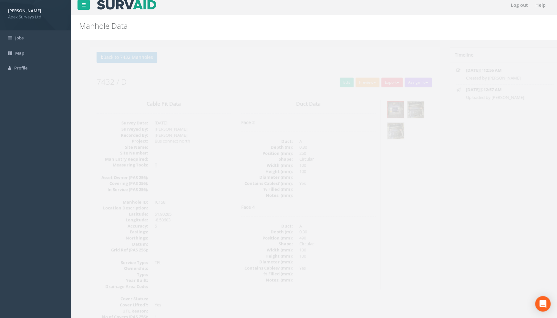
scroll to position [3, 0]
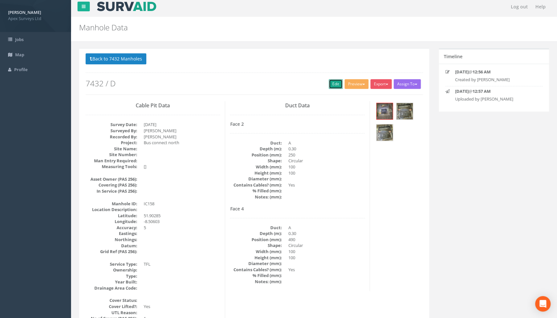
drag, startPoint x: 336, startPoint y: 84, endPoint x: 37, endPoint y: 132, distance: 303.0
click at [336, 84] on link "Edit" at bounding box center [336, 84] width 14 height 10
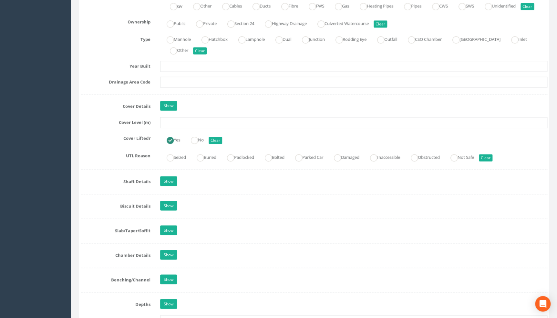
scroll to position [501, 0]
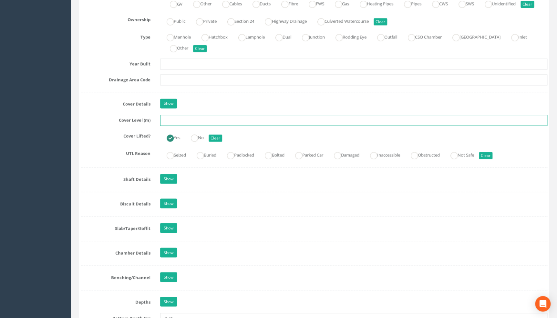
click at [176, 126] on input "text" at bounding box center [353, 120] width 387 height 11
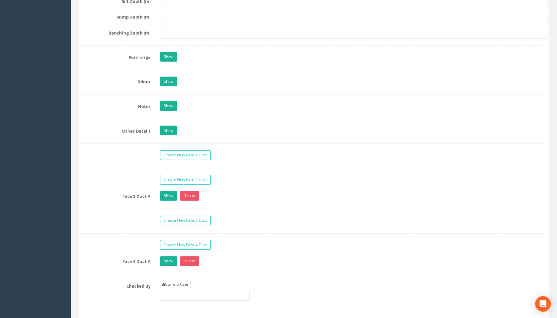
scroll to position [1029, 0]
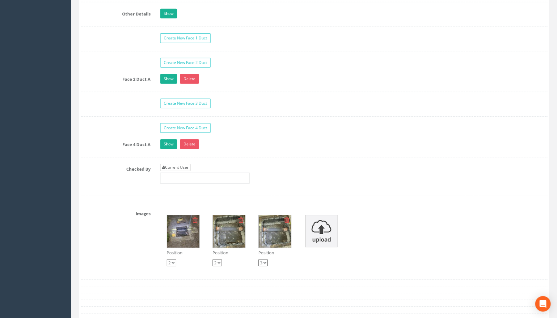
type input "108.48"
click at [171, 171] on link "Current User" at bounding box center [175, 167] width 30 height 7
type input "[PERSON_NAME]"
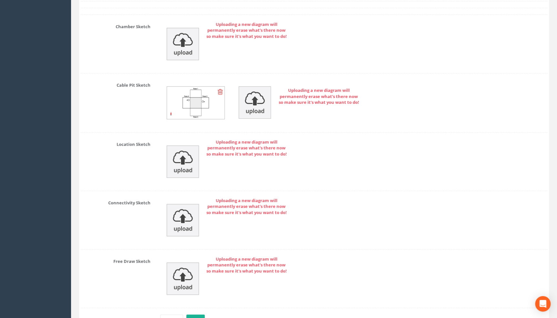
scroll to position [1430, 0]
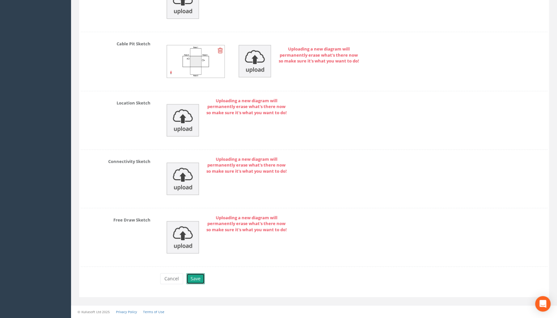
click at [196, 279] on button "Save" at bounding box center [195, 278] width 18 height 11
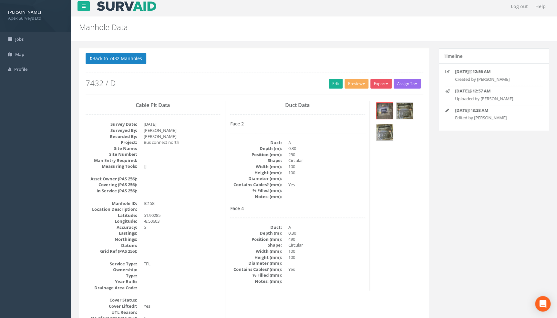
scroll to position [3, 0]
click at [387, 128] on img at bounding box center [384, 132] width 16 height 16
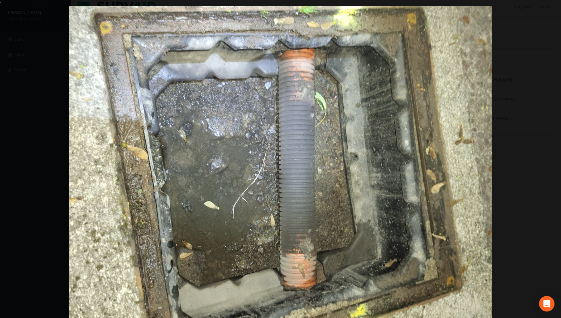
click at [96, 73] on img at bounding box center [280, 165] width 423 height 318
click at [11, 156] on link "‹" at bounding box center [12, 158] width 15 height 15
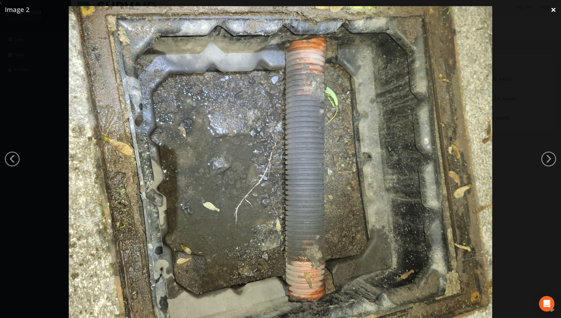
click at [553, 7] on link "×" at bounding box center [553, 9] width 15 height 19
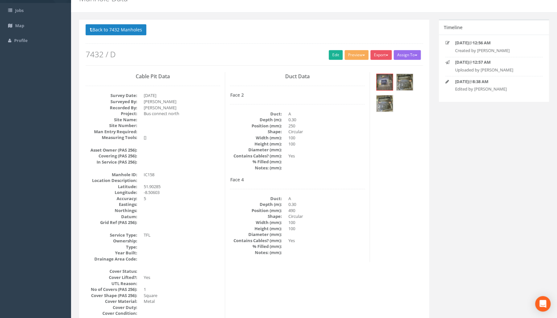
scroll to position [0, 0]
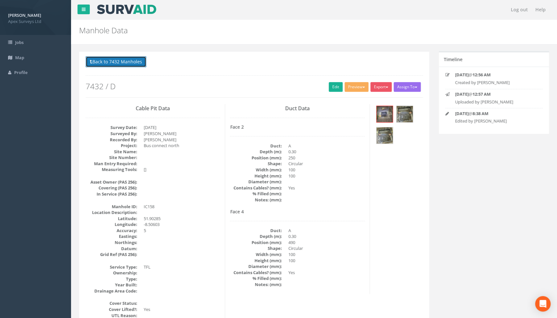
click at [122, 62] on button "Back to 7432 Manholes" at bounding box center [116, 61] width 61 height 11
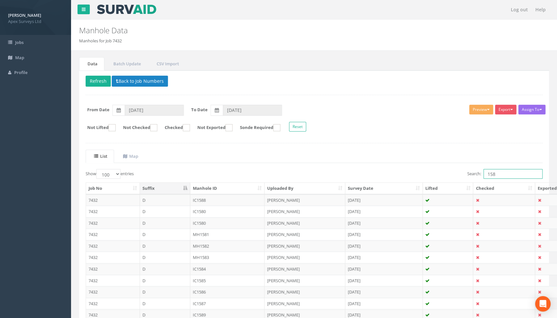
drag, startPoint x: 503, startPoint y: 170, endPoint x: 416, endPoint y: 190, distance: 89.1
click at [420, 185] on div "Show 10 25 50 100 entries Search: 158 Job No Suffix Manhole ID Uploaded By Surv…" at bounding box center [314, 262] width 457 height 187
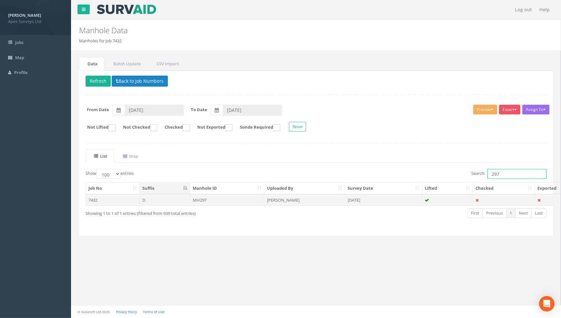
type input "297"
click at [207, 198] on td "MH297" at bounding box center [227, 200] width 75 height 12
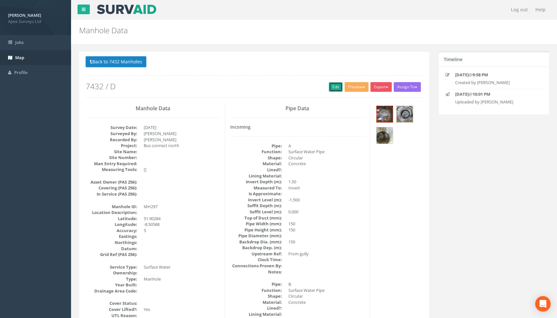
drag, startPoint x: 329, startPoint y: 85, endPoint x: 0, endPoint y: 55, distance: 330.8
click at [329, 85] on link "Edit" at bounding box center [336, 87] width 14 height 10
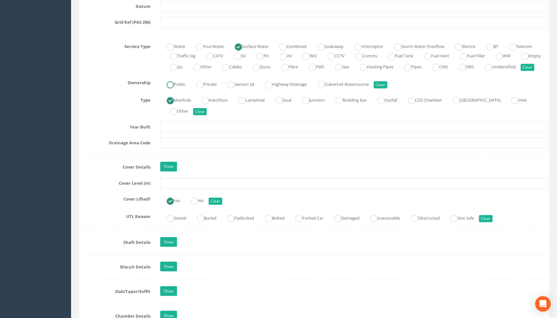
scroll to position [440, 0]
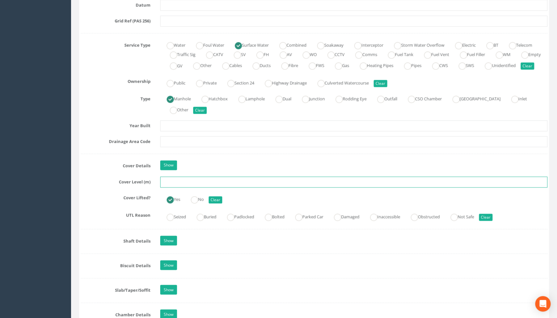
click at [172, 187] on input "text" at bounding box center [353, 181] width 387 height 11
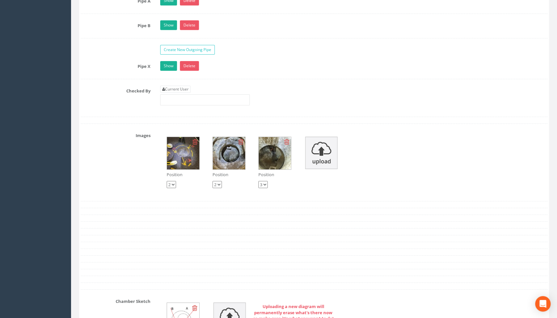
scroll to position [1144, 0]
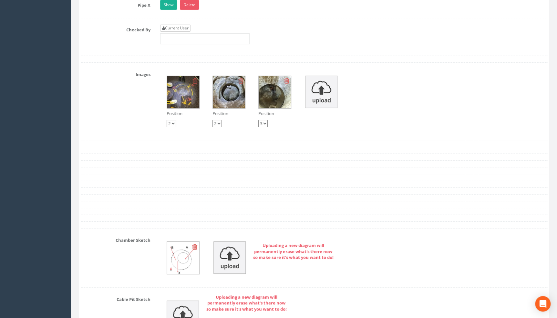
type input "107.56"
click at [187, 32] on link "Current User" at bounding box center [175, 28] width 30 height 7
type input "[PERSON_NAME]"
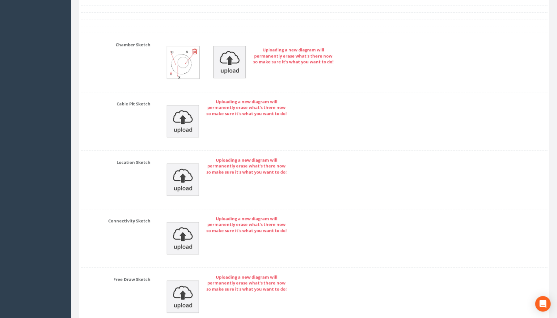
scroll to position [1405, 0]
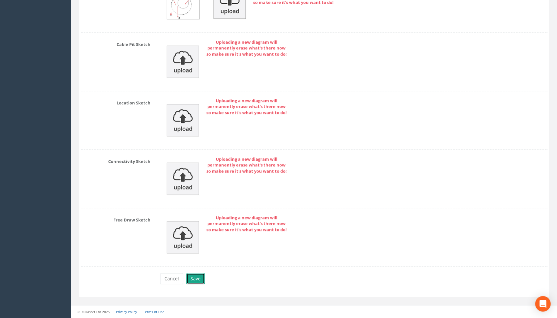
click at [194, 280] on button "Save" at bounding box center [195, 278] width 18 height 11
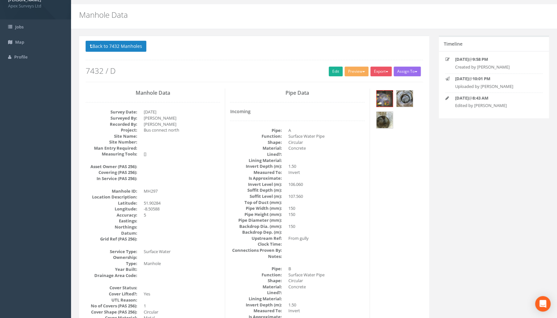
scroll to position [0, 0]
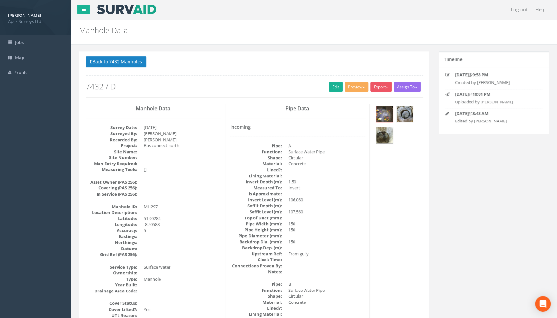
click at [405, 112] on img at bounding box center [404, 114] width 16 height 16
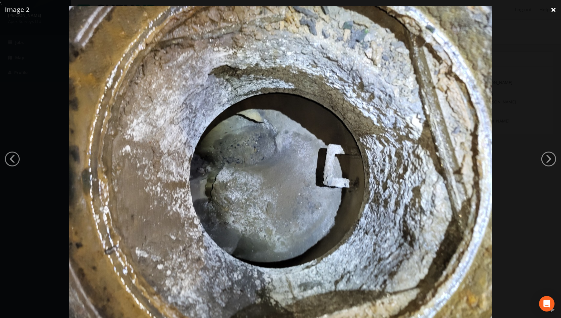
click at [551, 8] on link "×" at bounding box center [553, 9] width 15 height 19
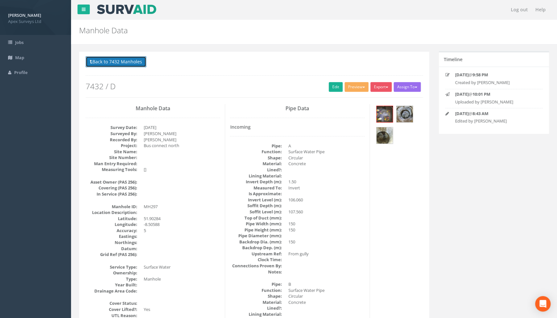
click at [117, 61] on button "Back to 7432 Manholes" at bounding box center [116, 61] width 61 height 11
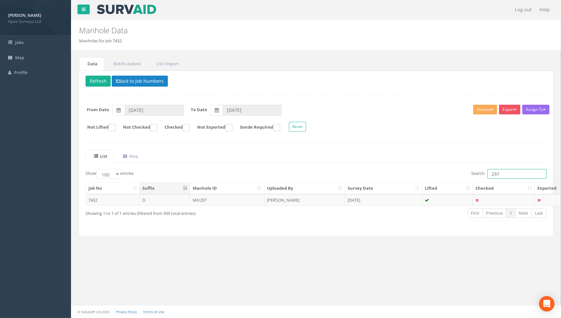
click at [503, 171] on input "297" at bounding box center [516, 174] width 59 height 10
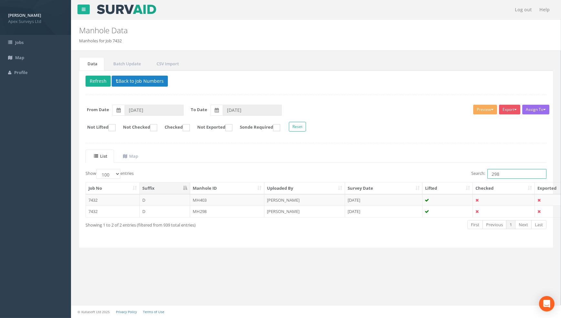
type input "298"
click at [209, 210] on td "MH298" at bounding box center [227, 211] width 75 height 12
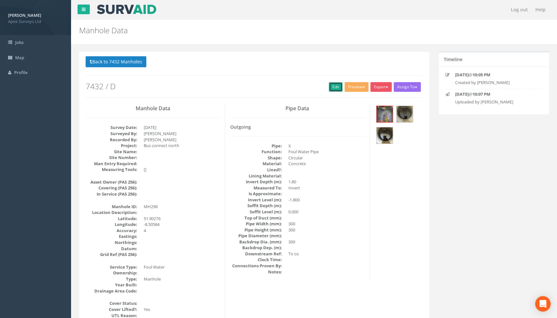
click at [329, 87] on link "Edit" at bounding box center [336, 87] width 14 height 10
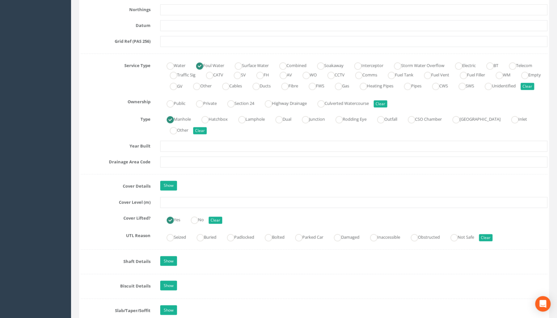
scroll to position [469, 0]
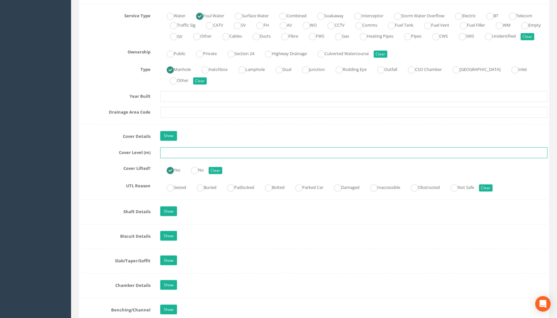
click at [179, 158] on input "text" at bounding box center [353, 152] width 387 height 11
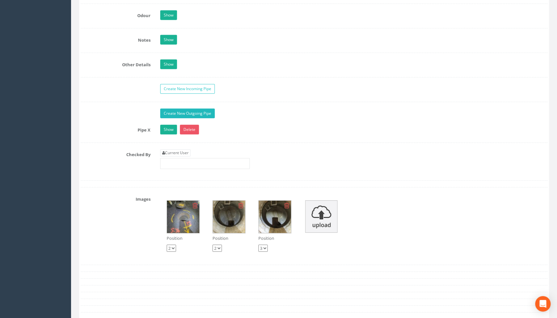
scroll to position [1056, 0]
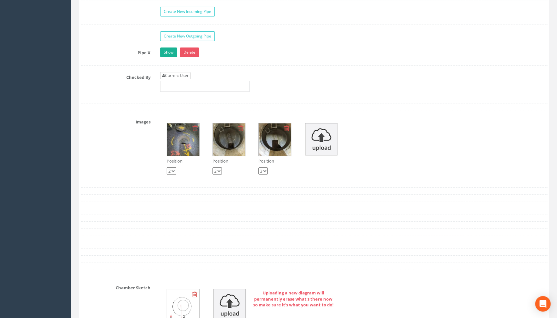
type input "106.93"
click at [171, 79] on link "Current User" at bounding box center [175, 75] width 30 height 7
type input "[PERSON_NAME]"
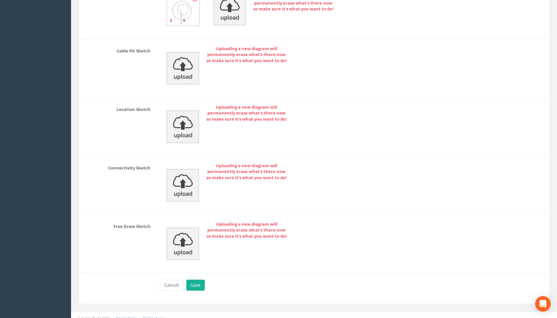
scroll to position [1365, 0]
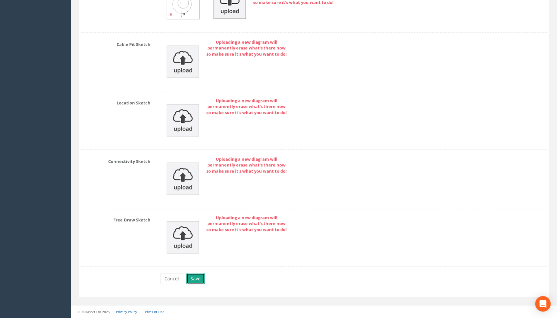
click at [196, 277] on button "Save" at bounding box center [195, 278] width 18 height 11
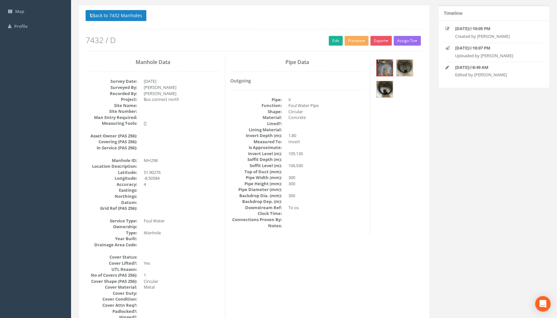
scroll to position [0, 0]
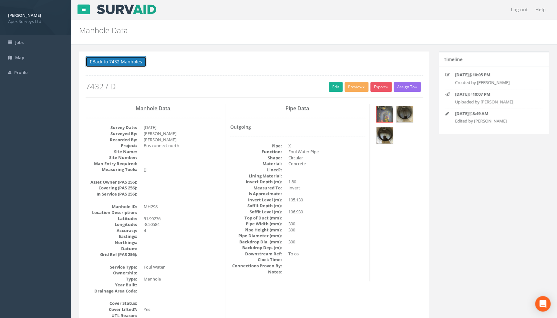
click at [107, 61] on button "Back to 7432 Manholes" at bounding box center [116, 61] width 61 height 11
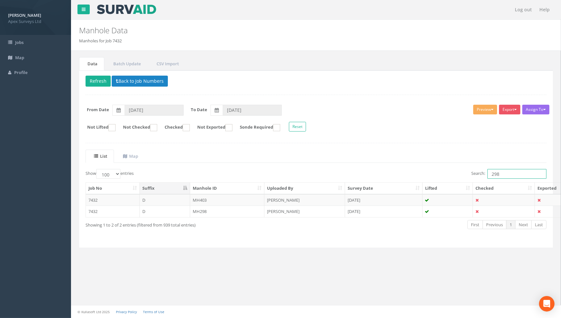
drag, startPoint x: 501, startPoint y: 173, endPoint x: 477, endPoint y: 170, distance: 23.4
click at [477, 170] on label "Search: 298" at bounding box center [508, 174] width 75 height 10
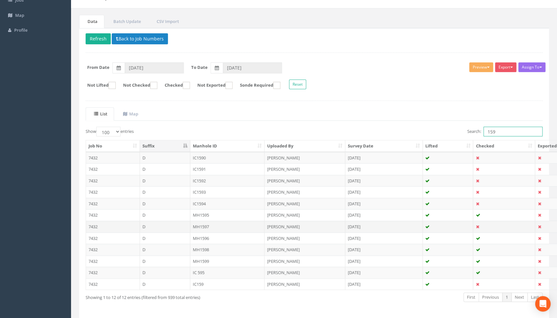
scroll to position [65, 0]
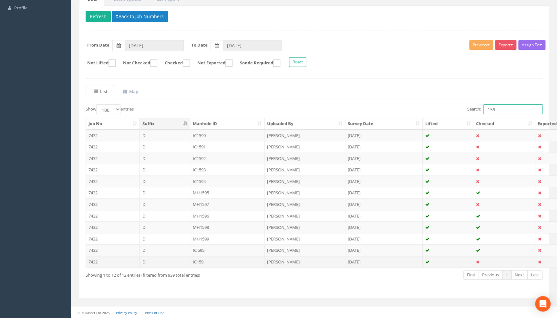
type input "159"
click at [205, 259] on td "IC159" at bounding box center [227, 262] width 75 height 12
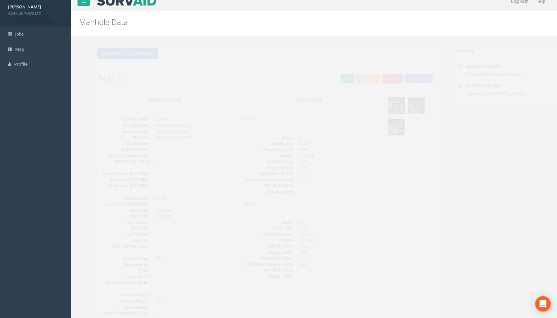
scroll to position [3, 0]
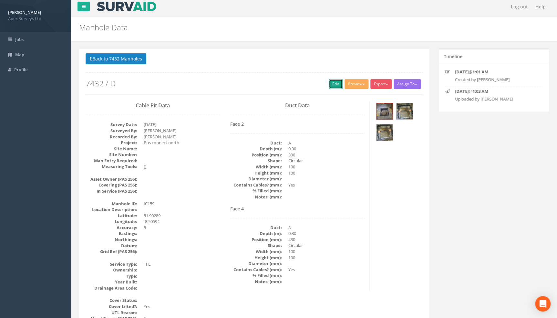
click at [332, 79] on link "Edit" at bounding box center [336, 84] width 14 height 10
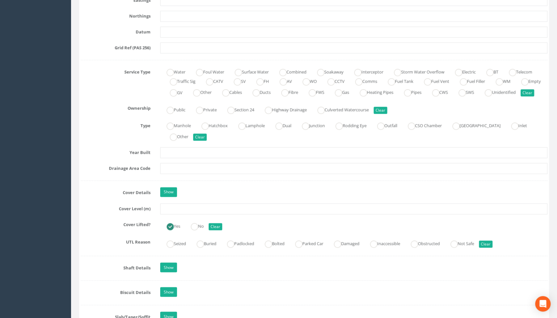
scroll to position [413, 0]
click at [186, 214] on input "text" at bounding box center [353, 208] width 387 height 11
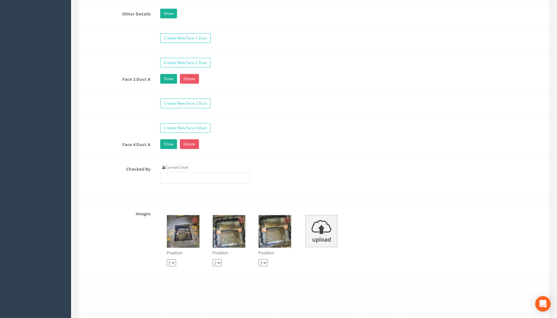
scroll to position [1088, 0]
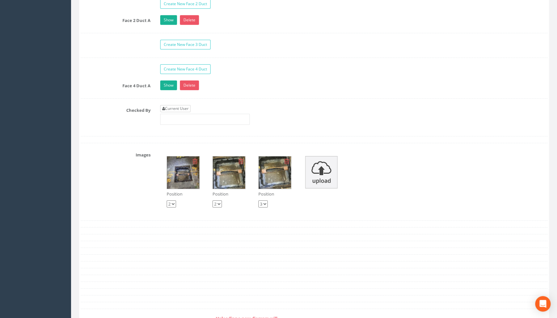
type input "108.52"
click at [177, 112] on link "Current User" at bounding box center [175, 108] width 30 height 7
type input "[PERSON_NAME]"
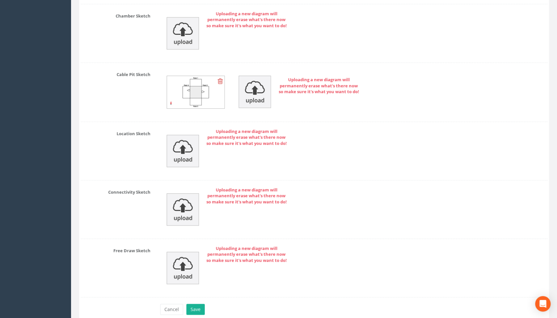
scroll to position [1430, 0]
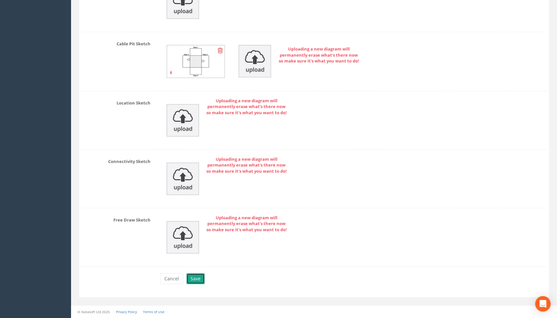
click at [194, 278] on button "Save" at bounding box center [195, 278] width 18 height 11
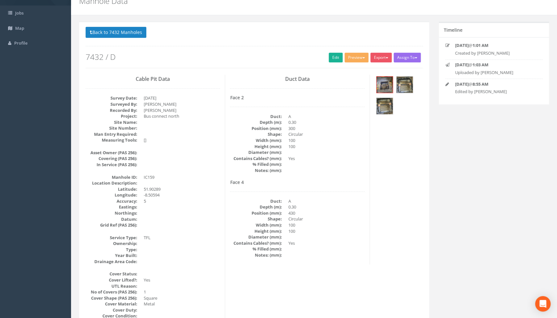
scroll to position [0, 0]
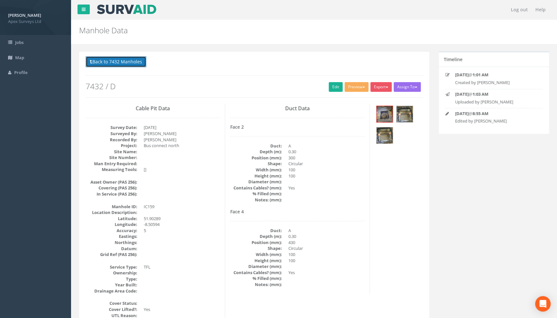
click at [122, 59] on button "Back to 7432 Manholes" at bounding box center [116, 61] width 61 height 11
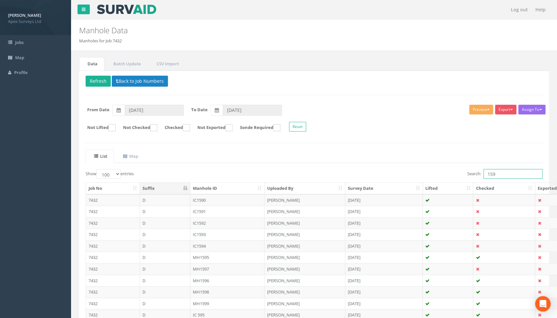
click at [508, 174] on input "159" at bounding box center [512, 174] width 59 height 10
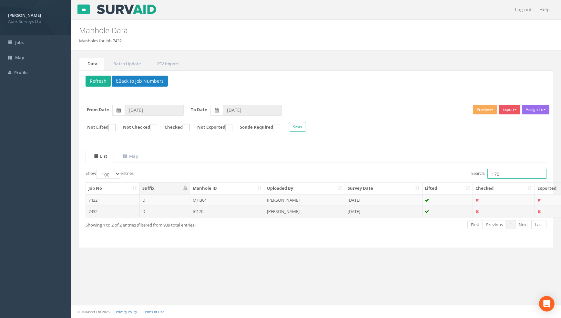
type input "170"
click at [207, 207] on td "IC170" at bounding box center [227, 211] width 75 height 12
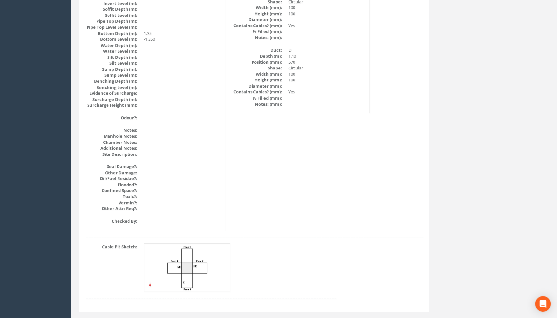
scroll to position [678, 0]
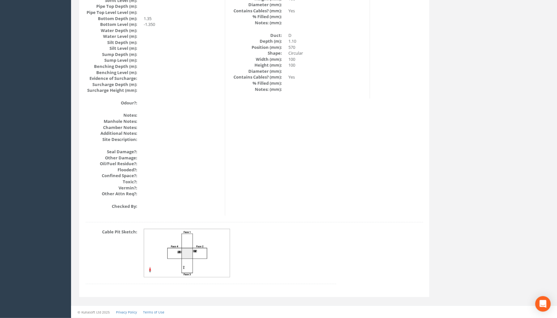
click at [206, 244] on img at bounding box center [187, 253] width 86 height 48
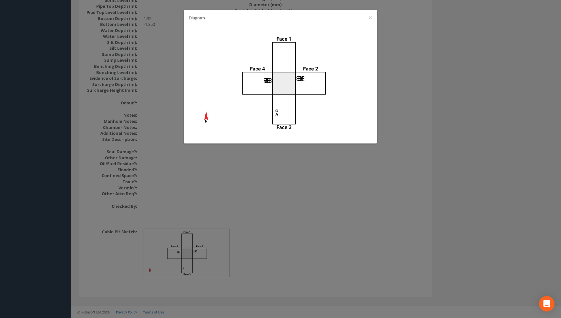
click at [321, 210] on div "Diagram ×" at bounding box center [280, 159] width 561 height 318
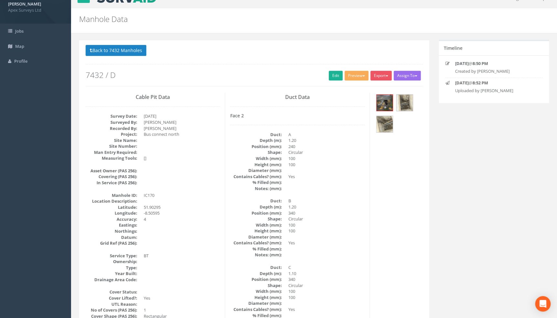
scroll to position [0, 0]
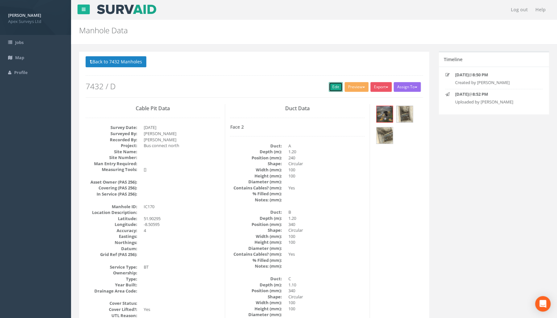
click at [329, 89] on link "Edit" at bounding box center [336, 87] width 14 height 10
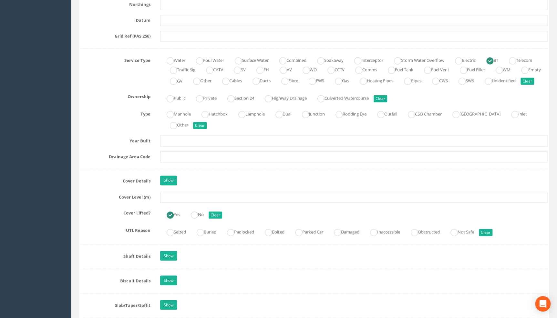
scroll to position [469, 0]
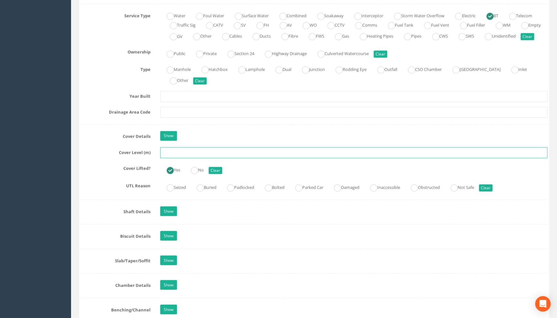
click at [181, 158] on input "text" at bounding box center [353, 152] width 387 height 11
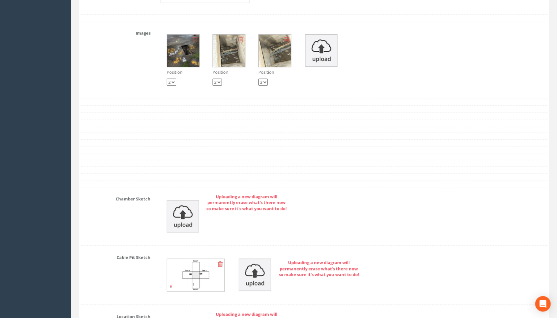
scroll to position [1291, 0]
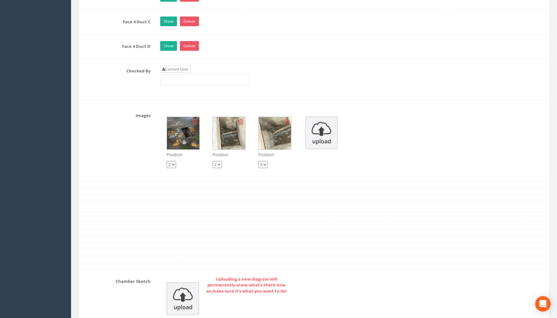
type input "109.37"
click at [181, 73] on link "Current User" at bounding box center [175, 69] width 30 height 7
type input "[PERSON_NAME]"
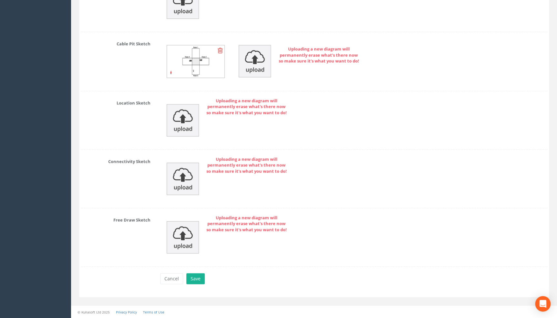
scroll to position [1593, 0]
click at [186, 277] on button "Save" at bounding box center [195, 278] width 18 height 11
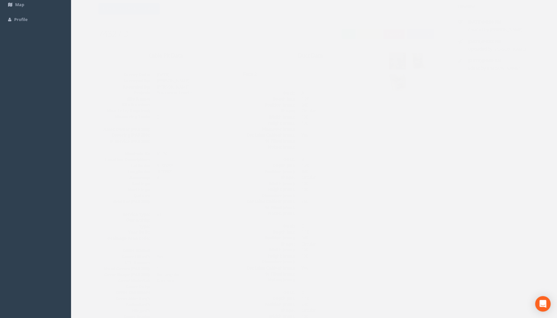
scroll to position [0, 0]
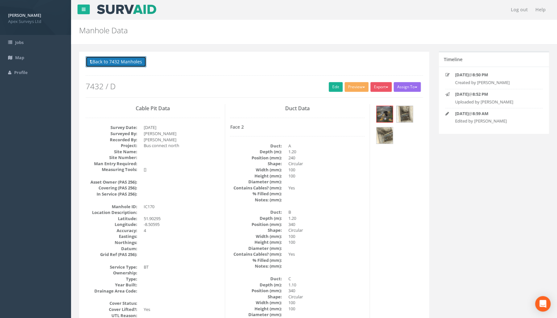
click at [119, 61] on button "Back to 7432 Manholes" at bounding box center [116, 61] width 61 height 11
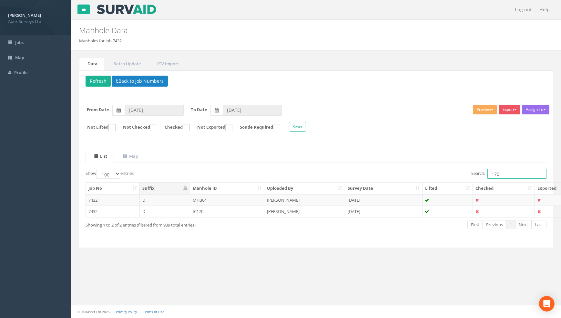
drag, startPoint x: 501, startPoint y: 173, endPoint x: 475, endPoint y: 175, distance: 26.2
click at [475, 175] on label "Search: 170" at bounding box center [508, 174] width 75 height 10
type input "169"
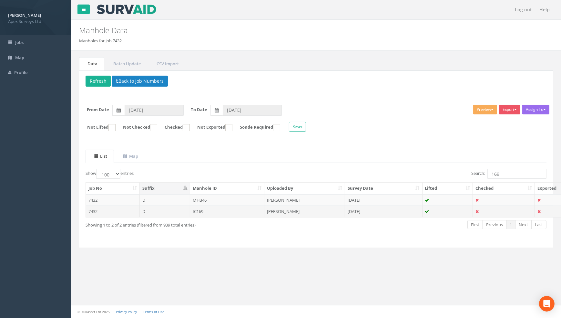
click at [206, 210] on td "IC169" at bounding box center [227, 211] width 75 height 12
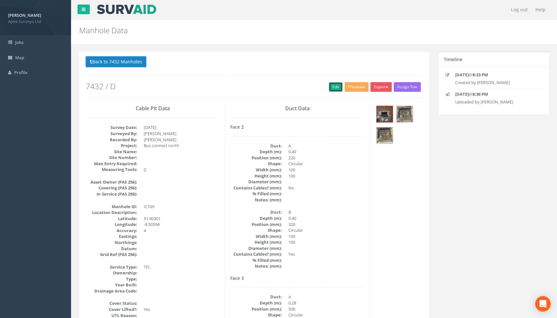
click at [330, 86] on link "Edit" at bounding box center [336, 87] width 14 height 10
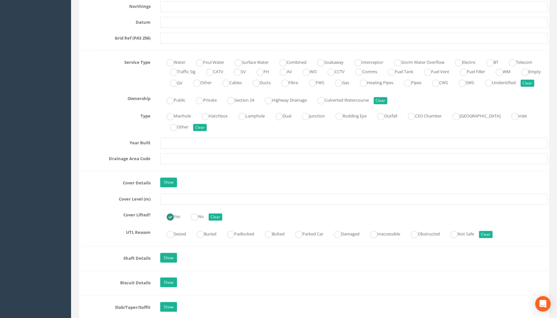
scroll to position [440, 0]
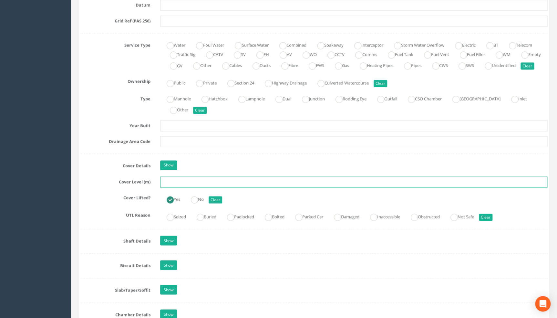
click at [174, 186] on input "text" at bounding box center [353, 181] width 387 height 11
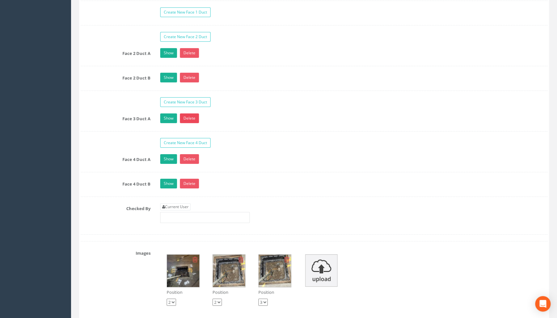
scroll to position [1144, 0]
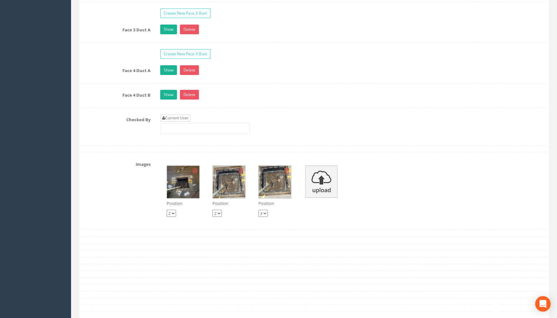
type input "109.40"
click at [184, 121] on link "Current User" at bounding box center [175, 117] width 30 height 7
type input "[PERSON_NAME]"
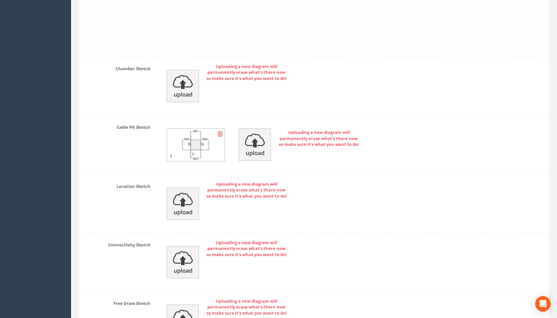
scroll to position [1495, 0]
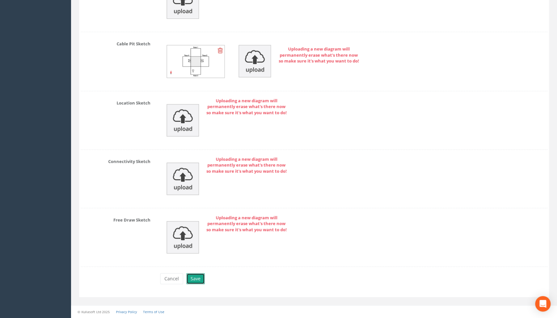
click at [197, 281] on button "Save" at bounding box center [195, 278] width 18 height 11
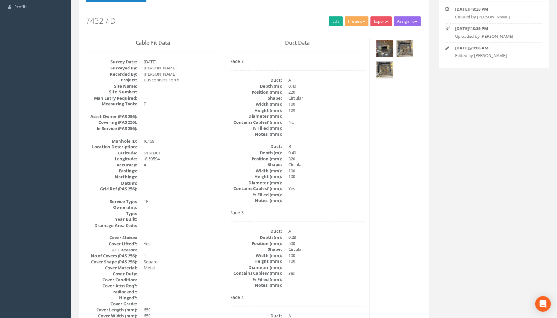
scroll to position [0, 0]
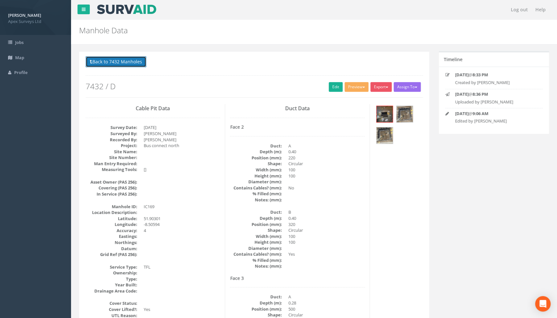
click at [125, 61] on button "Back to 7432 Manholes" at bounding box center [116, 61] width 61 height 11
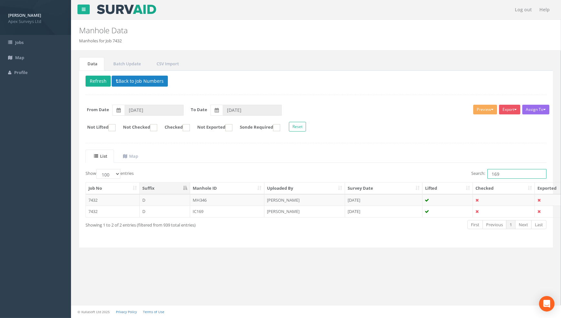
drag, startPoint x: 501, startPoint y: 172, endPoint x: 464, endPoint y: 172, distance: 37.4
click at [464, 172] on div "Search: 169" at bounding box center [434, 174] width 226 height 11
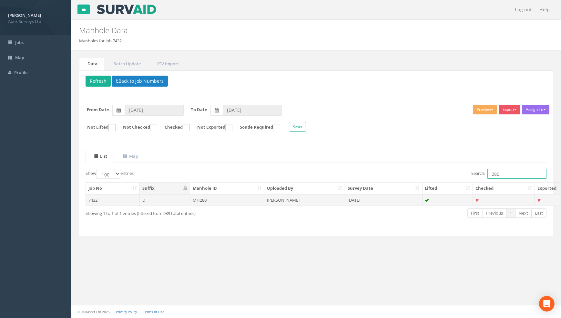
type input "280"
click at [206, 197] on td "MH280" at bounding box center [227, 200] width 75 height 12
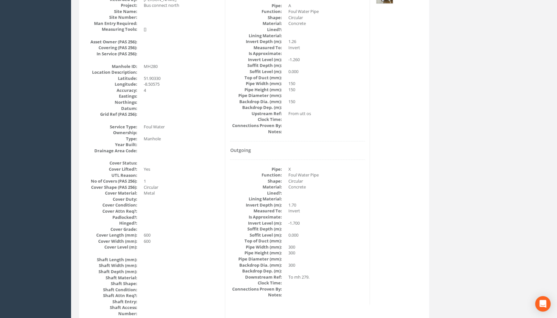
scroll to position [61, 0]
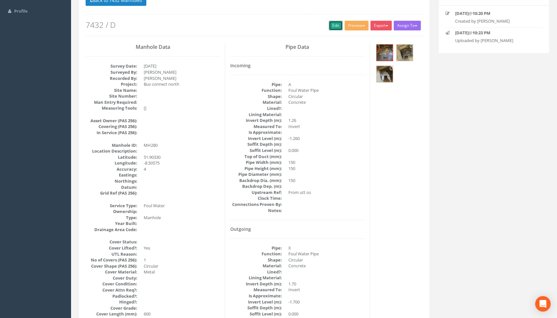
click at [329, 22] on link "Edit" at bounding box center [336, 26] width 14 height 10
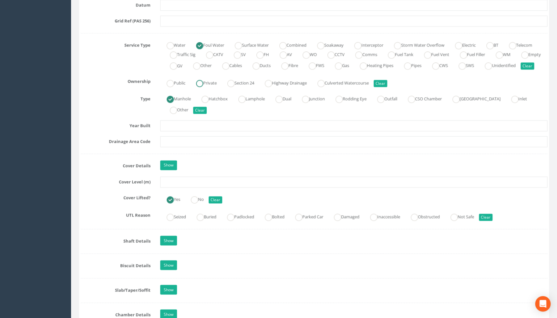
scroll to position [443, 0]
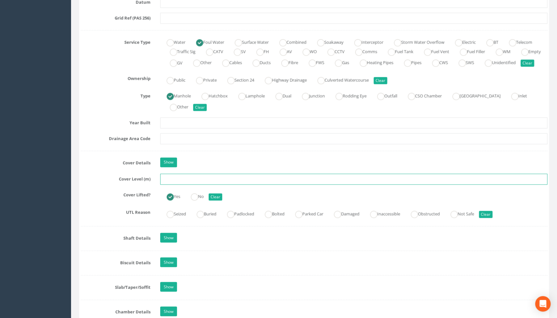
click at [174, 183] on input "text" at bounding box center [353, 178] width 387 height 11
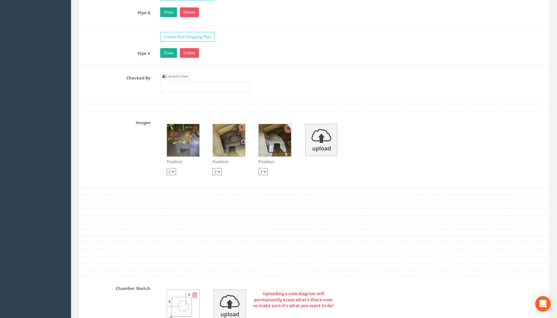
scroll to position [1147, 0]
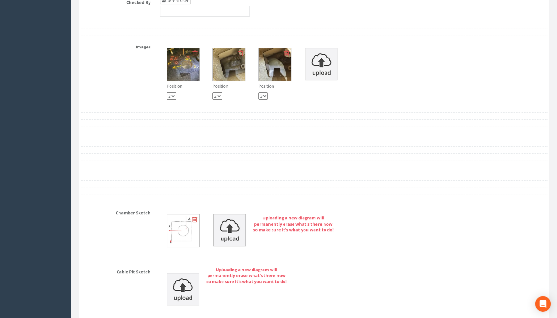
type input "109.41"
click at [179, 4] on link "Current User" at bounding box center [175, 0] width 30 height 7
type input "[PERSON_NAME]"
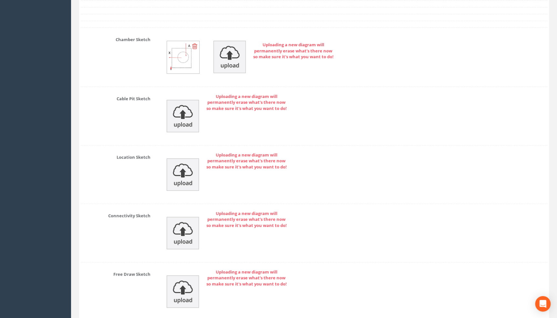
scroll to position [1381, 0]
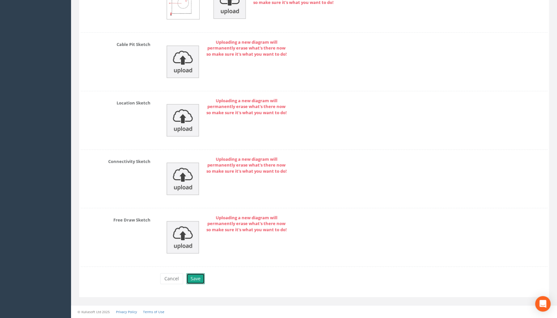
click at [196, 276] on button "Save" at bounding box center [195, 278] width 18 height 11
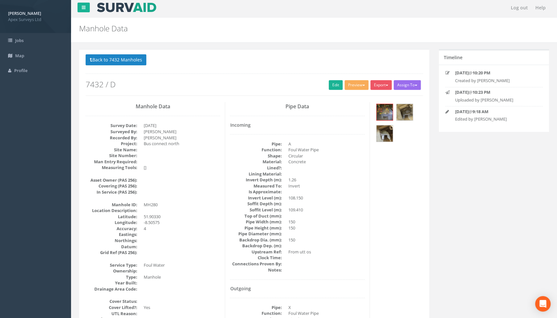
scroll to position [0, 0]
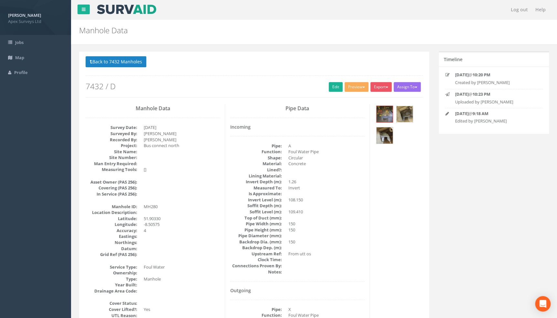
click at [407, 109] on img at bounding box center [404, 114] width 16 height 16
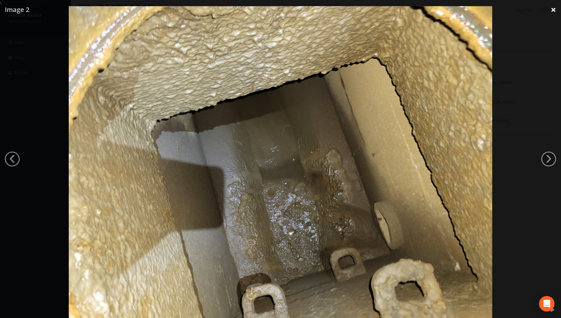
click at [550, 8] on link "×" at bounding box center [553, 9] width 15 height 19
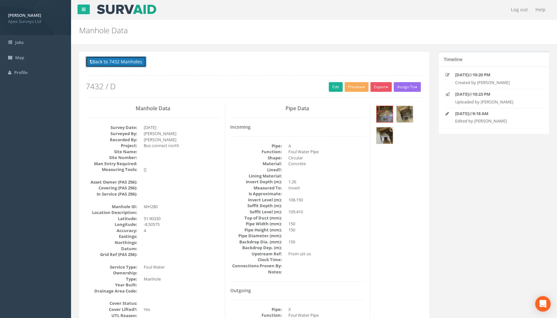
click at [124, 61] on button "Back to 7432 Manholes" at bounding box center [116, 61] width 61 height 11
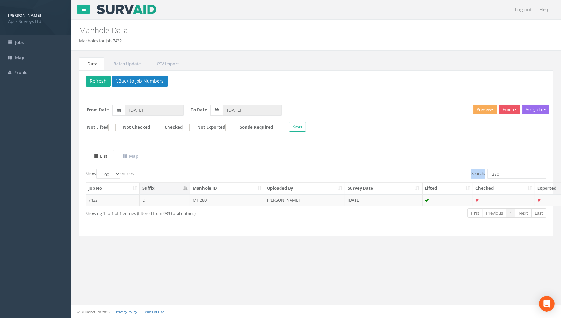
click at [512, 169] on div "List Map Show 10 25 50 100 entries Search: 280 Job No Suffix Manhole ID Uploade…" at bounding box center [316, 189] width 461 height 80
click at [509, 179] on div "Search: 280" at bounding box center [434, 174] width 226 height 11
click at [507, 174] on input "280" at bounding box center [516, 174] width 59 height 10
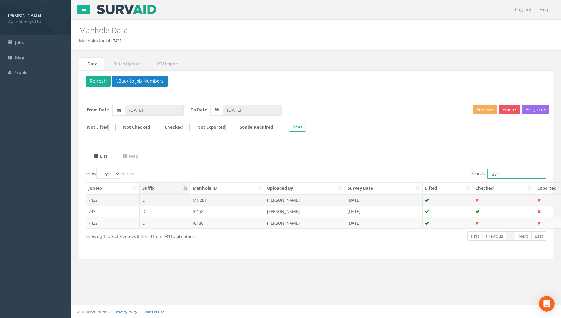
type input "281"
click at [205, 197] on td "MH281" at bounding box center [227, 200] width 75 height 12
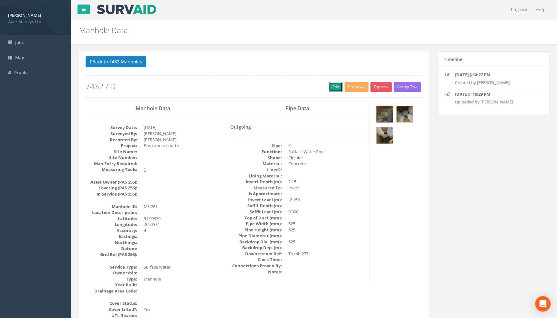
click at [329, 86] on link "Edit" at bounding box center [336, 87] width 14 height 10
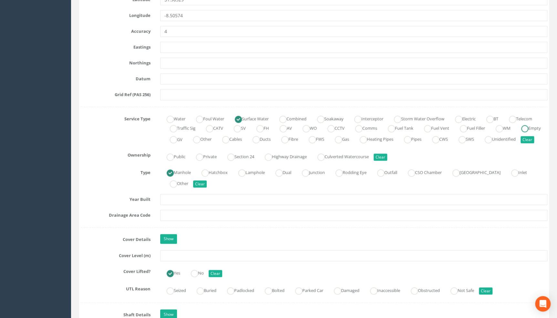
scroll to position [440, 0]
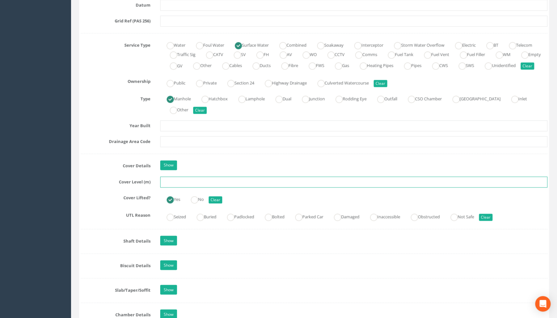
click at [179, 187] on input "text" at bounding box center [353, 181] width 387 height 11
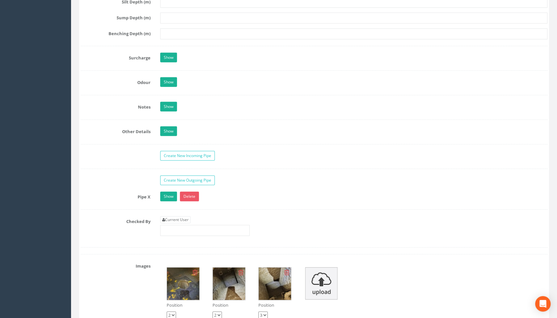
scroll to position [968, 0]
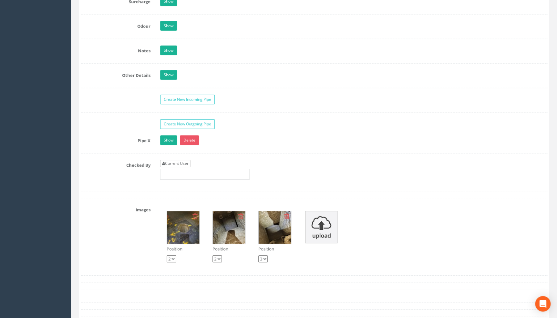
type input "109.43"
click at [177, 167] on link "Current User" at bounding box center [175, 163] width 30 height 7
type input "[PERSON_NAME]"
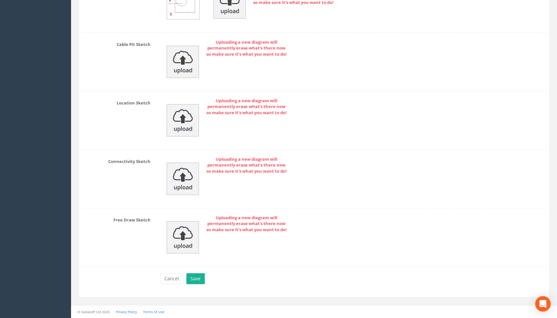
scroll to position [1365, 0]
click at [194, 277] on button "Save" at bounding box center [195, 278] width 18 height 11
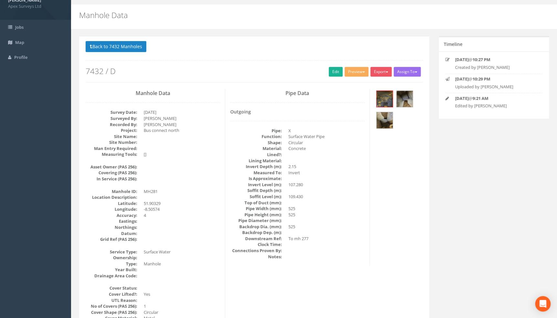
scroll to position [0, 0]
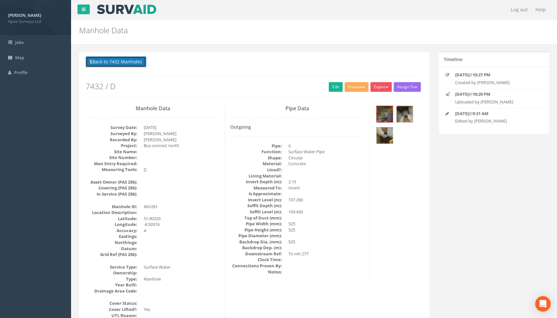
click at [117, 60] on button "Back to 7432 Manholes" at bounding box center [116, 61] width 61 height 11
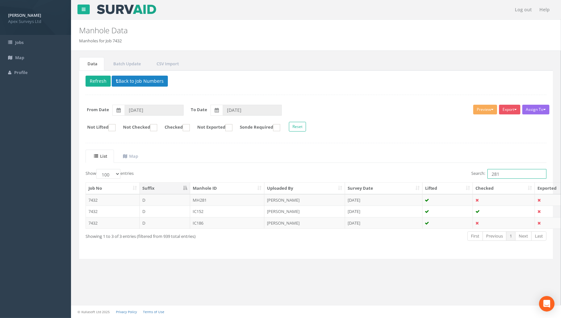
drag, startPoint x: 504, startPoint y: 172, endPoint x: 468, endPoint y: 166, distance: 37.0
click at [464, 167] on div "List Map Show 10 25 50 100 entries Search: 281 Job No Suffix Manhole ID Uploade…" at bounding box center [316, 200] width 461 height 103
type input "178"
click at [203, 220] on td "IC178" at bounding box center [227, 223] width 75 height 12
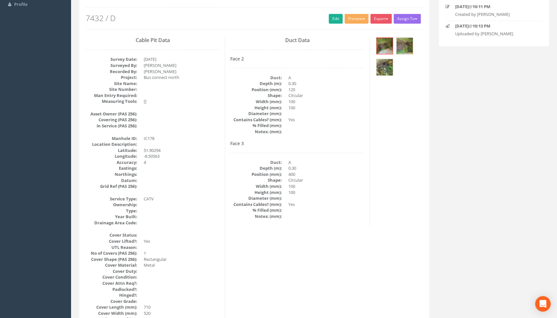
scroll to position [32, 0]
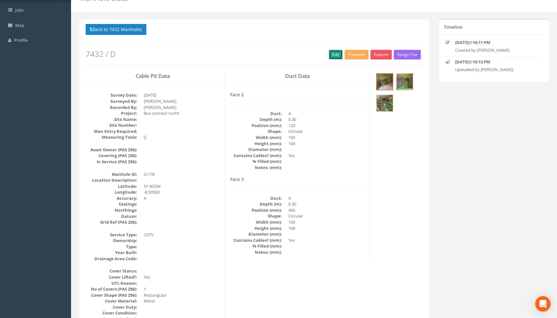
drag, startPoint x: 335, startPoint y: 53, endPoint x: 29, endPoint y: 117, distance: 313.2
click at [335, 53] on link "Edit" at bounding box center [336, 55] width 14 height 10
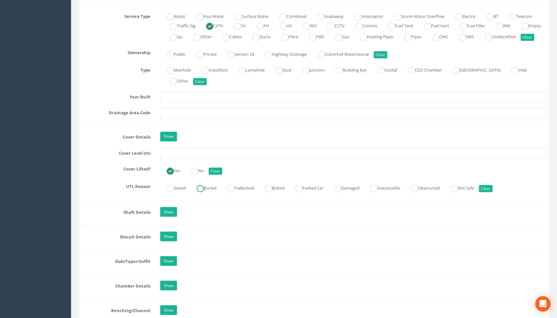
scroll to position [472, 0]
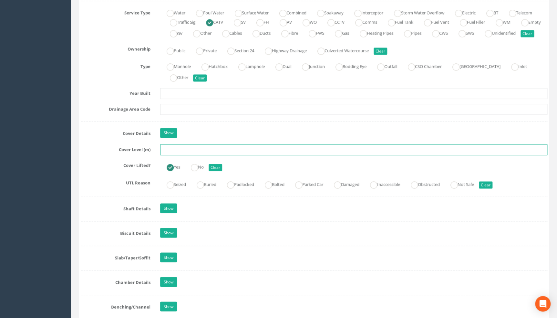
click at [177, 155] on input "text" at bounding box center [353, 149] width 387 height 11
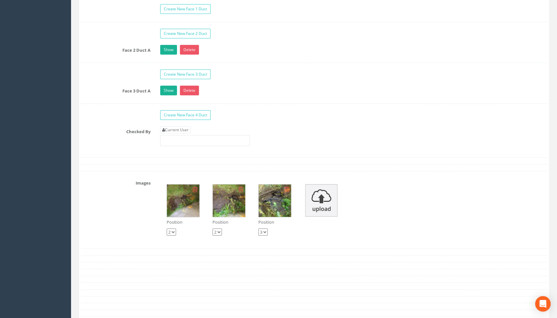
scroll to position [1059, 0]
type input "108.01"
click at [179, 133] on link "Current User" at bounding box center [175, 129] width 30 height 7
type input "[PERSON_NAME]"
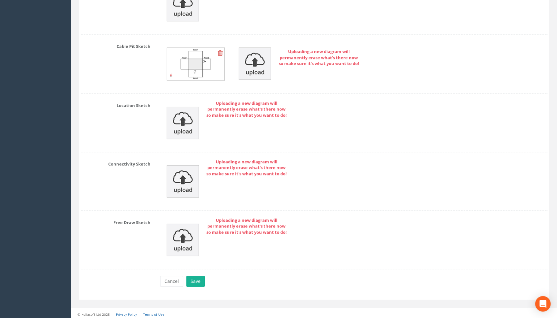
scroll to position [1428, 0]
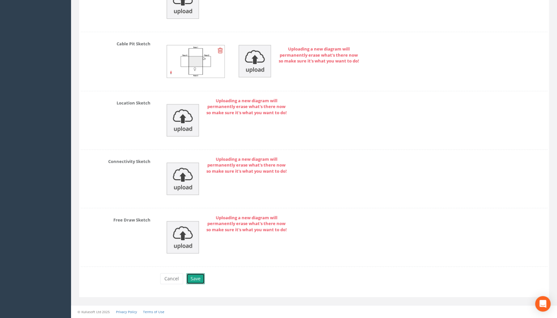
click at [187, 279] on button "Save" at bounding box center [195, 278] width 18 height 11
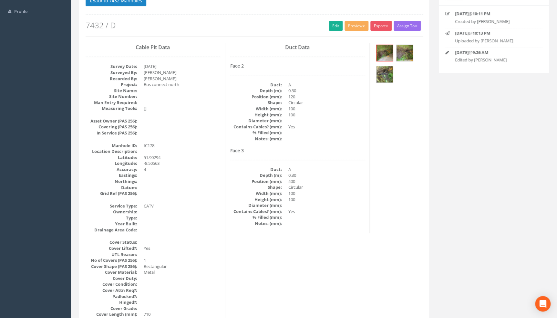
scroll to position [0, 0]
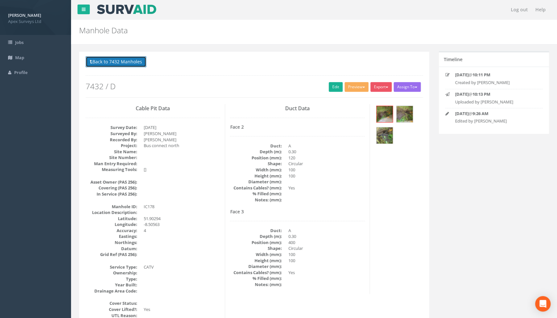
click at [126, 63] on button "Back to 7432 Manholes" at bounding box center [116, 61] width 61 height 11
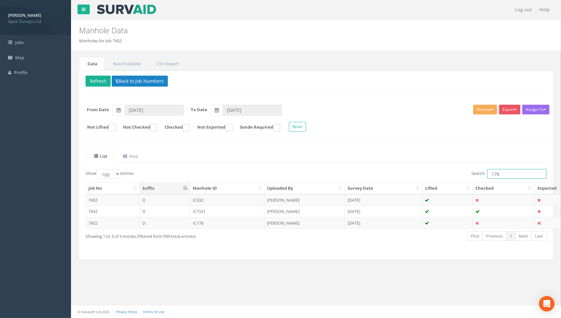
click at [513, 176] on input "178" at bounding box center [516, 174] width 59 height 10
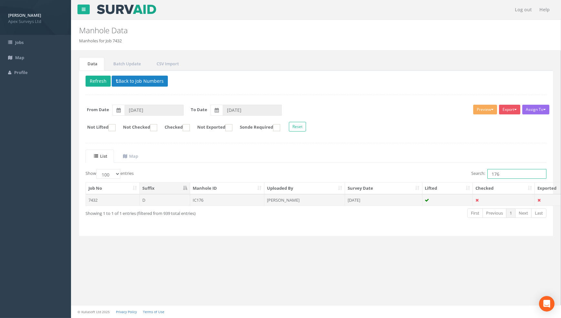
type input "176"
click at [199, 199] on td "IC176" at bounding box center [227, 200] width 75 height 12
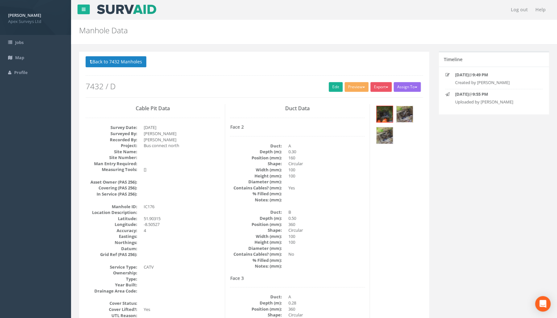
click at [407, 116] on img at bounding box center [404, 114] width 16 height 16
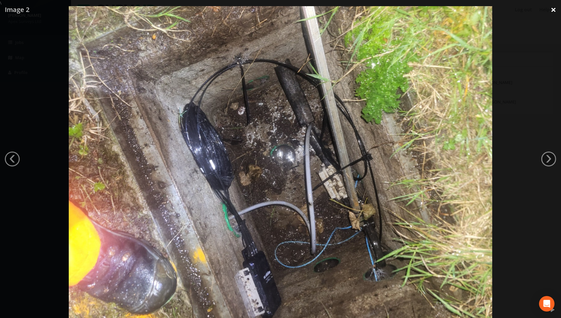
click at [552, 14] on link "×" at bounding box center [553, 9] width 15 height 19
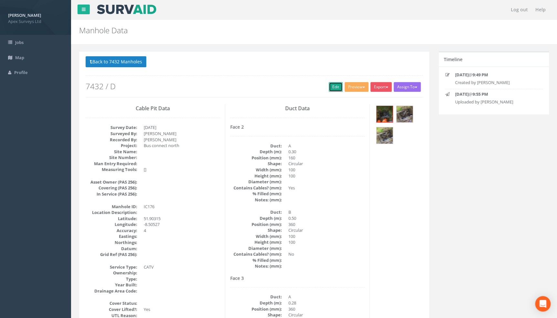
click at [335, 84] on link "Edit" at bounding box center [336, 87] width 14 height 10
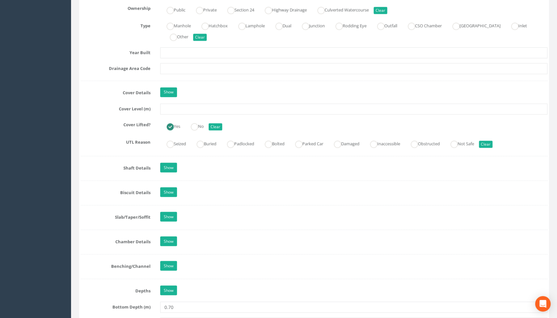
scroll to position [557, 0]
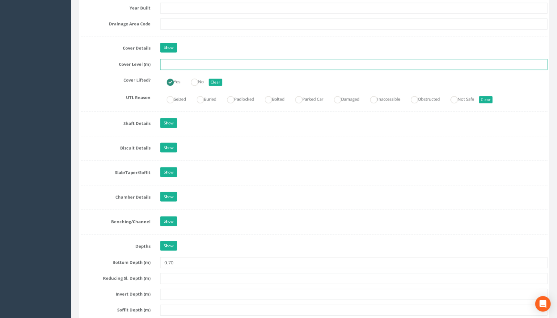
click at [167, 70] on input "text" at bounding box center [353, 64] width 387 height 11
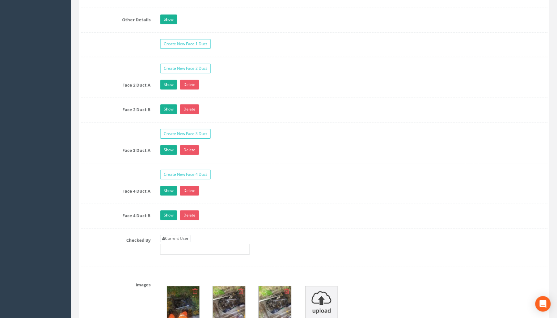
scroll to position [1027, 0]
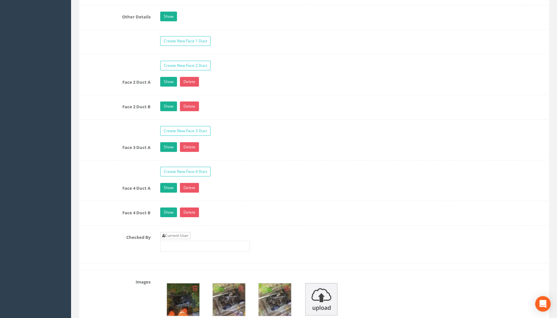
type input "108.10"
click at [188, 239] on link "Current User" at bounding box center [175, 235] width 30 height 7
type input "[PERSON_NAME]"
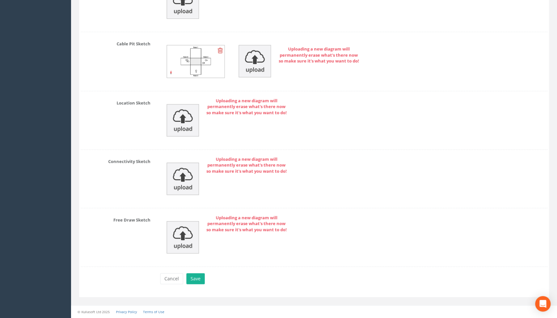
scroll to position [1495, 0]
click at [198, 275] on button "Save" at bounding box center [195, 278] width 18 height 11
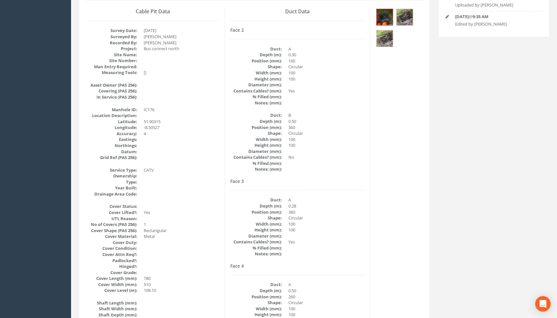
scroll to position [0, 0]
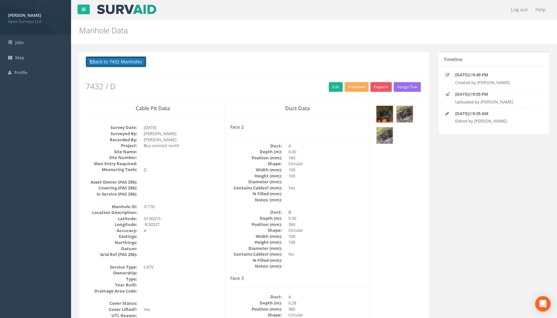
click at [123, 64] on button "Back to 7432 Manholes" at bounding box center [116, 61] width 61 height 11
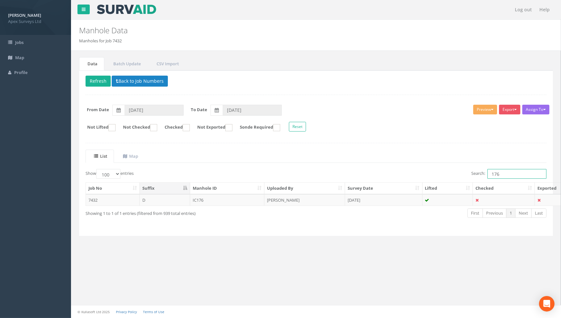
click at [503, 175] on input "176" at bounding box center [516, 174] width 59 height 10
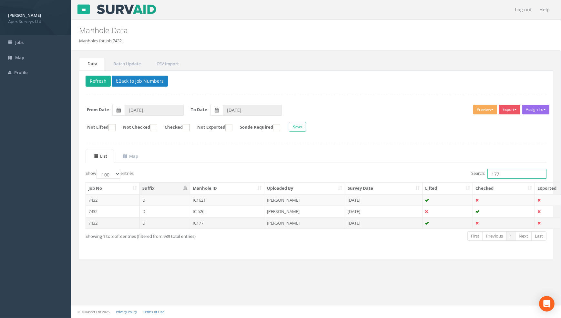
type input "177"
click at [202, 219] on td "IC177" at bounding box center [227, 223] width 75 height 12
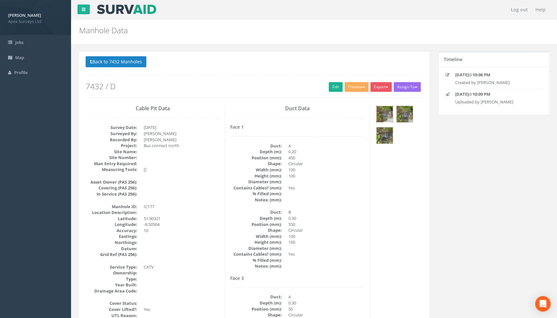
click at [387, 112] on img at bounding box center [384, 114] width 16 height 16
